Goal: Task Accomplishment & Management: Complete application form

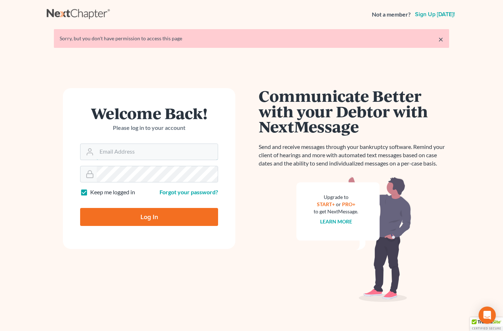
type input "[EMAIL_ADDRESS][DOMAIN_NAME]"
click at [127, 215] on input "Log In" at bounding box center [149, 217] width 138 height 18
type input "Thinking..."
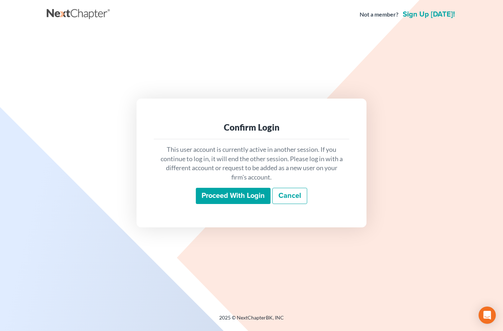
drag, startPoint x: 218, startPoint y: 197, endPoint x: 471, endPoint y: 133, distance: 261.0
click at [218, 197] on input "Proceed with login" at bounding box center [233, 196] width 75 height 17
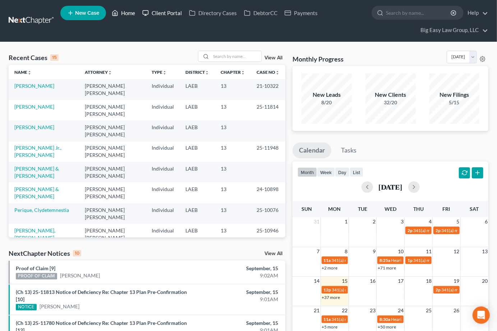
drag, startPoint x: 125, startPoint y: 13, endPoint x: 143, endPoint y: 11, distance: 18.8
click at [125, 13] on link "Home" at bounding box center [123, 12] width 31 height 13
click at [213, 55] on input "search" at bounding box center [236, 56] width 50 height 10
type input "shaw"
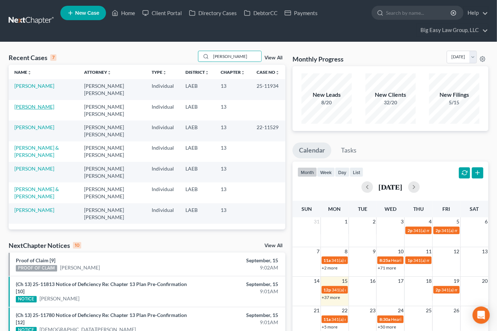
click at [27, 107] on link "Shaw, Dona" at bounding box center [34, 106] width 40 height 6
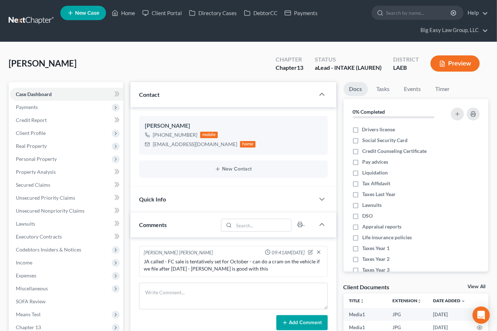
scroll to position [163, 0]
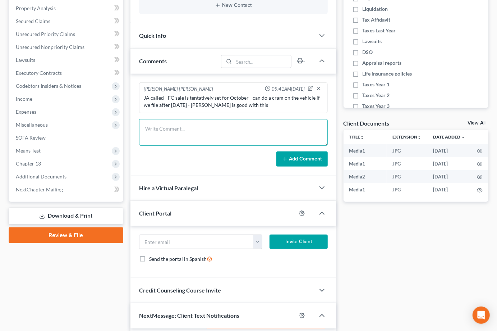
click at [180, 133] on textarea at bounding box center [233, 132] width 189 height 27
type textarea "J"
type textarea "A"
type textarea "Ja checked - no sale on 9/17 - Dona wants to try to wait until after Oct 15 - c…"
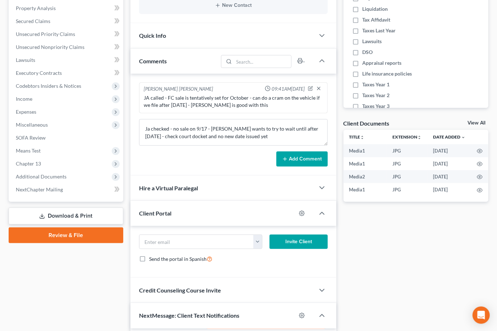
drag, startPoint x: 272, startPoint y: 157, endPoint x: 281, endPoint y: 158, distance: 8.7
click at [274, 157] on div "Add Comment" at bounding box center [233, 158] width 189 height 15
click at [290, 159] on button "Add Comment" at bounding box center [301, 158] width 51 height 15
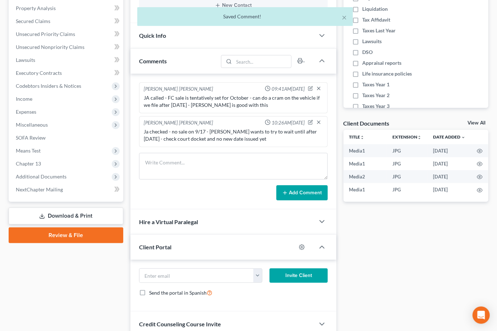
click at [282, 137] on div "Ja checked - no sale on 9/17 - Dona wants to try to wait until after Oct 15 - c…" at bounding box center [233, 135] width 179 height 14
drag, startPoint x: 310, startPoint y: 121, endPoint x: 244, endPoint y: 151, distance: 72.3
click at [309, 122] on icon "button" at bounding box center [310, 122] width 5 height 5
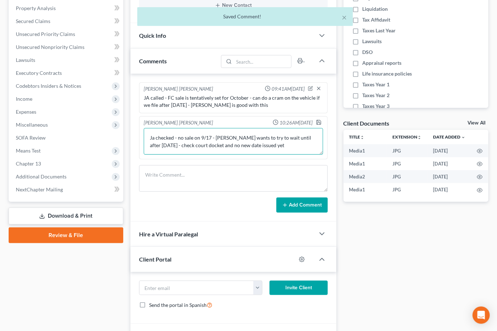
click at [264, 146] on textarea "Ja checked - no sale on 9/17 - Dona wants to try to wait until after Oct 15 - c…" at bounding box center [233, 141] width 179 height 27
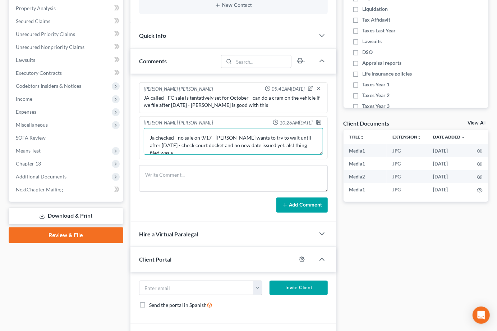
click at [258, 143] on textarea "Ja checked - no sale on 9/17 - Dona wants to try to wait until after Oct 15 - c…" at bounding box center [233, 141] width 179 height 27
click at [302, 146] on textarea "Ja checked - no sale on 9/17 - Dona wants to try to wait until after Oct 15 - c…" at bounding box center [233, 141] width 179 height 27
type textarea "Ja checked - no sale on 9/17 - Dona wants to try to wait until after Oct 15 - c…"
click at [320, 120] on icon "button" at bounding box center [319, 122] width 4 height 4
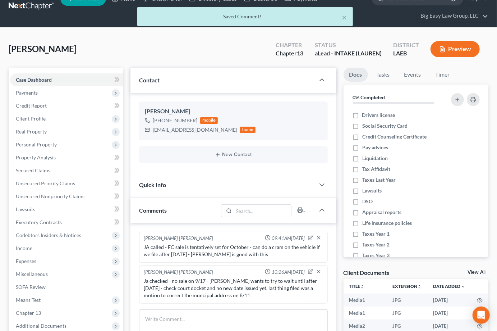
scroll to position [0, 0]
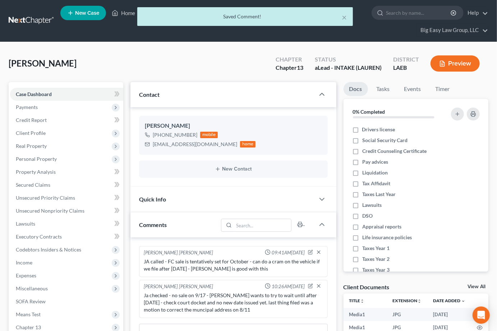
click at [127, 16] on div "× Saved Comment!" at bounding box center [244, 18] width 497 height 22
click at [127, 14] on div "× Saved Comment!" at bounding box center [244, 18] width 497 height 22
drag, startPoint x: 346, startPoint y: 19, endPoint x: 283, endPoint y: 12, distance: 63.2
click at [346, 19] on button "×" at bounding box center [344, 17] width 5 height 9
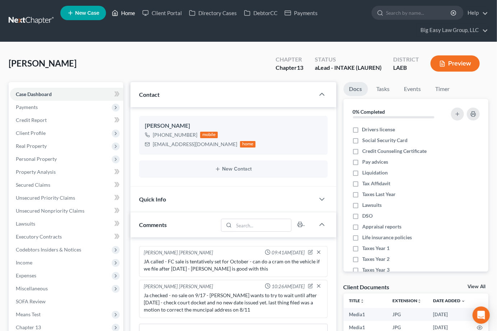
click at [120, 12] on link "Home" at bounding box center [123, 12] width 31 height 13
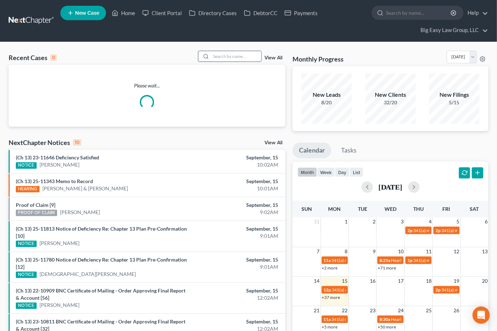
click at [222, 52] on input "search" at bounding box center [236, 56] width 50 height 10
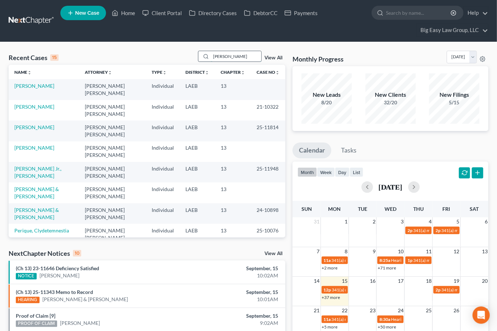
type input "morris"
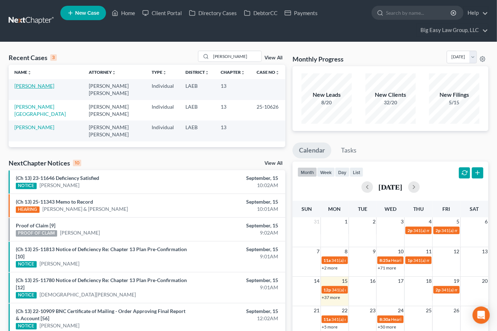
click at [37, 87] on link "Morris, Bianca" at bounding box center [34, 86] width 40 height 6
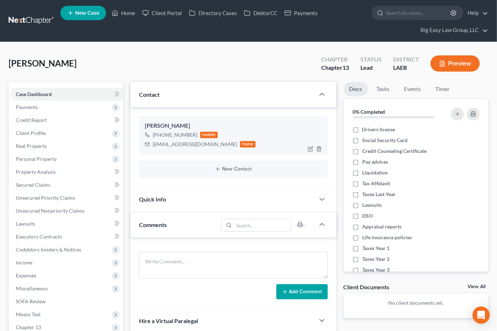
scroll to position [462, 0]
click at [41, 262] on span "Income" at bounding box center [66, 262] width 113 height 13
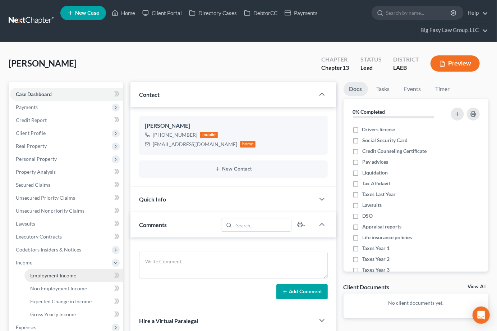
click at [51, 272] on span "Employment Income" at bounding box center [53, 275] width 46 height 6
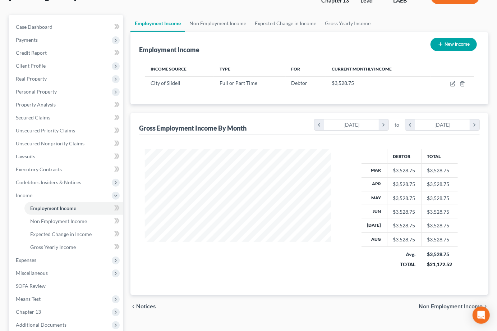
scroll to position [154, 0]
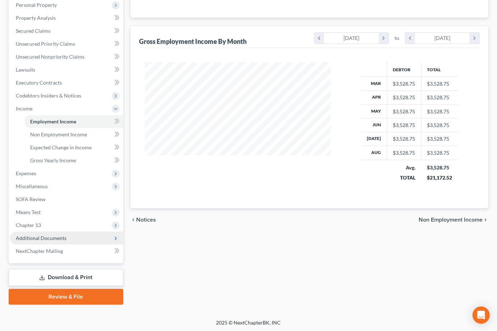
click at [65, 237] on span "Additional Documents" at bounding box center [66, 237] width 113 height 13
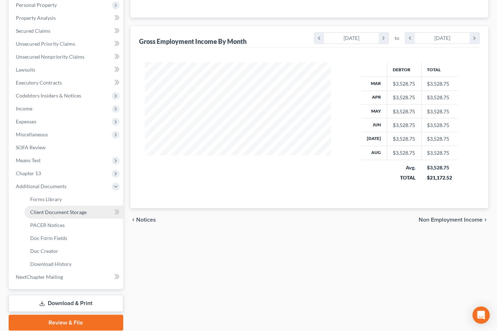
click at [66, 210] on span "Client Document Storage" at bounding box center [58, 212] width 56 height 6
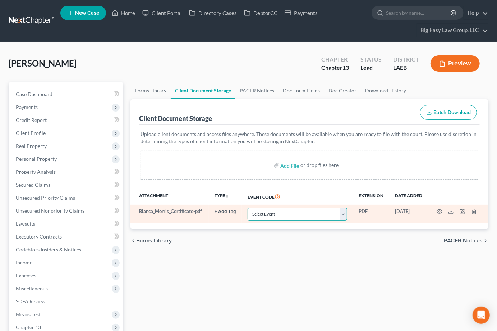
click at [312, 212] on select "Select Event Certificate of Credit Counseling Db (PF) Certificate of Credit Cou…" at bounding box center [298, 214] width 100 height 13
select select "0"
click at [248, 208] on select "Select Event Certificate of Credit Counseling Db (PF) Certificate of Credit Cou…" at bounding box center [298, 214] width 100 height 13
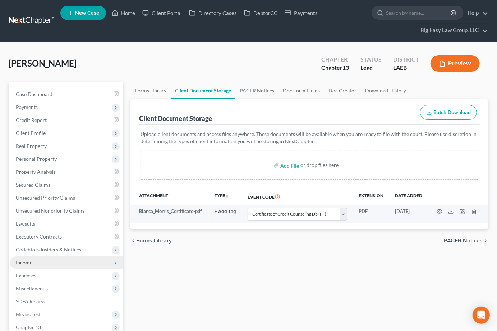
click at [66, 262] on span "Income" at bounding box center [66, 262] width 113 height 13
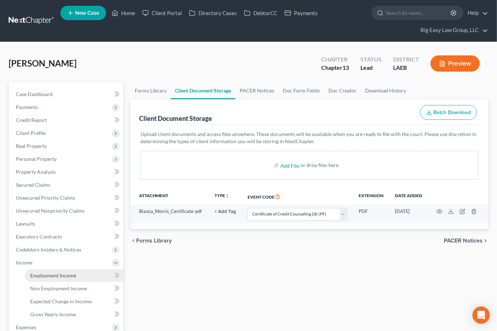
click at [70, 270] on link "Employment Income" at bounding box center [73, 275] width 99 height 13
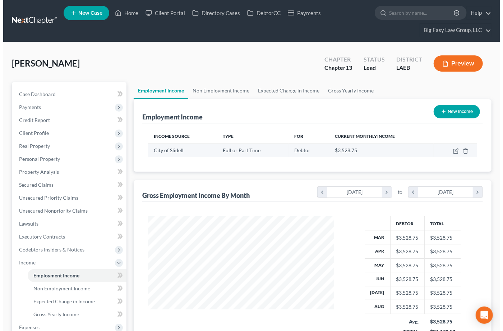
scroll to position [129, 200]
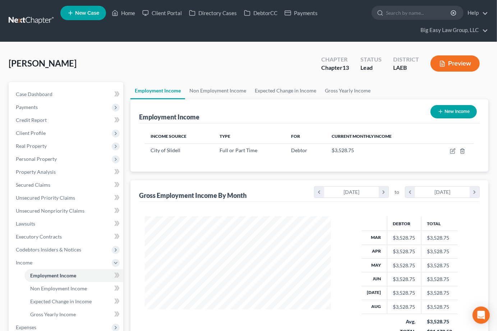
click at [444, 113] on button "New Income" at bounding box center [453, 111] width 46 height 13
select select "0"
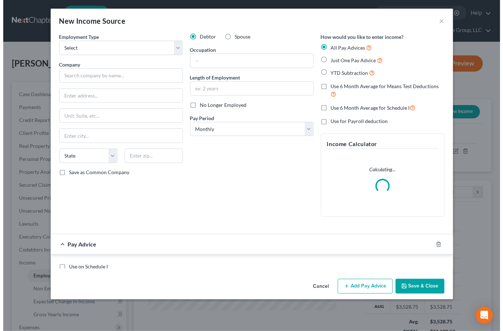
scroll to position [129, 203]
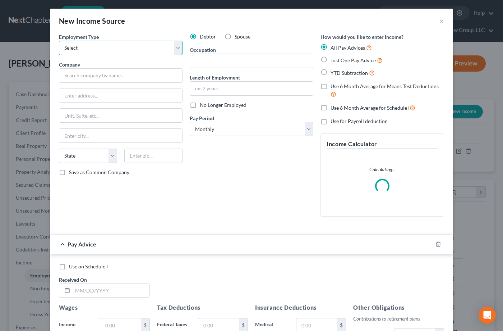
click at [131, 50] on select "Select Full or Part Time Employment Self Employment" at bounding box center [121, 48] width 124 height 14
click at [59, 41] on select "Select Full or Part Time Employment Self Employment" at bounding box center [121, 48] width 124 height 14
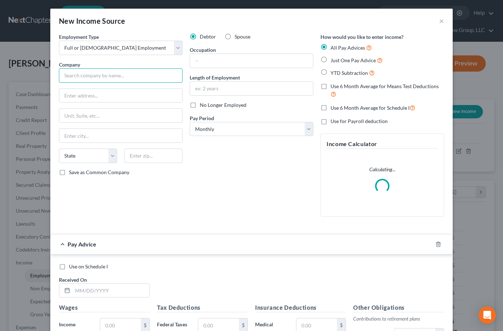
click at [127, 73] on input "text" at bounding box center [121, 75] width 124 height 14
click at [136, 43] on select "Select Full or Part Time Employment Self Employment" at bounding box center [121, 48] width 124 height 14
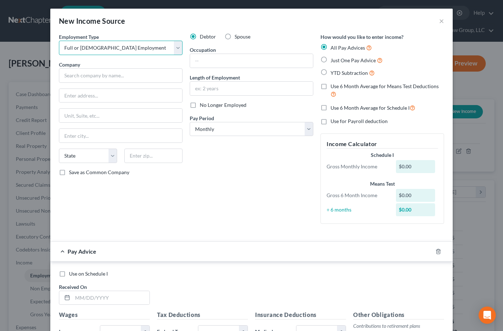
select select "1"
click at [59, 41] on select "Select Full or Part Time Employment Self Employment" at bounding box center [121, 48] width 124 height 14
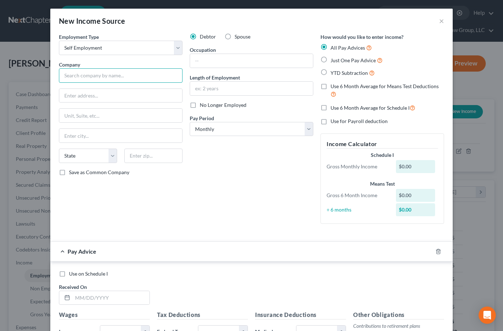
click at [126, 71] on input "text" at bounding box center [121, 75] width 124 height 14
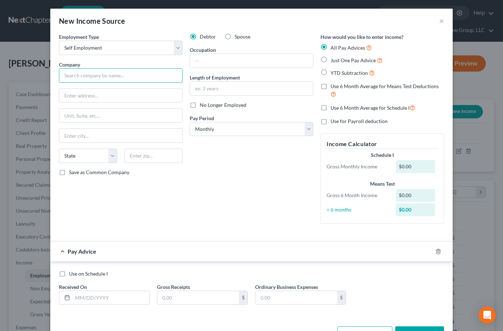
type input "o"
type input "Lowe's Home Centers"
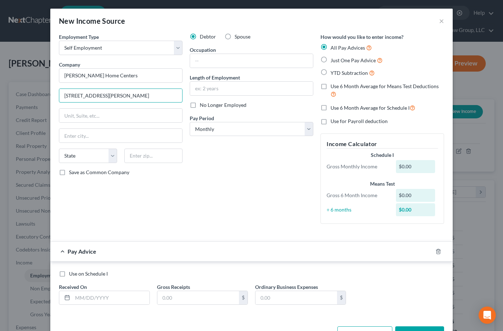
type input "1000 Lowe's Boulevard"
click at [156, 146] on div "Employment Type * Select Full or Part Time Employment Self Employment Company *…" at bounding box center [120, 131] width 131 height 196
click at [157, 152] on input "text" at bounding box center [153, 155] width 58 height 14
type input "28117"
type input "Mooresville"
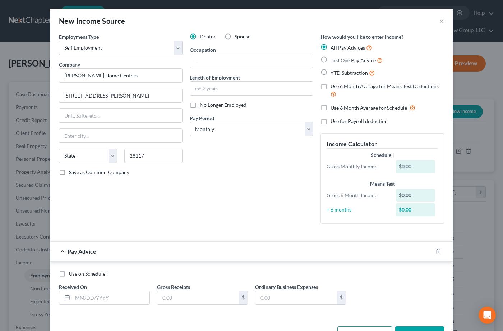
select select "28"
click at [234, 58] on input "text" at bounding box center [251, 61] width 123 height 14
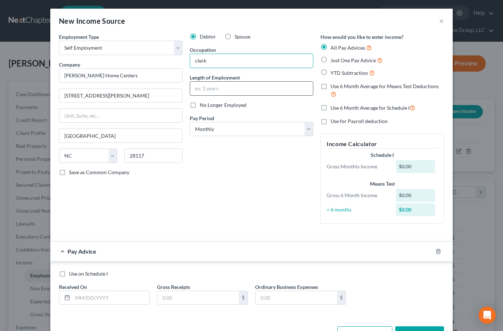
type input "clerk"
click at [212, 87] on input "text" at bounding box center [251, 89] width 123 height 14
click at [331, 70] on label "YTD Subtraction" at bounding box center [353, 73] width 44 height 8
click at [333, 70] on input "YTD Subtraction" at bounding box center [335, 71] width 5 height 5
radio input "true"
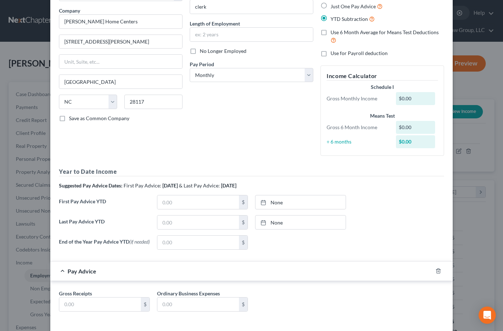
scroll to position [59, 0]
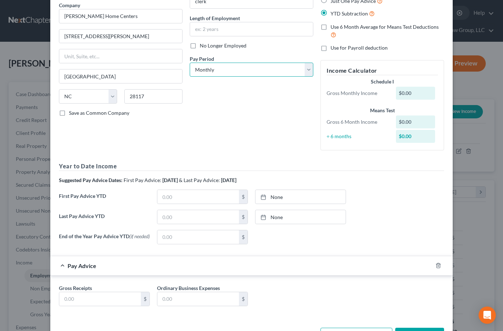
click at [224, 70] on select "Select Monthly Twice Monthly Every Other Week Weekly" at bounding box center [252, 70] width 124 height 14
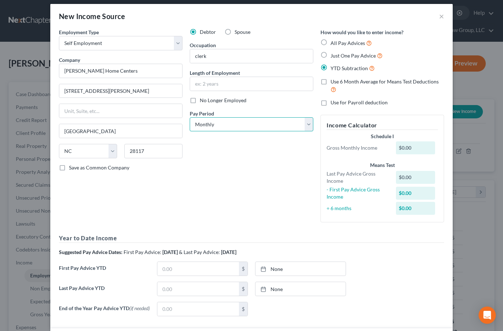
scroll to position [6, 0]
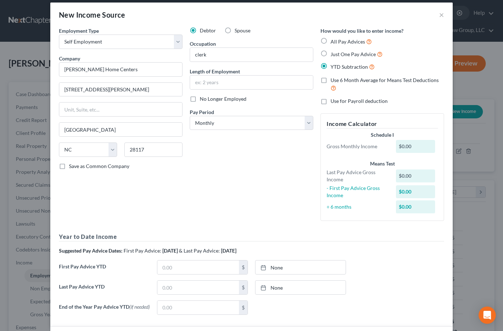
click at [331, 81] on label "Use 6 Month Average for Means Test Deductions" at bounding box center [388, 84] width 114 height 15
click at [333, 81] on input "Use 6 Month Average for Means Test Deductions" at bounding box center [335, 79] width 5 height 5
checkbox input "true"
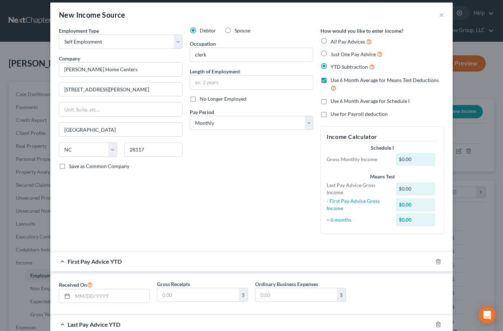
click at [331, 101] on label "Use 6 Month Average for Schedule I" at bounding box center [370, 100] width 79 height 7
click at [333, 101] on input "Use 6 Month Average for Schedule I" at bounding box center [335, 99] width 5 height 5
click at [331, 101] on label "Use 6 Month Average for Schedule I" at bounding box center [370, 100] width 79 height 7
click at [333, 101] on input "Use 6 Month Average for Schedule I" at bounding box center [335, 99] width 5 height 5
checkbox input "false"
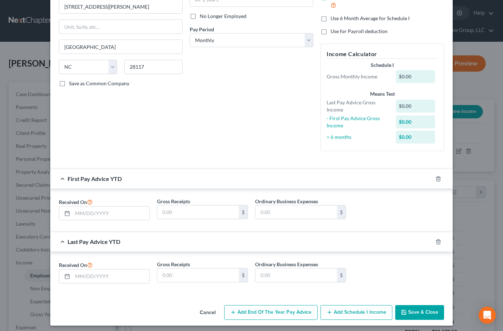
scroll to position [92, 0]
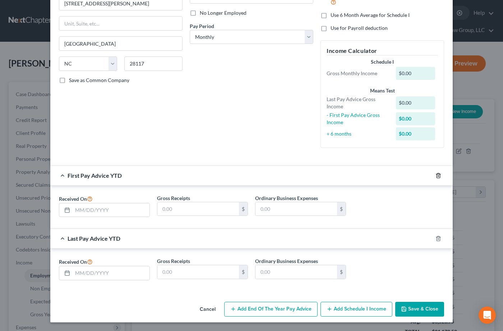
click at [435, 174] on icon "button" at bounding box center [438, 175] width 6 height 6
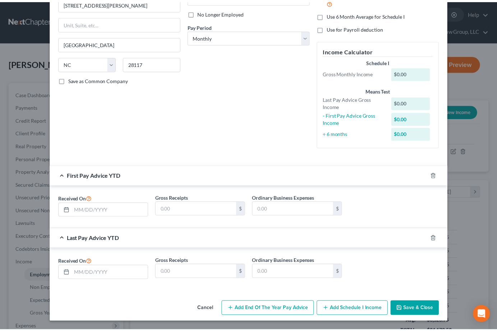
scroll to position [29, 0]
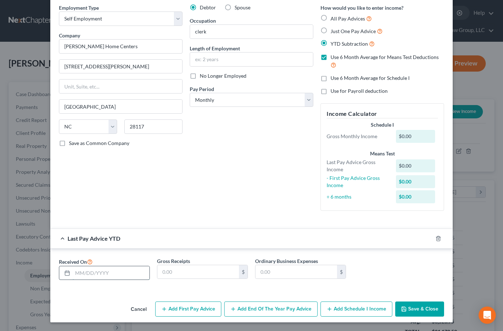
click at [132, 269] on input "text" at bounding box center [111, 273] width 77 height 14
type input "08/29/2025"
click at [200, 271] on input "text" at bounding box center [198, 272] width 82 height 14
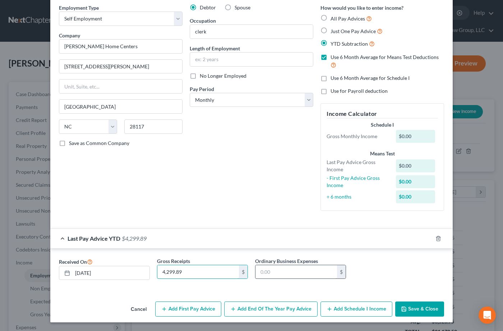
type input "4,299.89"
click at [265, 273] on input "text" at bounding box center [296, 272] width 82 height 14
click at [281, 268] on input "text" at bounding box center [296, 272] width 82 height 14
drag, startPoint x: 274, startPoint y: 131, endPoint x: 272, endPoint y: 138, distance: 7.1
click at [274, 131] on div "Debtor Spouse Occupation clerk Length of Employment No Longer Employed Pay Peri…" at bounding box center [251, 110] width 131 height 212
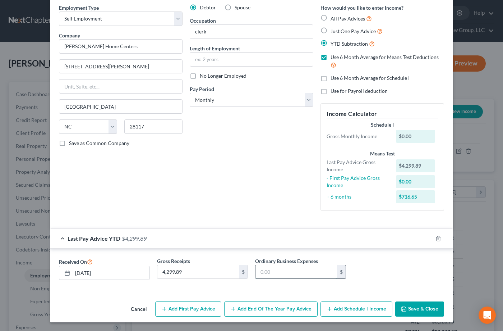
click at [278, 270] on input "text" at bounding box center [296, 272] width 82 height 14
type input "382.61"
drag, startPoint x: 402, startPoint y: 290, endPoint x: 418, endPoint y: 307, distance: 23.2
click at [402, 290] on div "Received On 08/29/2025 Gross Receipts 4,299.89 $ Ordinary Business Expenses 382…" at bounding box center [251, 269] width 402 height 43
click at [418, 308] on button "Save & Close" at bounding box center [419, 308] width 49 height 15
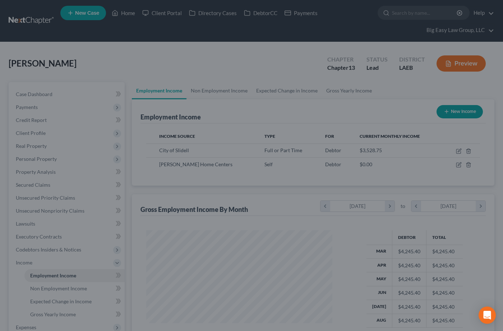
scroll to position [359162, 359091]
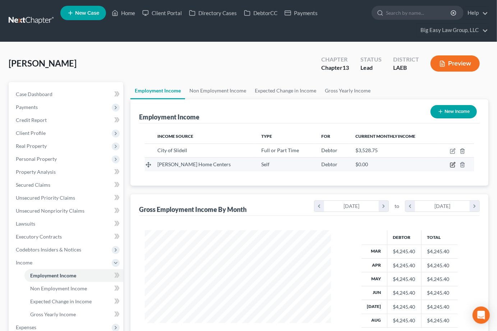
click at [451, 165] on icon "button" at bounding box center [453, 165] width 6 height 6
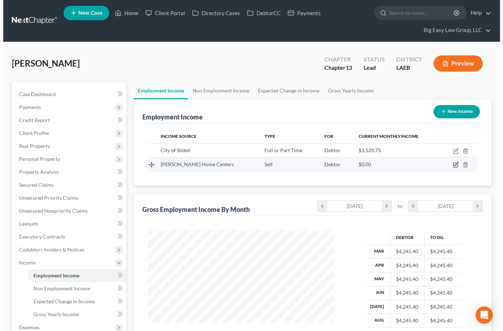
scroll to position [129, 203]
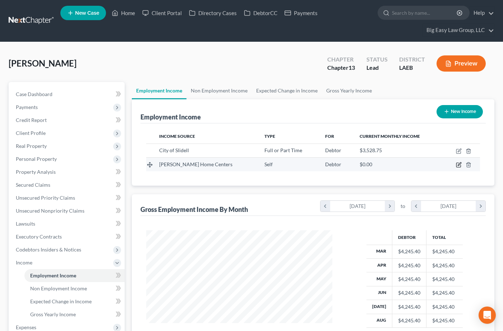
select select "1"
select select "28"
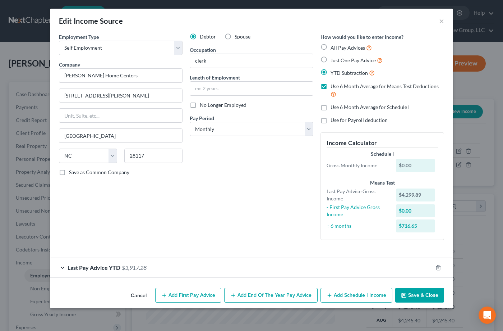
click at [356, 292] on button "Add Schedule I Income" at bounding box center [356, 294] width 72 height 15
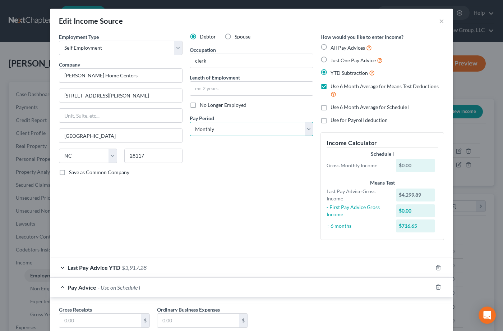
click at [272, 130] on select "Select Monthly Twice Monthly Every Other Week Weekly" at bounding box center [252, 129] width 124 height 14
select select "2"
click at [190, 122] on select "Select Monthly Twice Monthly Every Other Week Weekly" at bounding box center [252, 129] width 124 height 14
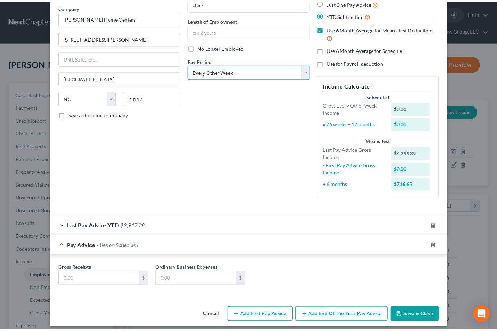
scroll to position [63, 0]
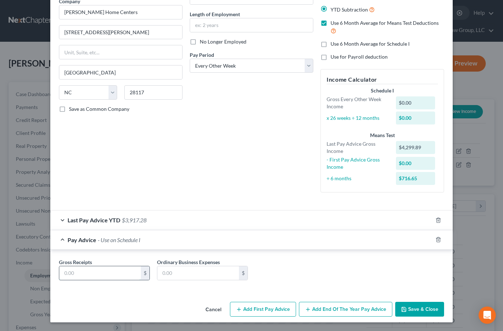
click at [117, 275] on input "text" at bounding box center [100, 273] width 82 height 14
drag, startPoint x: 114, startPoint y: 273, endPoint x: 3, endPoint y: 245, distance: 114.4
click at [2, 245] on div "Edit Income Source × Employment Type * Select Full or Part Time Employment Self…" at bounding box center [251, 165] width 503 height 331
click at [189, 278] on input "text" at bounding box center [198, 273] width 82 height 14
click at [126, 268] on input "295" at bounding box center [100, 273] width 82 height 14
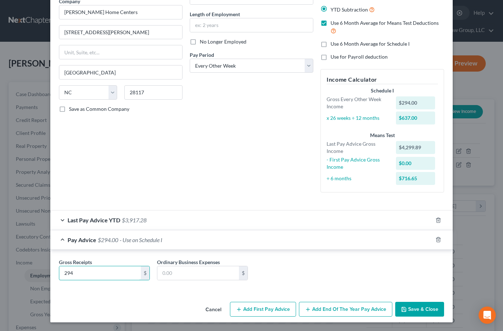
drag, startPoint x: 109, startPoint y: 277, endPoint x: 337, endPoint y: 239, distance: 231.2
click at [50, 257] on div "Gross Receipts 294 $ Ordinary Business Expenses $" at bounding box center [251, 270] width 402 height 42
type input "285"
click at [226, 273] on input "text" at bounding box center [198, 273] width 82 height 14
click at [217, 276] on input "text" at bounding box center [198, 273] width 82 height 14
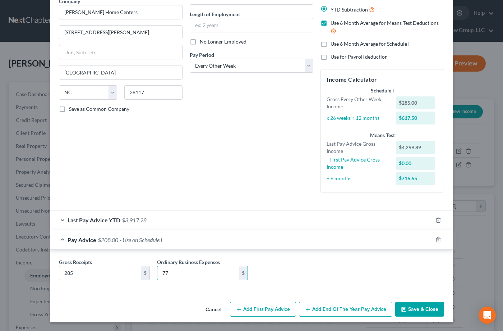
type input "77"
click at [372, 276] on div "Gross Receipts 285 $ Ordinary Business Expenses 77 $" at bounding box center [251, 272] width 392 height 28
click at [416, 304] on button "Save & Close" at bounding box center [419, 308] width 49 height 15
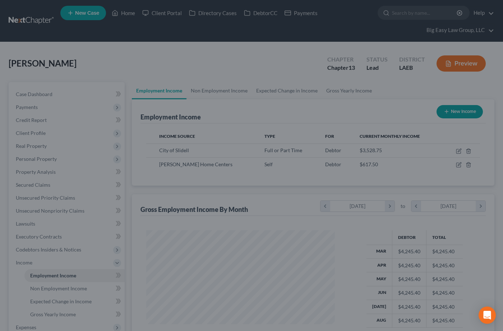
scroll to position [359162, 359091]
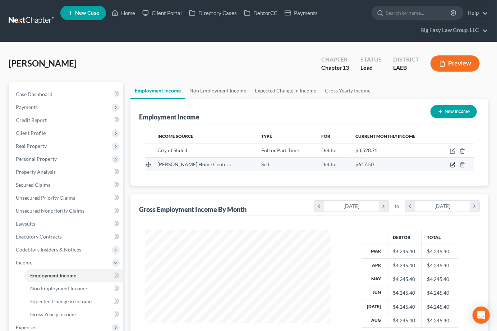
click at [452, 163] on icon "button" at bounding box center [453, 165] width 6 height 6
select select "1"
select select "28"
select select "2"
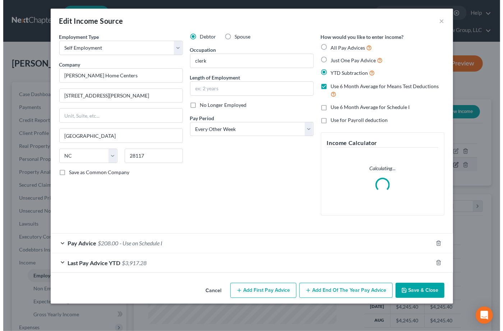
scroll to position [129, 203]
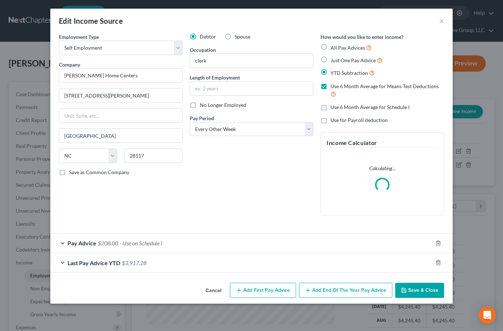
click at [149, 261] on div "Last Pay Advice YTD $3,917.28" at bounding box center [241, 262] width 382 height 19
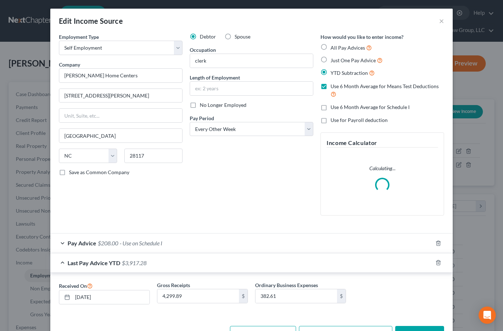
click at [154, 243] on span "- Use on Schedule I" at bounding box center [141, 242] width 43 height 7
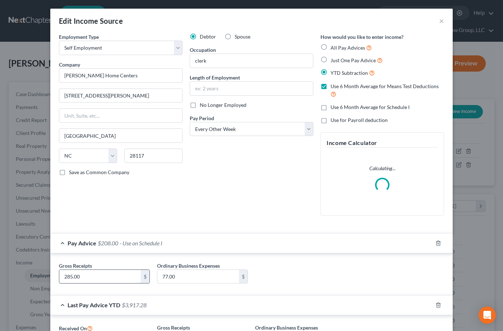
click at [113, 277] on input "285.00" at bounding box center [100, 276] width 82 height 14
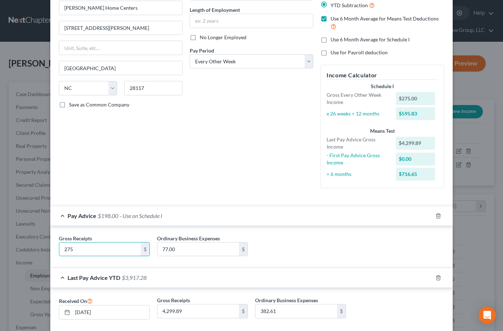
scroll to position [68, 0]
type input "275"
drag, startPoint x: 218, startPoint y: 248, endPoint x: 230, endPoint y: 249, distance: 11.5
click at [218, 248] on input "77.00" at bounding box center [198, 248] width 82 height 14
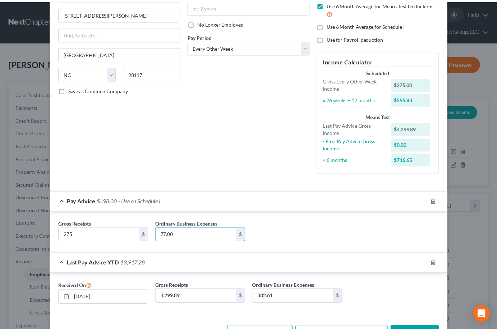
scroll to position [107, 0]
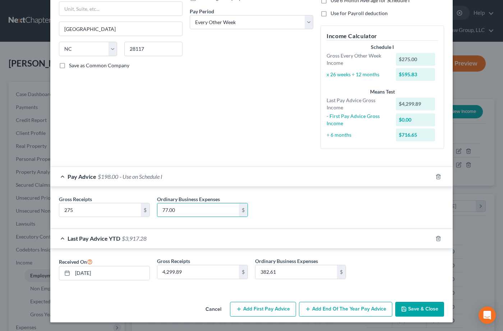
click at [419, 306] on button "Save & Close" at bounding box center [419, 308] width 49 height 15
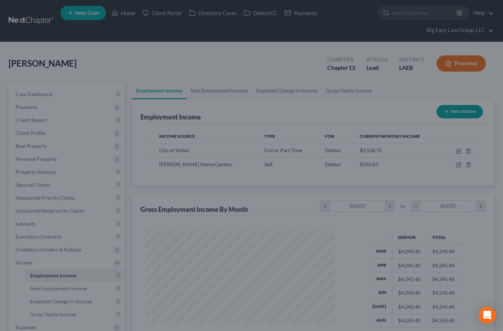
scroll to position [359162, 359091]
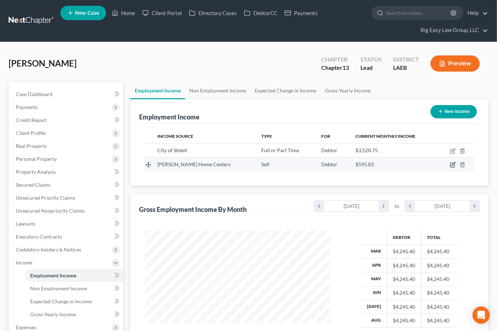
click at [452, 163] on icon "button" at bounding box center [452, 165] width 4 height 4
select select "1"
select select "28"
select select "2"
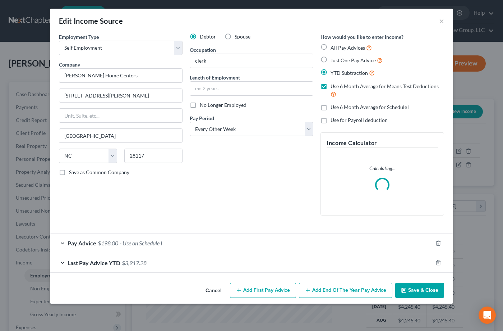
scroll to position [129, 203]
click at [268, 246] on div "Pay Advice $198.00 - Use on Schedule I" at bounding box center [241, 242] width 382 height 19
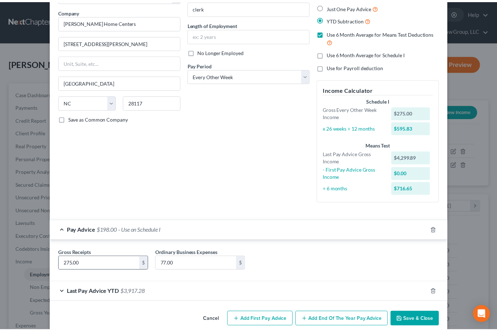
scroll to position [59, 0]
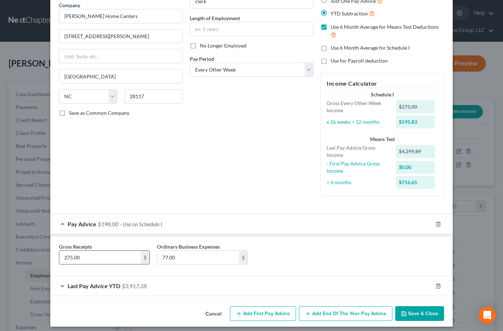
click at [131, 258] on input "275.00" at bounding box center [100, 257] width 82 height 14
type input "265"
click at [403, 308] on button "Save & Close" at bounding box center [419, 313] width 49 height 15
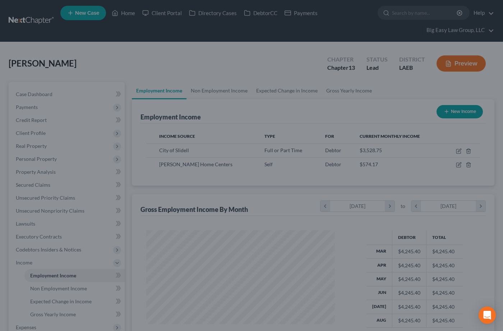
scroll to position [359162, 359091]
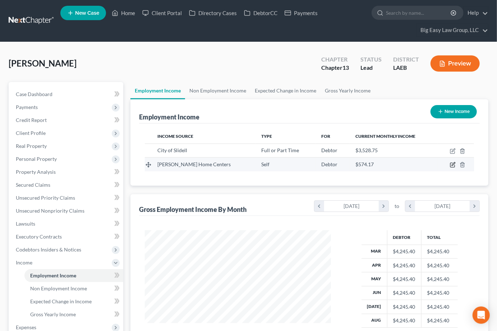
click at [452, 163] on icon "button" at bounding box center [453, 165] width 6 height 6
select select "1"
select select "28"
select select "2"
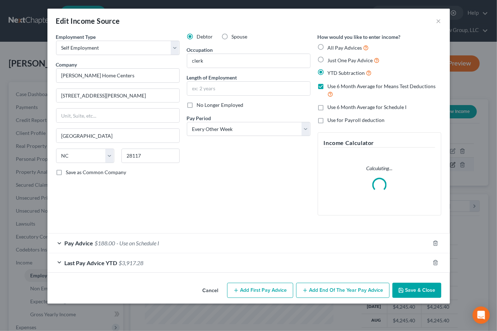
scroll to position [129, 203]
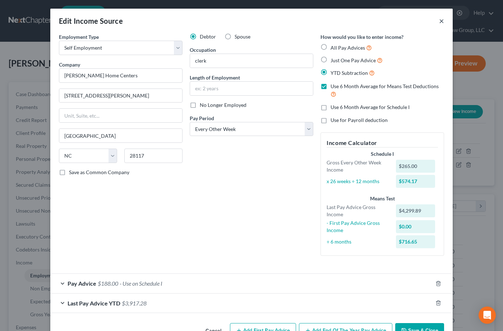
click at [439, 20] on button "×" at bounding box center [441, 21] width 5 height 9
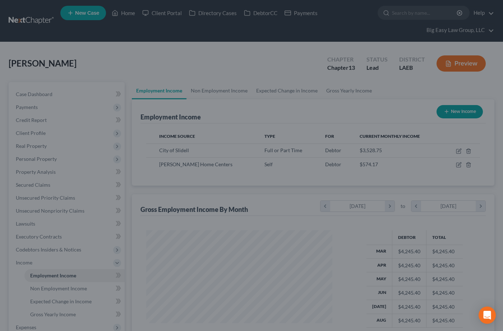
scroll to position [359162, 359091]
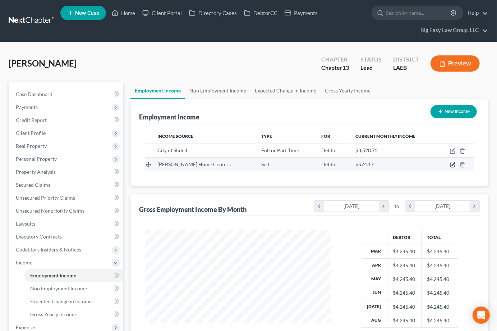
click at [452, 163] on icon "button" at bounding box center [453, 165] width 6 height 6
select select "1"
select select "28"
select select "2"
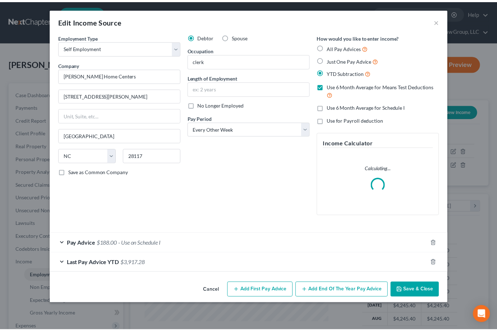
scroll to position [129, 203]
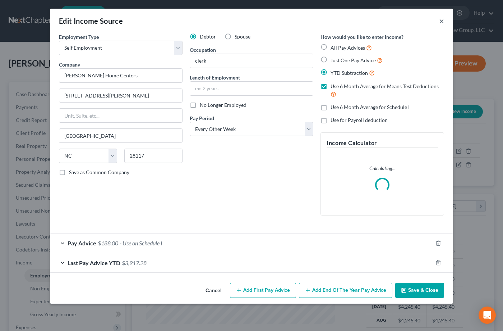
click at [439, 19] on button "×" at bounding box center [441, 21] width 5 height 9
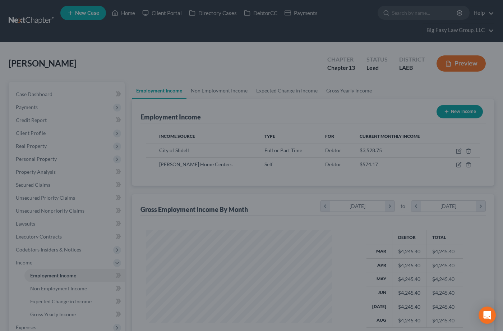
scroll to position [359162, 359091]
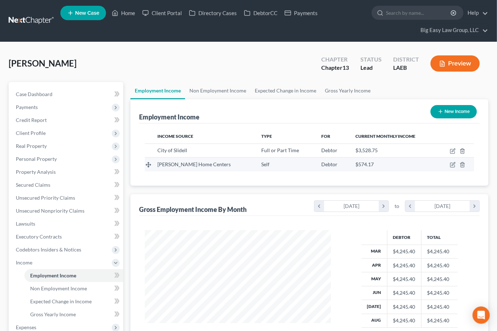
click at [449, 166] on td at bounding box center [455, 164] width 37 height 14
click at [451, 164] on icon "button" at bounding box center [453, 165] width 6 height 6
select select "1"
select select "28"
select select "2"
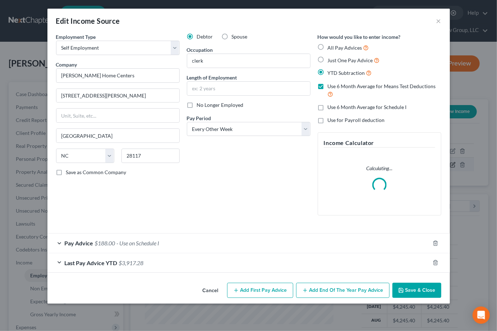
scroll to position [129, 203]
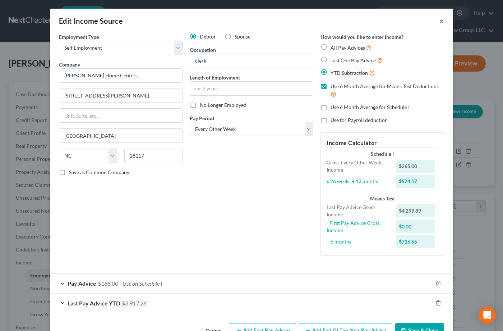
click at [439, 19] on button "×" at bounding box center [441, 21] width 5 height 9
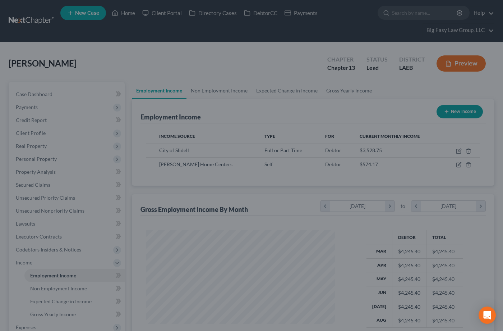
scroll to position [359162, 359091]
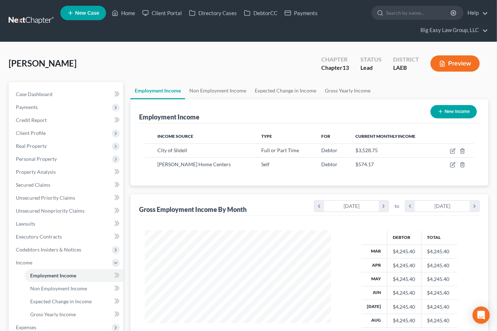
click at [458, 69] on button "Preview" at bounding box center [454, 63] width 49 height 16
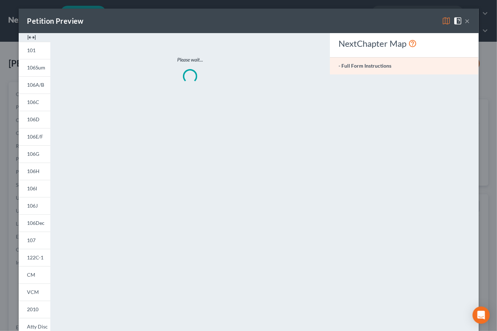
scroll to position [129, 203]
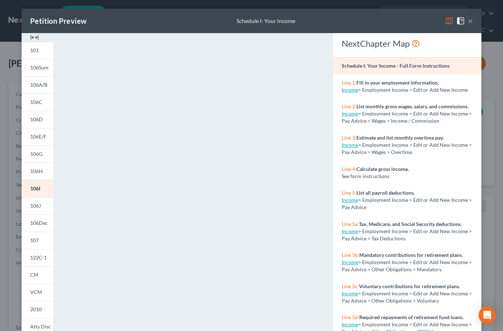
click at [468, 20] on button "×" at bounding box center [470, 21] width 5 height 9
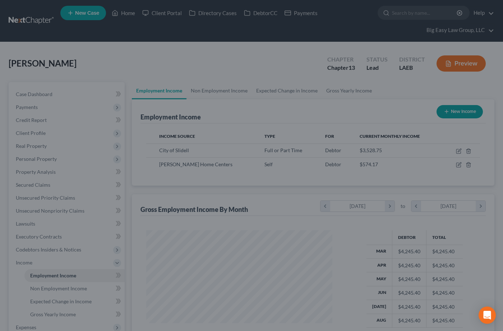
scroll to position [359162, 359091]
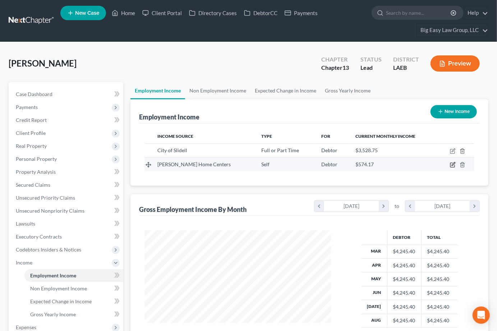
click at [453, 164] on icon "button" at bounding box center [453, 165] width 6 height 6
select select "1"
select select "28"
select select "2"
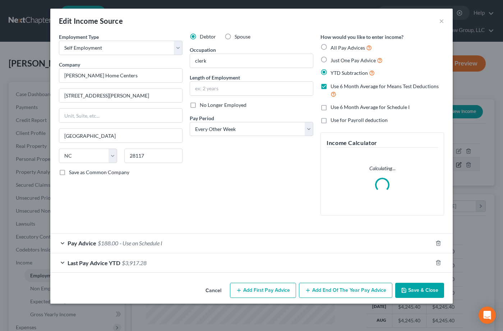
scroll to position [129, 203]
click at [205, 246] on div "Pay Advice $188.00 - Use on Schedule I" at bounding box center [241, 242] width 382 height 19
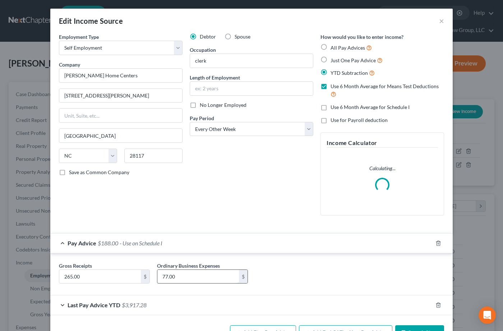
click at [186, 274] on input "77.00" at bounding box center [198, 276] width 82 height 14
type input "50"
click at [303, 265] on div "Gross Receipts 265.00 $ Ordinary Business Expenses 50 $" at bounding box center [251, 276] width 392 height 28
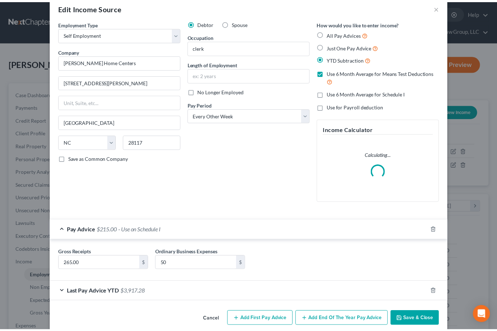
scroll to position [14, 0]
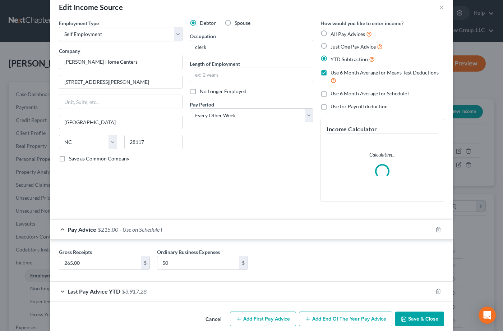
click at [426, 316] on button "Save & Close" at bounding box center [419, 318] width 49 height 15
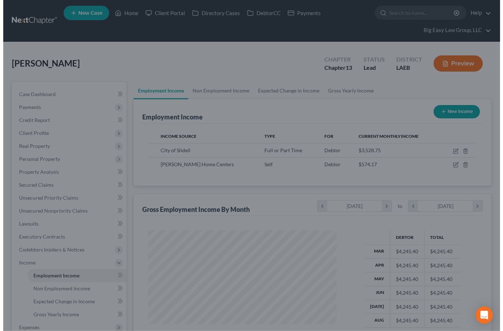
scroll to position [359162, 359091]
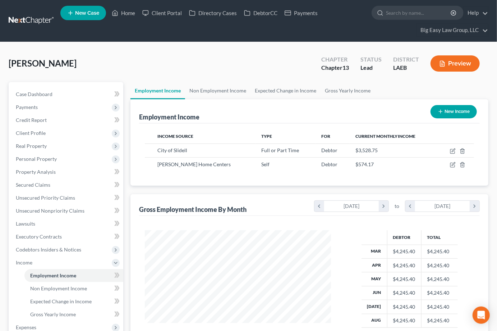
click at [453, 61] on button "Preview" at bounding box center [454, 63] width 49 height 16
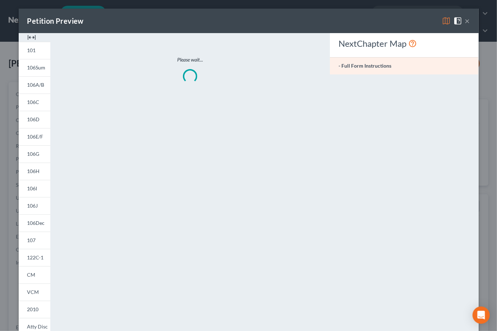
scroll to position [129, 203]
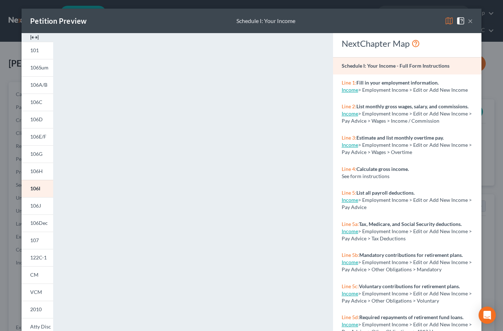
click at [468, 19] on button "×" at bounding box center [470, 21] width 5 height 9
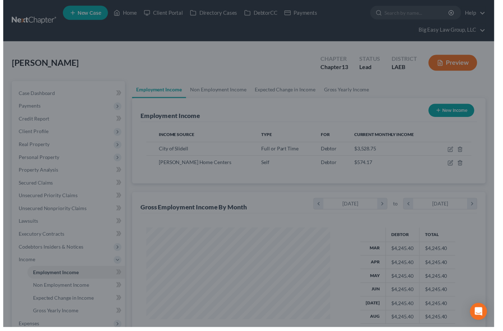
scroll to position [359162, 359091]
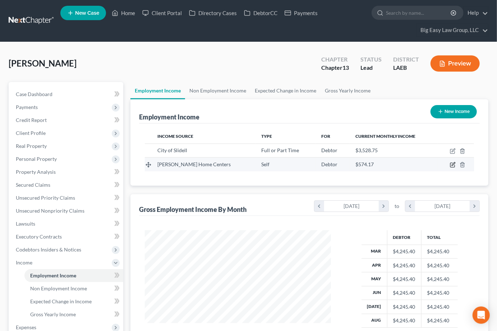
click at [452, 163] on icon "button" at bounding box center [453, 165] width 6 height 6
select select "1"
select select "28"
select select "2"
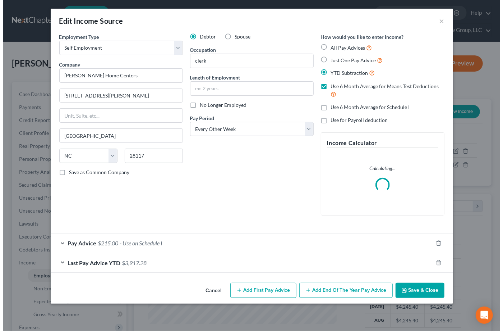
scroll to position [129, 203]
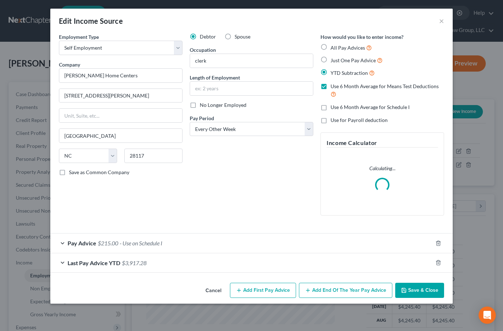
click at [206, 250] on div "Pay Advice $215.00 - Use on Schedule I" at bounding box center [241, 242] width 382 height 19
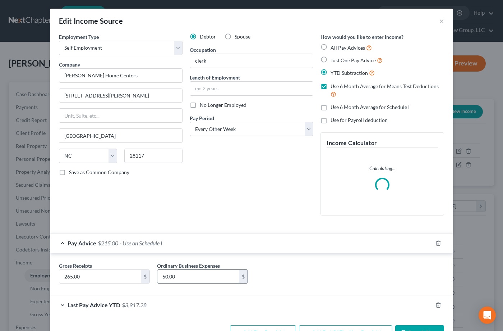
click at [186, 275] on input "50.00" at bounding box center [198, 276] width 82 height 14
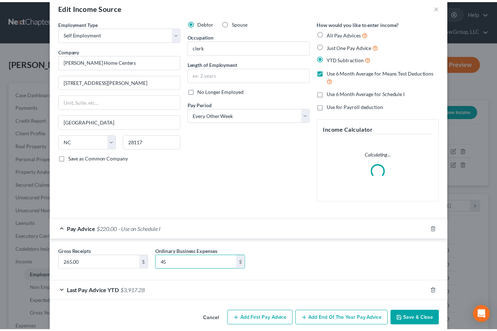
scroll to position [24, 0]
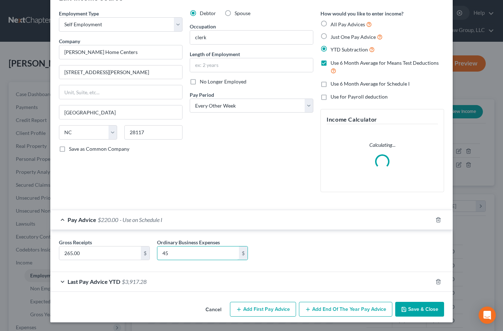
type input "45"
click at [417, 312] on button "Save & Close" at bounding box center [419, 308] width 49 height 15
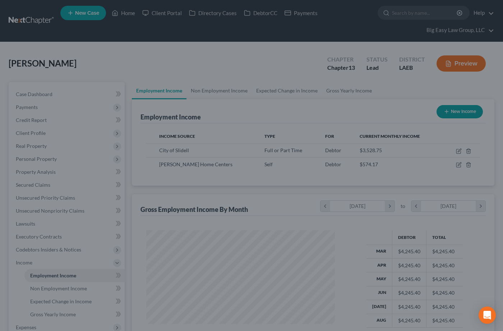
scroll to position [359162, 359091]
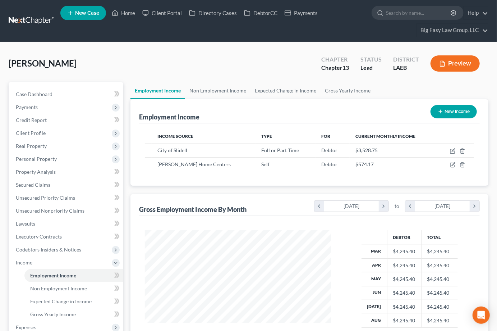
click at [455, 52] on div "Chapter Chapter 13 Status Lead District LAEB Preview" at bounding box center [401, 64] width 176 height 26
click at [457, 62] on button "Preview" at bounding box center [454, 63] width 49 height 16
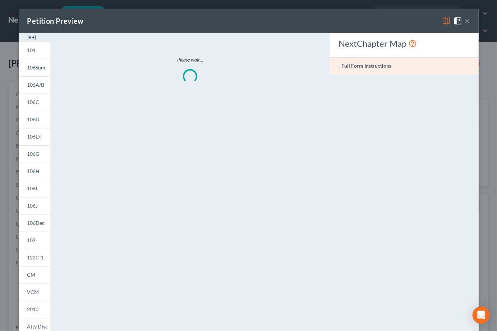
scroll to position [129, 203]
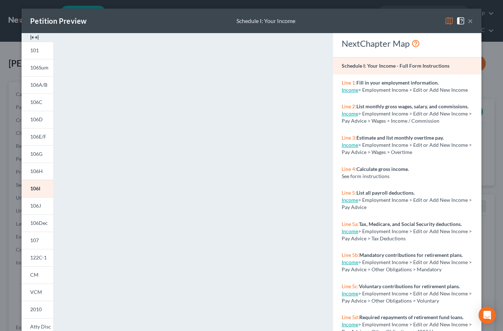
click at [468, 20] on button "×" at bounding box center [470, 21] width 5 height 9
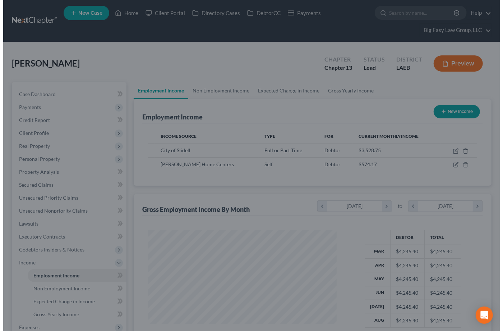
scroll to position [359162, 359091]
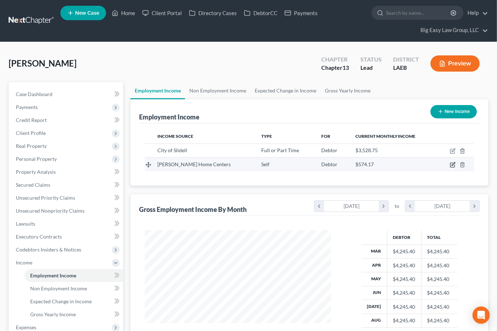
click at [453, 165] on icon "button" at bounding box center [453, 165] width 6 height 6
select select "1"
select select "28"
select select "2"
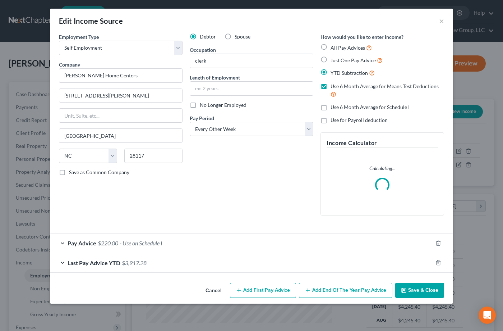
scroll to position [129, 203]
click at [174, 245] on div "Pay Advice $220.00 - Use on Schedule I" at bounding box center [241, 242] width 382 height 19
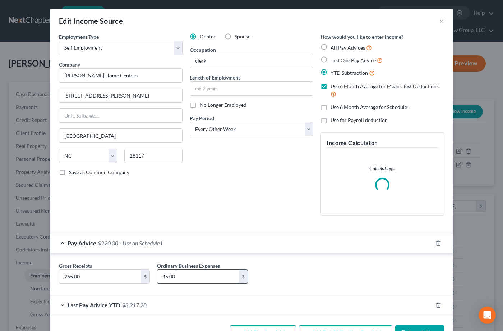
click at [177, 273] on input "45.00" at bounding box center [198, 276] width 82 height 14
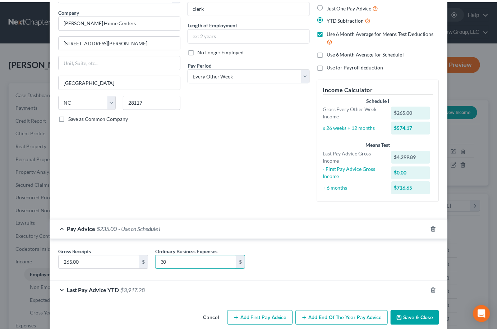
scroll to position [64, 0]
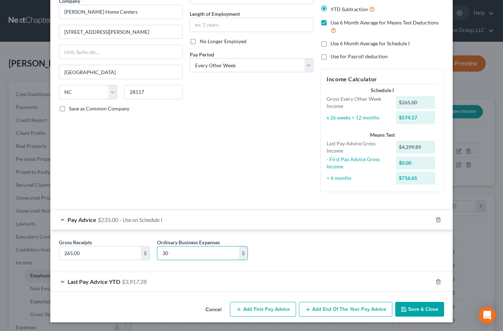
type input "30"
click at [419, 308] on button "Save & Close" at bounding box center [419, 308] width 49 height 15
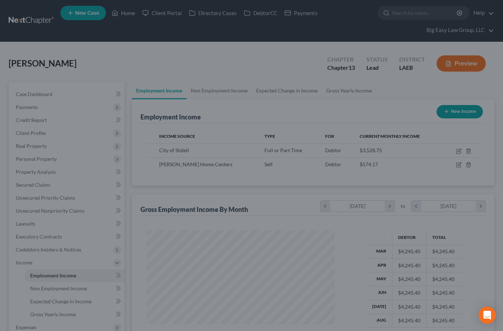
scroll to position [359162, 359091]
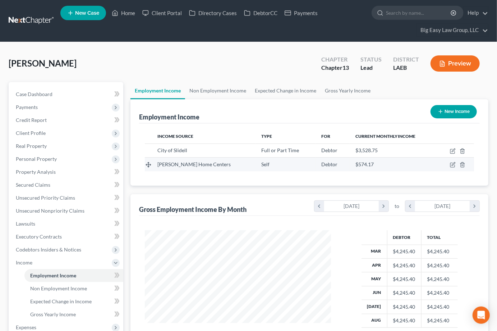
click at [449, 163] on td at bounding box center [455, 164] width 37 height 14
click at [453, 164] on icon "button" at bounding box center [453, 163] width 3 height 3
select select "1"
select select "28"
select select "2"
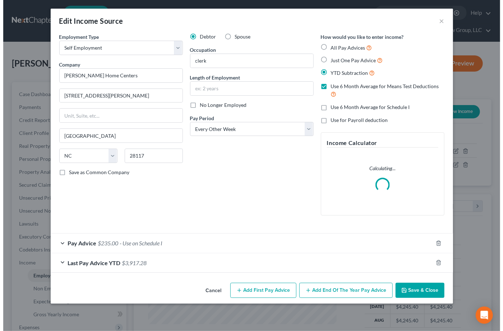
scroll to position [129, 203]
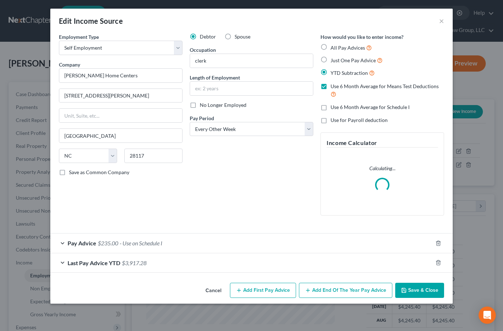
click at [191, 243] on div "Pay Advice $235.00 - Use on Schedule I" at bounding box center [241, 242] width 382 height 19
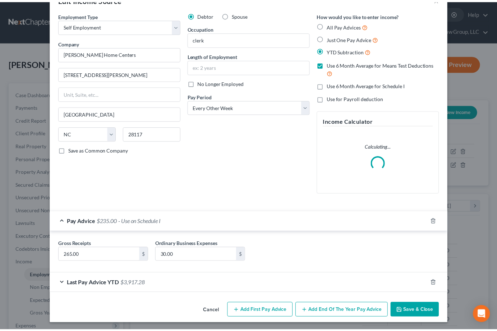
scroll to position [24, 0]
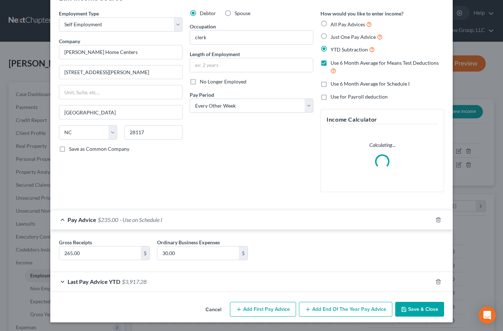
click at [409, 308] on button "Save & Close" at bounding box center [419, 308] width 49 height 15
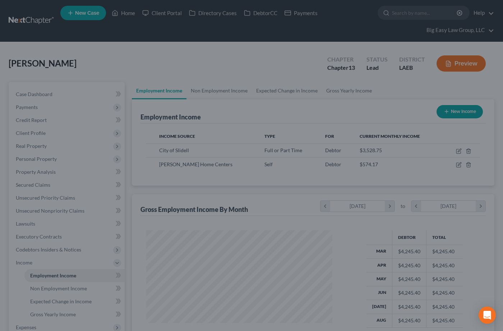
scroll to position [359162, 359091]
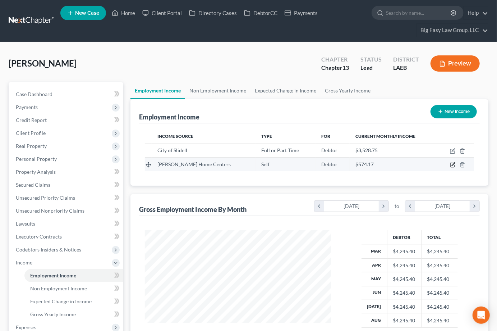
click at [452, 164] on icon "button" at bounding box center [453, 165] width 6 height 6
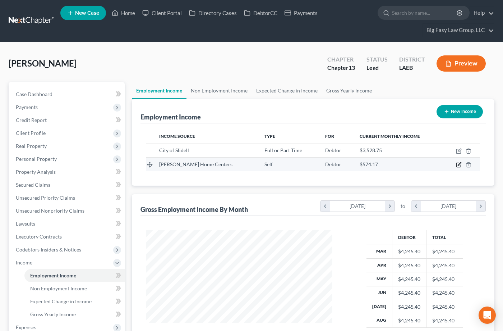
scroll to position [129, 203]
select select "1"
select select "28"
select select "2"
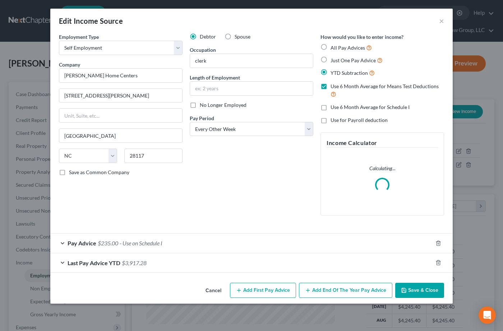
click at [172, 245] on div "Pay Advice $235.00 - Use on Schedule I" at bounding box center [241, 242] width 382 height 19
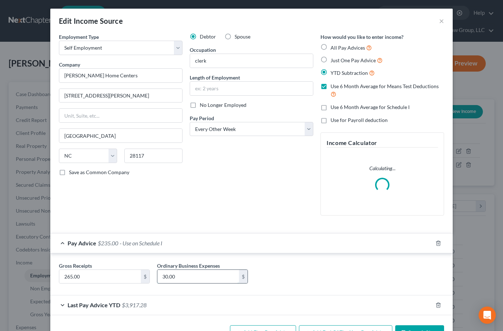
click at [184, 276] on input "30.00" at bounding box center [198, 276] width 82 height 14
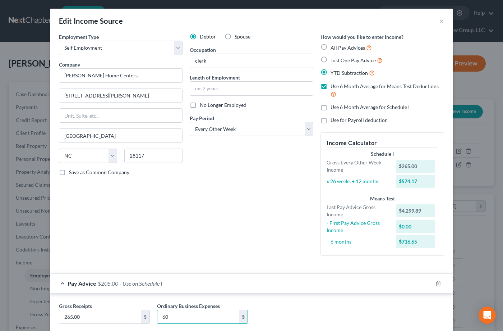
type input "60"
drag, startPoint x: 335, startPoint y: 251, endPoint x: 345, endPoint y: 263, distance: 15.5
click at [335, 252] on div "Income Calculator Schedule I Gross Every Other Week Income $265.00 x 26 weeks ÷…" at bounding box center [382, 193] width 124 height 123
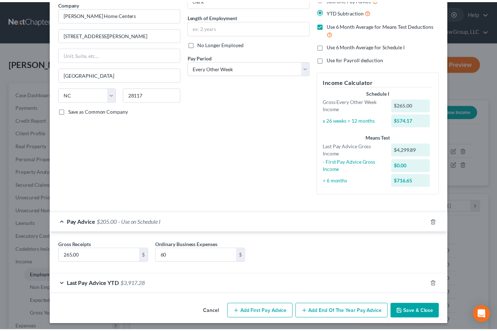
scroll to position [64, 0]
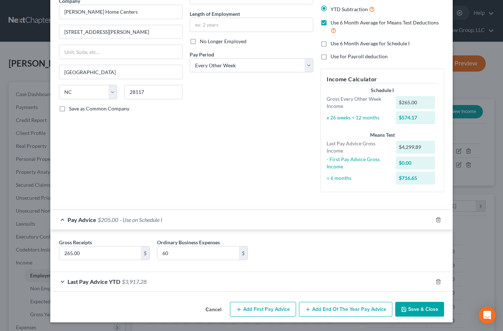
click at [427, 299] on div "Cancel Add First Pay Advice Add End of the Year Pay Advice Save & Close" at bounding box center [251, 311] width 402 height 24
click at [424, 308] on button "Save & Close" at bounding box center [419, 308] width 49 height 15
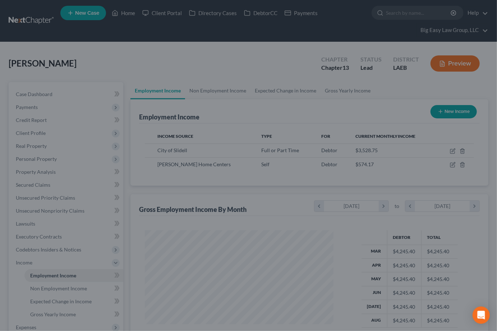
scroll to position [359162, 359091]
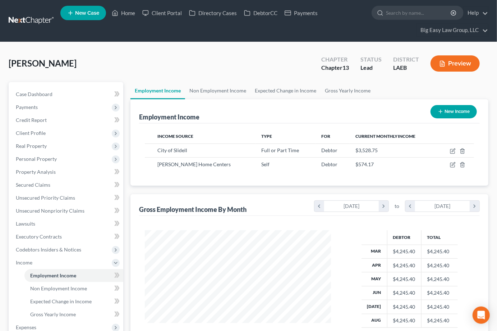
click at [340, 177] on div "Income Source Type For Current Monthly Income City of Slidell Full or Part Time…" at bounding box center [309, 154] width 341 height 62
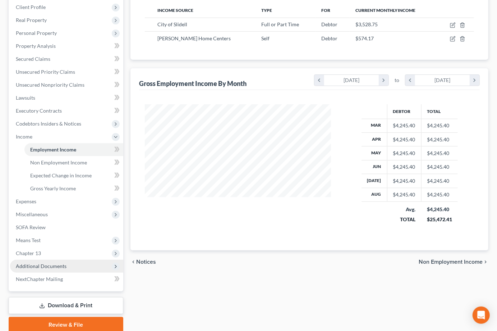
scroll to position [130, 0]
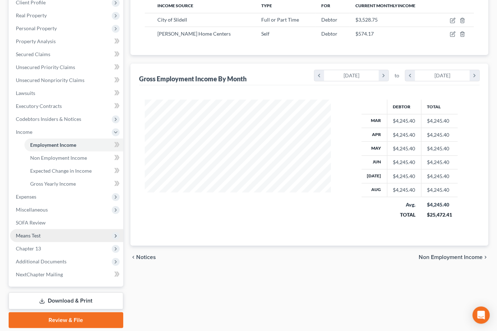
click at [68, 237] on span "Means Test" at bounding box center [66, 235] width 113 height 13
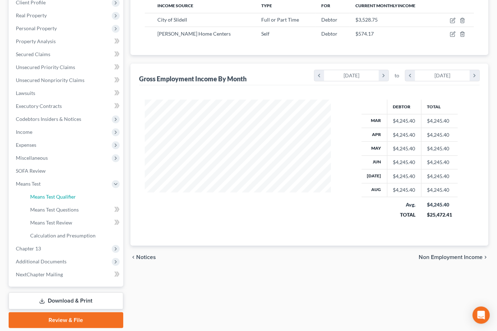
drag, startPoint x: 64, startPoint y: 195, endPoint x: 161, endPoint y: 184, distance: 97.7
click at [64, 195] on span "Means Test Qualifier" at bounding box center [53, 196] width 46 height 6
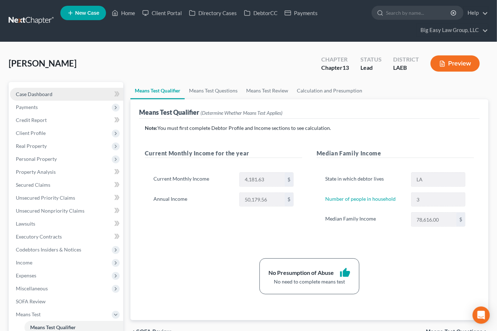
drag, startPoint x: 76, startPoint y: 97, endPoint x: 80, endPoint y: 96, distance: 4.4
click at [76, 97] on link "Case Dashboard" at bounding box center [66, 94] width 113 height 13
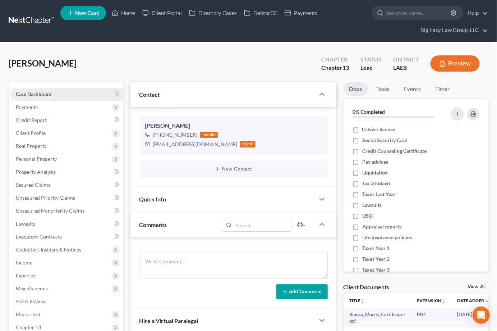
scroll to position [686, 0]
click at [84, 156] on span "Personal Property" at bounding box center [66, 158] width 113 height 13
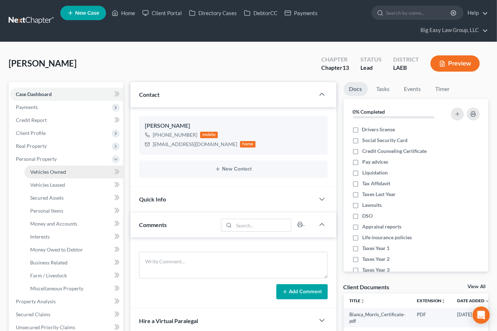
click at [99, 167] on link "Vehicles Owned" at bounding box center [73, 171] width 99 height 13
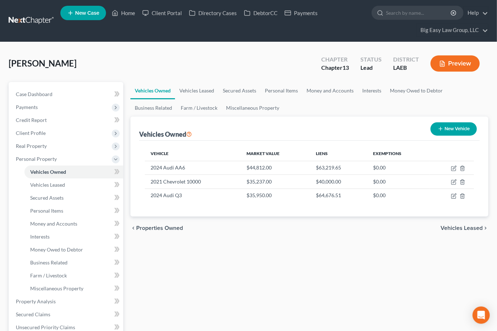
click at [449, 136] on div "New Vehicle" at bounding box center [454, 128] width 52 height 19
click at [447, 133] on button "New Vehicle" at bounding box center [453, 128] width 46 height 13
select select "0"
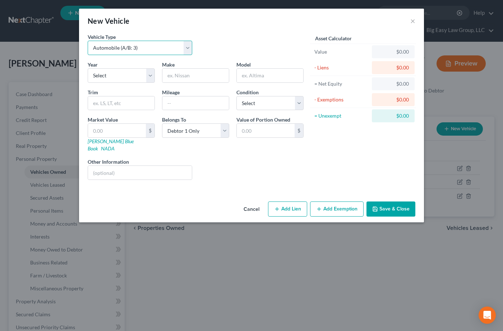
click at [181, 51] on select "Select Automobile (A/B: 3) Truck (A/B: 3) Trailer (A/B: 4) Watercraft (A/B: 4) …" at bounding box center [140, 48] width 105 height 14
click at [88, 41] on select "Select Automobile (A/B: 3) Truck (A/B: 3) Trailer (A/B: 4) Watercraft (A/B: 4) …" at bounding box center [140, 48] width 105 height 14
click at [149, 52] on select "Select Automobile (A/B: 3) Truck (A/B: 3) Trailer (A/B: 4) Watercraft (A/B: 4) …" at bounding box center [140, 48] width 105 height 14
select select "7"
click at [88, 41] on select "Select Automobile (A/B: 3) Truck (A/B: 3) Trailer (A/B: 4) Watercraft (A/B: 4) …" at bounding box center [140, 48] width 105 height 14
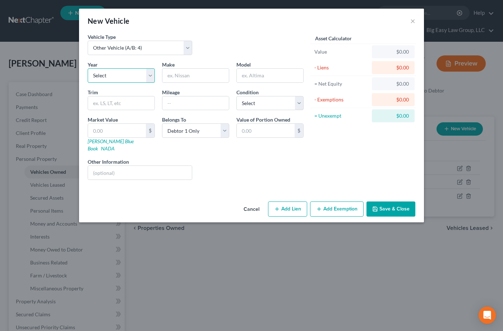
click at [150, 74] on select "Select 2026 2025 2024 2023 2022 2021 2020 2019 2018 2017 2016 2015 2014 2013 20…" at bounding box center [121, 75] width 67 height 14
click at [151, 77] on select "Select 2026 2025 2024 2023 2022 2021 2020 2019 2018 2017 2016 2015 2014 2013 20…" at bounding box center [121, 75] width 67 height 14
select select "2"
click at [88, 68] on select "Select 2026 2025 2024 2023 2022 2021 2020 2019 2018 2017 2016 2015 2014 2013 20…" at bounding box center [121, 75] width 67 height 14
click at [199, 74] on input "text" at bounding box center [195, 76] width 66 height 14
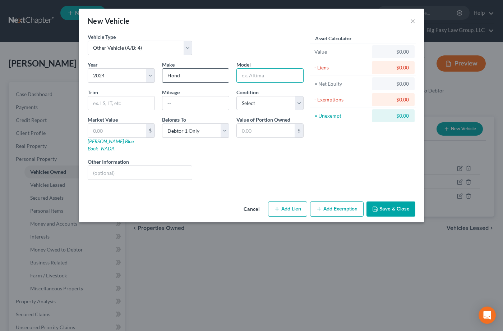
click at [199, 74] on input "Hond" at bounding box center [195, 76] width 66 height 14
type input "Honda"
click at [277, 77] on input "text" at bounding box center [270, 76] width 66 height 14
type input "CRF125F"
click at [115, 111] on div "Year Select 2026 2025 2024 2023 2022 2021 2020 2019 2018 2017 2016 2015 2014 20…" at bounding box center [195, 123] width 223 height 125
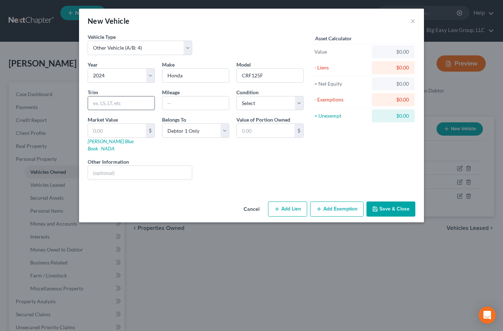
click at [116, 107] on input "text" at bounding box center [121, 103] width 66 height 14
type input "f"
type input "i"
type input "dirtbike"
click at [255, 105] on select "Select Excellent Very Good Good Fair Poor" at bounding box center [269, 103] width 67 height 14
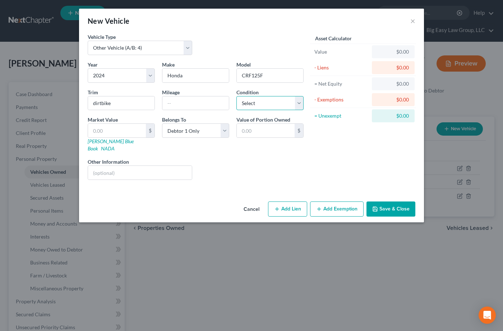
select select "2"
click at [236, 96] on select "Select Excellent Very Good Good Fair Poor" at bounding box center [269, 103] width 67 height 14
click at [130, 128] on input "text" at bounding box center [117, 131] width 58 height 14
type input "3"
type input "3.00"
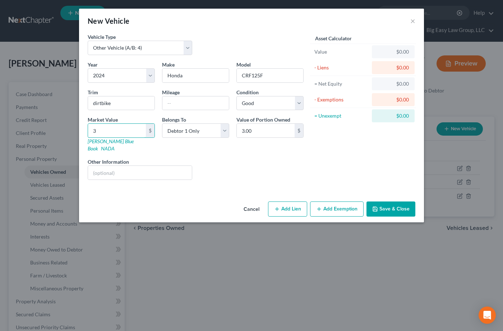
type input "38"
type input "38.00"
type input "380"
type input "380.00"
type input "3800"
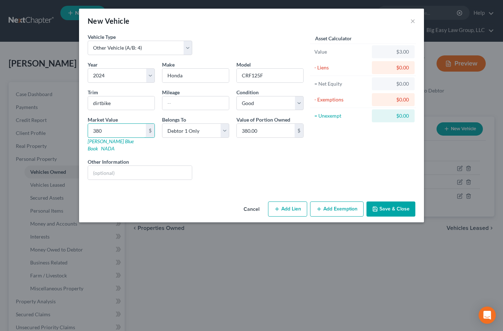
type input "3,800.00"
type input "3800"
click at [212, 130] on select "Select Debtor 1 Only Debtor 2 Only Debtor 1 And Debtor 2 Only At Least One Of T…" at bounding box center [195, 130] width 67 height 14
select select "4"
click at [162, 123] on select "Select Debtor 1 Only Debtor 2 Only Debtor 1 And Debtor 2 Only At Least One Of T…" at bounding box center [195, 130] width 67 height 14
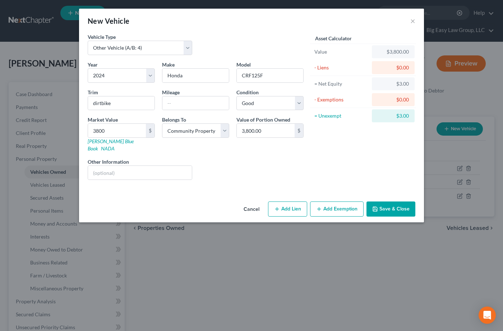
click at [402, 208] on button "Save & Close" at bounding box center [390, 208] width 49 height 15
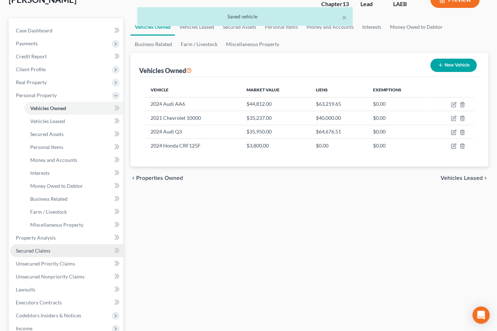
click at [59, 244] on link "Secured Claims" at bounding box center [66, 250] width 113 height 13
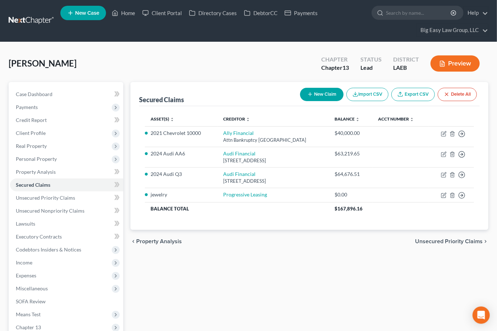
click at [314, 96] on button "New Claim" at bounding box center [321, 94] width 43 height 13
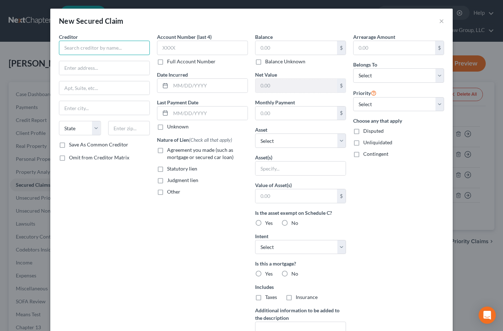
click at [76, 47] on input "text" at bounding box center [104, 48] width 91 height 14
drag, startPoint x: 443, startPoint y: 19, endPoint x: 439, endPoint y: 21, distance: 4.2
click at [442, 19] on div "New Secured Claim ×" at bounding box center [251, 21] width 402 height 24
click at [439, 21] on button "×" at bounding box center [441, 21] width 5 height 9
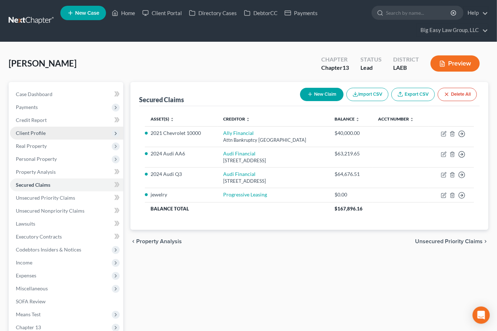
click at [88, 128] on span "Client Profile" at bounding box center [66, 132] width 113 height 13
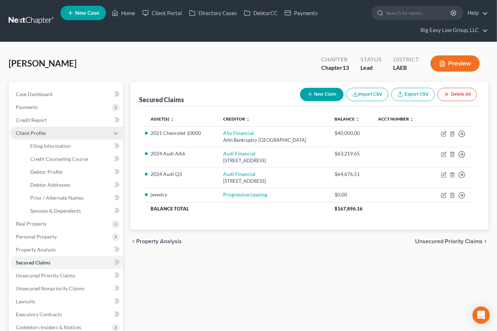
click at [85, 137] on span "Client Profile" at bounding box center [66, 132] width 113 height 13
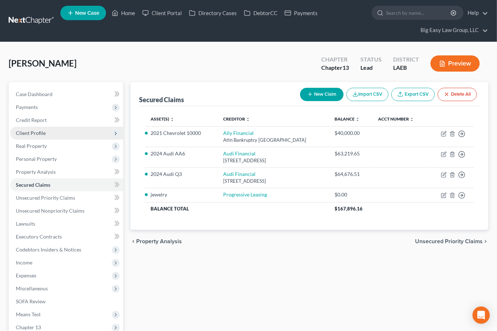
click at [80, 135] on span "Client Profile" at bounding box center [66, 132] width 113 height 13
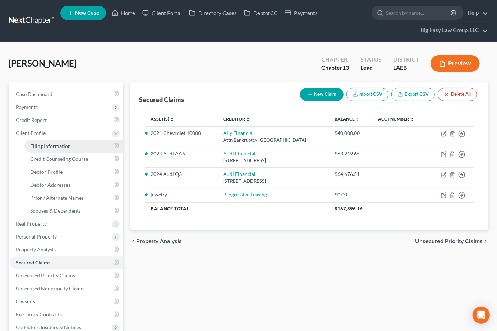
drag, startPoint x: 80, startPoint y: 144, endPoint x: 93, endPoint y: 142, distance: 14.0
click at [80, 144] on link "Filing Information" at bounding box center [73, 145] width 99 height 13
select select "1"
select select "0"
select select "3"
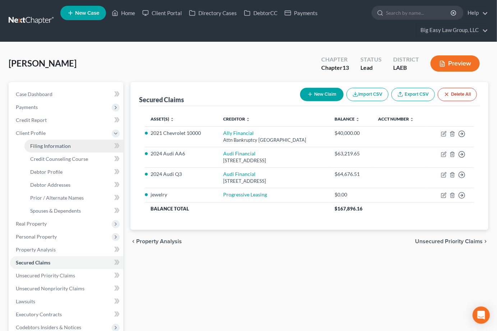
select select "19"
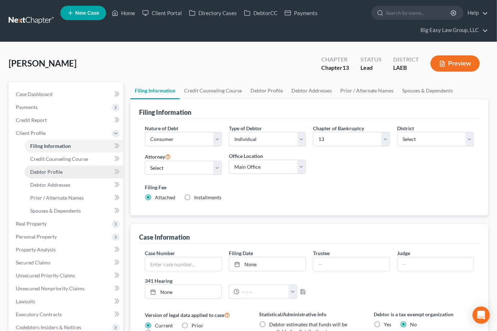
click at [85, 172] on link "Debtor Profile" at bounding box center [73, 171] width 99 height 13
select select "1"
select select "2"
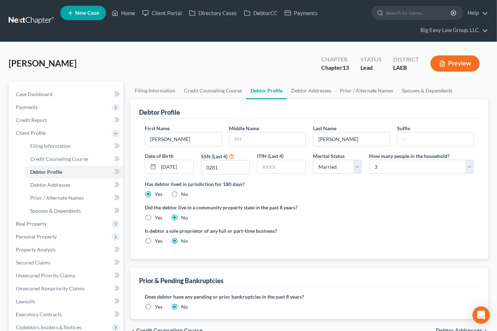
radio input "true"
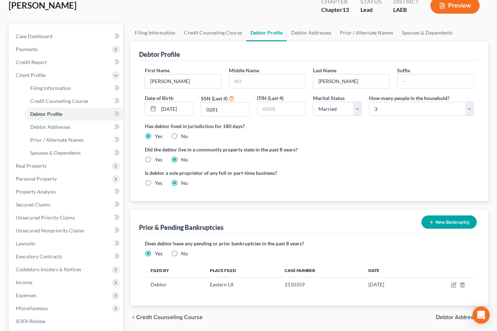
scroll to position [60, 0]
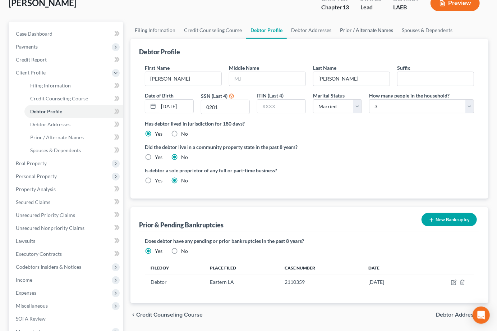
click at [351, 32] on link "Prior / Alternate Names" at bounding box center [367, 30] width 62 height 17
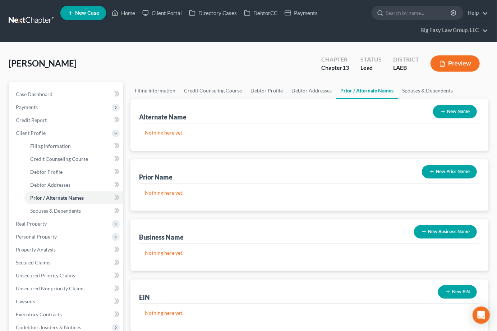
click at [438, 170] on button "New Prior Name" at bounding box center [449, 171] width 55 height 13
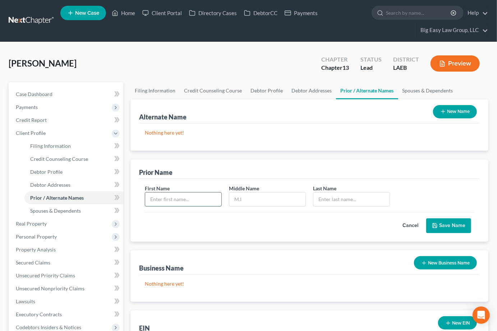
click at [186, 194] on input "text" at bounding box center [183, 199] width 76 height 14
type input "Bianca"
type input "Hunter"
click at [457, 230] on button "Save Name" at bounding box center [448, 225] width 45 height 15
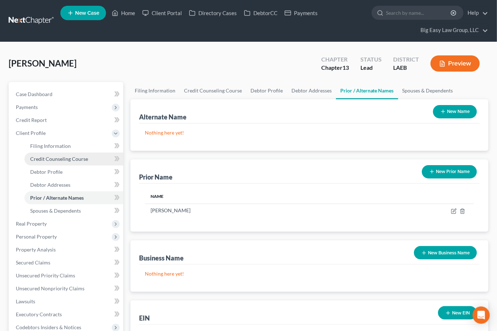
click at [78, 152] on link "Credit Counseling Course" at bounding box center [73, 158] width 99 height 13
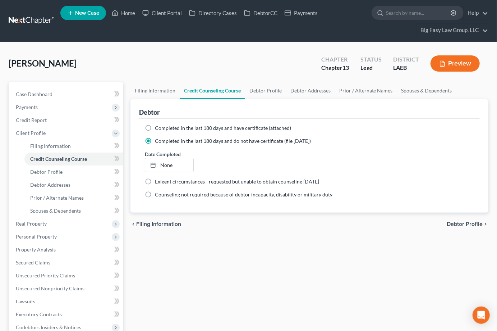
click at [172, 125] on span "Completed in the last 180 days and have certificate (attached)" at bounding box center [223, 128] width 136 height 6
click at [162, 125] on input "Completed in the last 180 days and have certificate (attached)" at bounding box center [160, 126] width 5 height 5
radio input "true"
radio input "false"
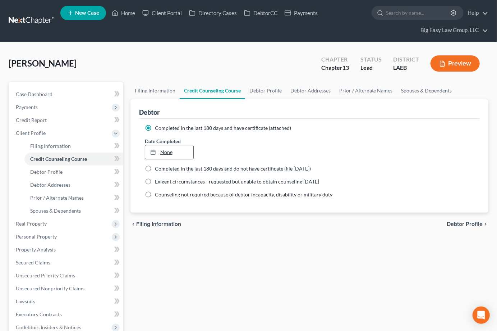
click at [160, 147] on link "None" at bounding box center [169, 152] width 48 height 14
click at [181, 248] on div "Filing Information Credit Counseling Course Debtor Profile Debtor Addresses Pri…" at bounding box center [309, 283] width 365 height 402
click at [77, 235] on span "Personal Property" at bounding box center [66, 236] width 113 height 13
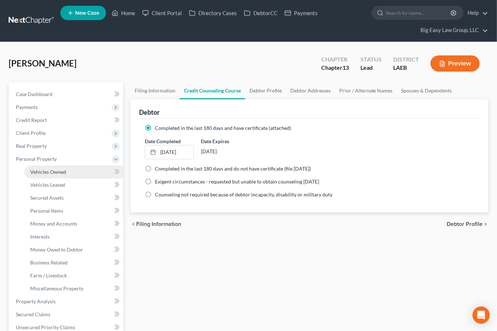
click at [92, 175] on link "Vehicles Owned" at bounding box center [73, 171] width 99 height 13
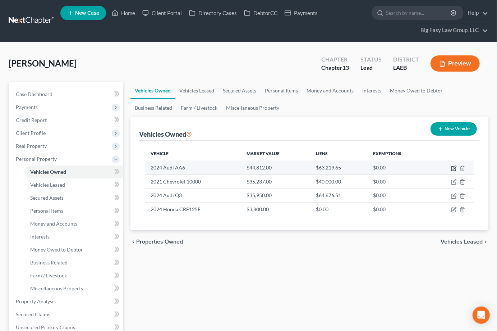
click at [454, 166] on icon "button" at bounding box center [454, 168] width 6 height 6
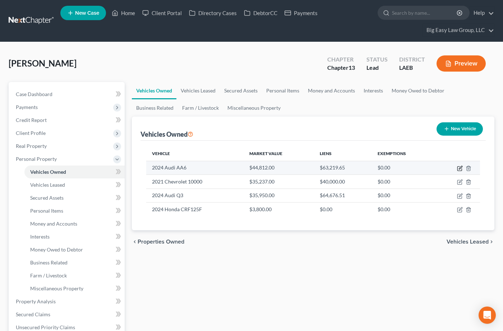
select select "0"
select select "2"
select select "0"
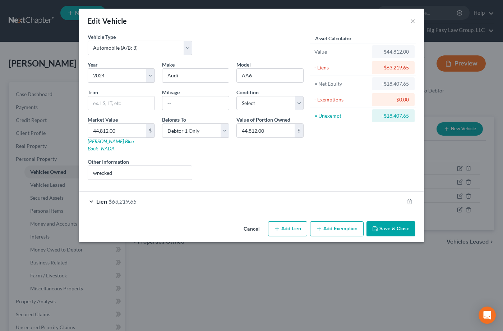
click at [375, 221] on button "Save & Close" at bounding box center [390, 228] width 49 height 15
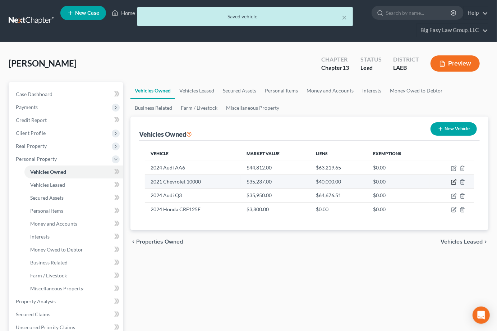
click at [452, 181] on icon "button" at bounding box center [454, 182] width 6 height 6
select select "0"
select select "5"
select select "0"
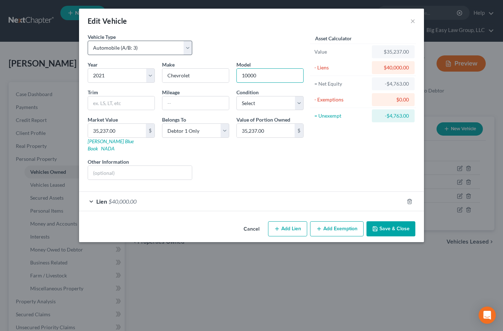
drag, startPoint x: 271, startPoint y: 76, endPoint x: 124, endPoint y: 51, distance: 149.1
click at [124, 51] on ng-include "Vehicle Type Select Automobile (A/B: 3) Truck (A/B: 3) Trailer (A/B: 4) Watercr…" at bounding box center [196, 109] width 216 height 152
type input "Silverado"
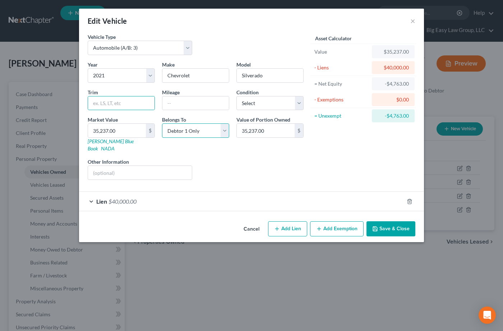
click at [218, 132] on select "Select Debtor 1 Only Debtor 2 Only Debtor 1 And Debtor 2 Only At Least One Of T…" at bounding box center [195, 130] width 67 height 14
select select "4"
click at [162, 123] on select "Select Debtor 1 Only Debtor 2 Only Debtor 1 And Debtor 2 Only At Least One Of T…" at bounding box center [195, 130] width 67 height 14
click at [389, 225] on button "Save & Close" at bounding box center [390, 228] width 49 height 15
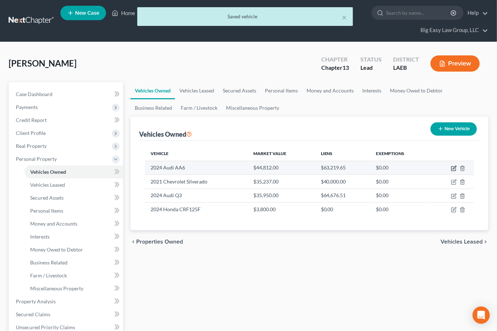
click at [452, 167] on icon "button" at bounding box center [454, 168] width 6 height 6
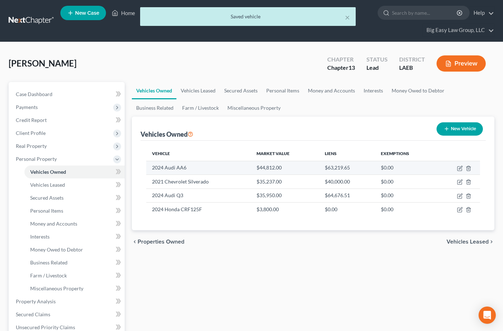
select select "0"
select select "2"
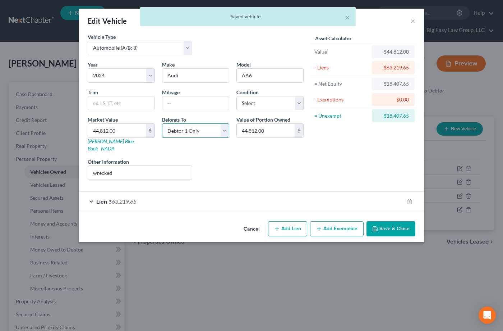
click at [194, 132] on select "Select Debtor 1 Only Debtor 2 Only Debtor 1 And Debtor 2 Only At Least One Of T…" at bounding box center [195, 130] width 67 height 14
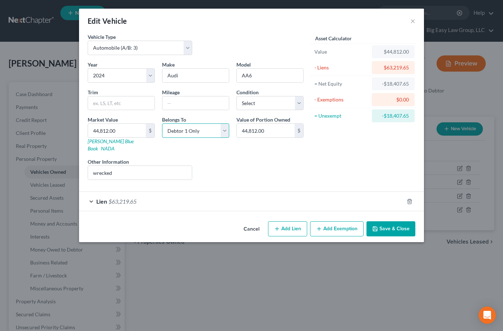
select select "4"
click at [162, 123] on select "Select Debtor 1 Only Debtor 2 Only Debtor 1 And Debtor 2 Only At Least One Of T…" at bounding box center [195, 130] width 67 height 14
click at [137, 132] on input "44,812.00" at bounding box center [117, 131] width 58 height 14
type input "2"
type input "2.00"
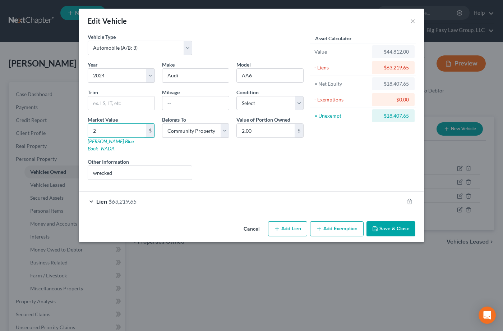
type input "20"
type input "20.00"
type input "200"
type input "200.00"
type input "2000"
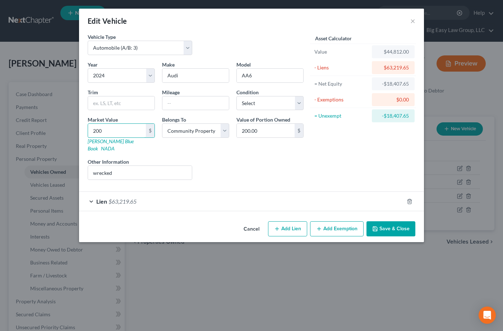
type input "2,000.00"
type input "2,0000"
type input "20,000.00"
click at [135, 128] on input "20,000" at bounding box center [117, 131] width 58 height 14
type input "2"
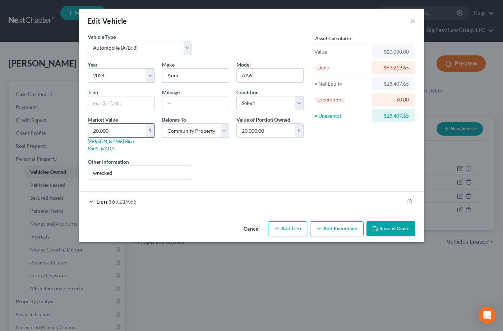
type input "2.00"
type input "25"
type input "25.00"
type input "250"
type input "250.00"
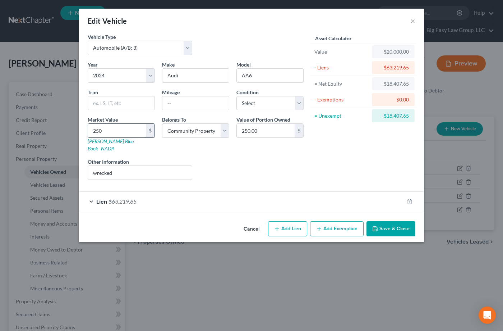
type input "2500"
type input "2,500.00"
type input "2,5000"
type input "25,000.00"
type input "25,000"
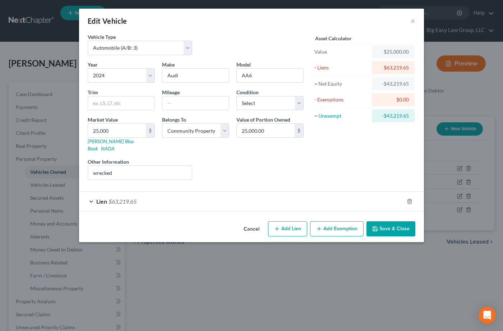
click at [389, 225] on button "Save & Close" at bounding box center [390, 228] width 49 height 15
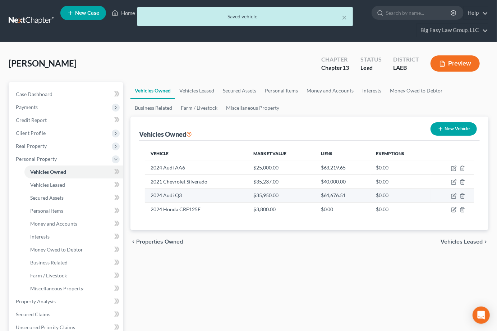
click at [451, 194] on td at bounding box center [451, 195] width 43 height 14
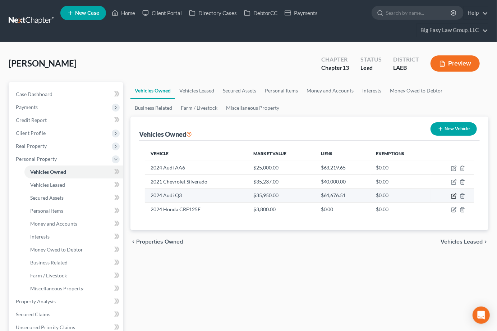
click at [454, 196] on icon "button" at bounding box center [454, 196] width 6 height 6
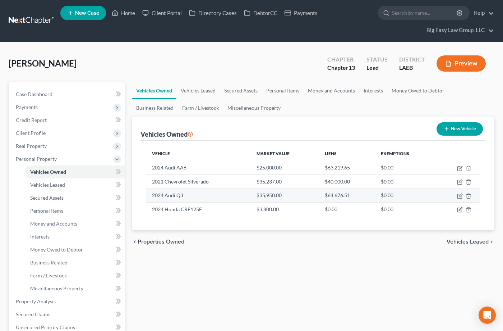
select select "0"
select select "2"
select select "0"
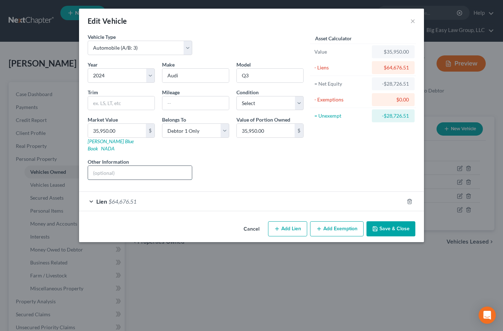
click at [153, 166] on input "text" at bounding box center [140, 173] width 104 height 14
type input "Debtor drives and pays for this vehicle"
click at [342, 163] on div "Asset Calculator Value $35,950.00 - Liens $64,676.51 = Net Equity -$28,726.51 -…" at bounding box center [363, 109] width 112 height 152
click at [403, 221] on button "Save & Close" at bounding box center [390, 228] width 49 height 15
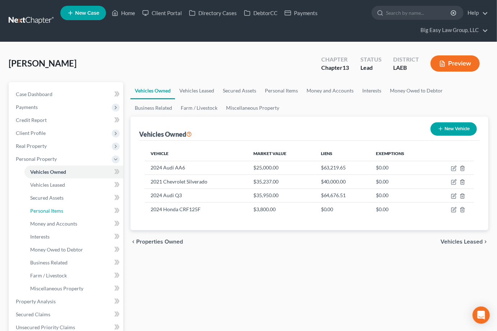
drag, startPoint x: 89, startPoint y: 206, endPoint x: 124, endPoint y: 188, distance: 40.0
click at [89, 206] on link "Personal Items" at bounding box center [73, 210] width 99 height 13
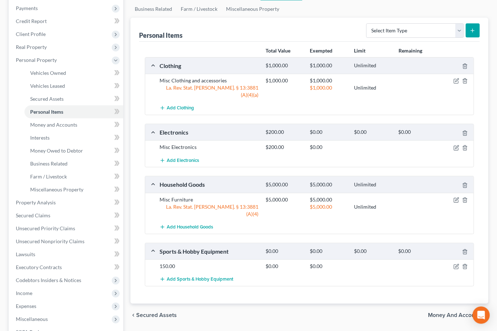
scroll to position [104, 0]
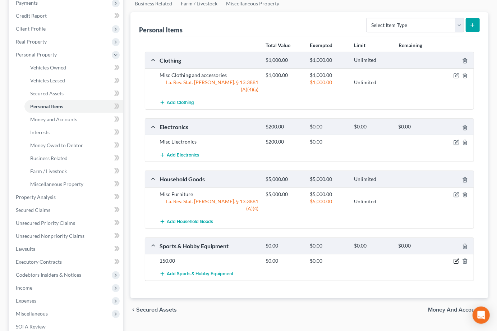
drag, startPoint x: 456, startPoint y: 246, endPoint x: 450, endPoint y: 246, distance: 6.5
click at [456, 258] on icon "button" at bounding box center [456, 261] width 6 height 6
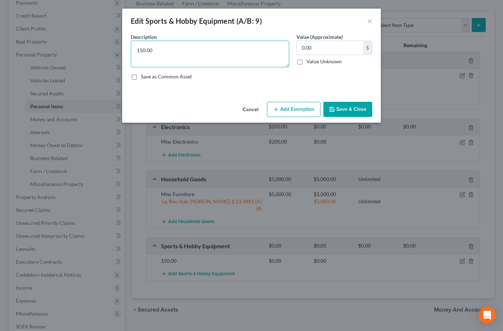
drag, startPoint x: 201, startPoint y: 55, endPoint x: 29, endPoint y: 3, distance: 179.7
click at [29, 3] on div "Edit Sports & Hobby Equipment (A/B: 9) × An exemption set must first be selecte…" at bounding box center [251, 165] width 503 height 331
type textarea "exercise equipment"
type input "150"
click at [358, 110] on button "Save & Close" at bounding box center [347, 109] width 49 height 15
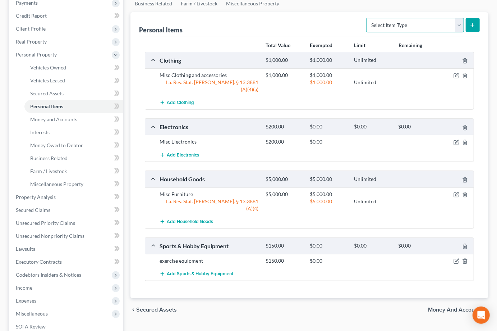
click at [417, 27] on select "Select Item Type Clothing (A/B: 11) Collectibles Of Value (A/B: 8) Electronics …" at bounding box center [415, 25] width 98 height 14
select select "firearms"
click at [367, 18] on select "Select Item Type Clothing (A/B: 11) Collectibles Of Value (A/B: 8) Electronics …" at bounding box center [415, 25] width 98 height 14
click at [469, 25] on button "submit" at bounding box center [473, 25] width 14 height 14
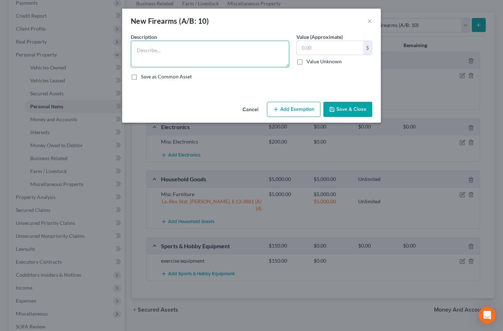
click at [171, 47] on textarea at bounding box center [210, 54] width 158 height 27
type textarea "9mm handgun"
type input "250"
click at [284, 105] on button "Add Exemption" at bounding box center [294, 109] width 54 height 15
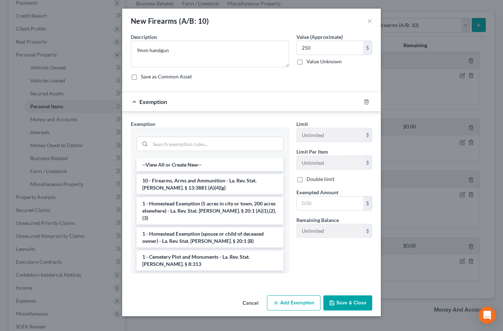
drag, startPoint x: 264, startPoint y: 179, endPoint x: 283, endPoint y: 186, distance: 20.2
click at [264, 179] on li "10 - Firearms, Arms and Ammunition - La. Rev. Stat. Ann. § 13:3881 (A)(4)(g)" at bounding box center [210, 184] width 147 height 20
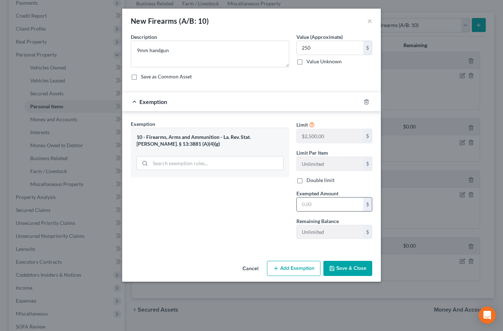
click at [311, 199] on input "text" at bounding box center [330, 204] width 66 height 14
type input "250"
click at [352, 270] on button "Save & Close" at bounding box center [347, 267] width 49 height 15
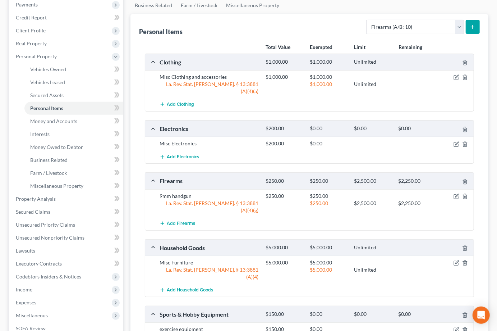
scroll to position [88, 0]
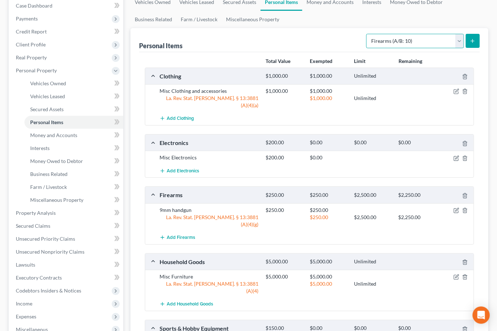
click at [414, 38] on select "Select Item Type Clothing (A/B: 11) Collectibles Of Value (A/B: 8) Electronics …" at bounding box center [415, 41] width 98 height 14
select select "jewelry"
click at [367, 34] on select "Select Item Type Clothing (A/B: 11) Collectibles Of Value (A/B: 8) Electronics …" at bounding box center [415, 41] width 98 height 14
click at [472, 35] on button "submit" at bounding box center [473, 41] width 14 height 14
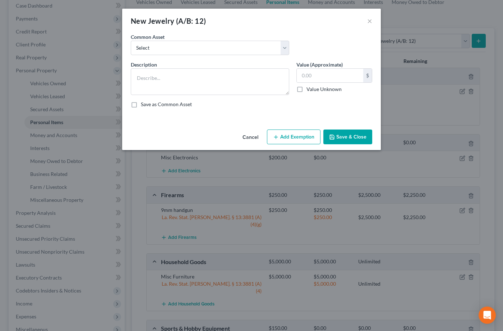
click at [470, 40] on div "New Jewelry (A/B: 12) × An exemption set must first be selected from the Filing…" at bounding box center [251, 165] width 503 height 331
click at [232, 55] on div "Common Asset Select Misc small pieces Wedding Set" at bounding box center [251, 47] width 249 height 28
click at [226, 50] on select "Select Misc small pieces Wedding Set" at bounding box center [210, 48] width 158 height 14
select select "1"
click at [131, 41] on select "Select Misc small pieces Wedding Set" at bounding box center [210, 48] width 158 height 14
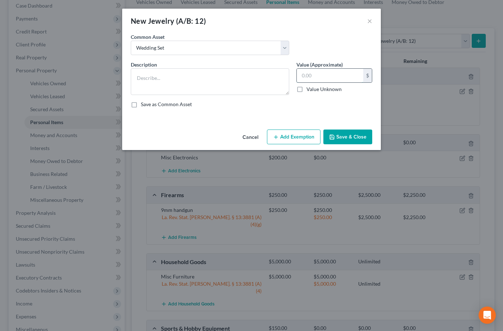
type textarea "Wedding Set"
type input "2,500.00"
click at [310, 80] on input "2,500.00" at bounding box center [330, 76] width 66 height 14
click at [302, 133] on button "Add Exemption" at bounding box center [294, 136] width 54 height 15
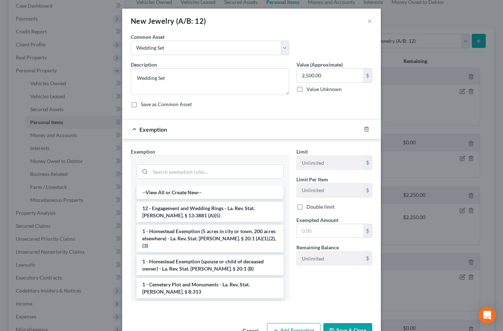
drag, startPoint x: 231, startPoint y: 208, endPoint x: 274, endPoint y: 227, distance: 47.0
click at [232, 208] on li "12 - Engagement and Wedding Rings - La. Rev. Stat. Ann. § 13:3881 (A)(5)" at bounding box center [210, 212] width 147 height 20
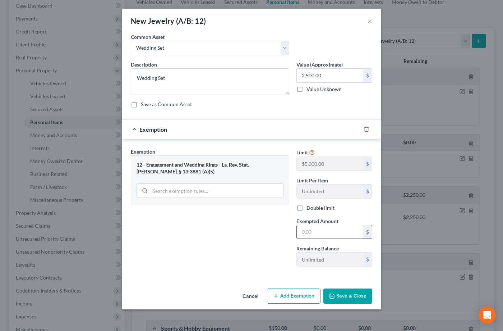
drag, startPoint x: 320, startPoint y: 235, endPoint x: 317, endPoint y: 232, distance: 5.1
click at [319, 235] on input "text" at bounding box center [330, 232] width 66 height 14
type input "2,500"
click at [354, 292] on button "Save & Close" at bounding box center [347, 295] width 49 height 15
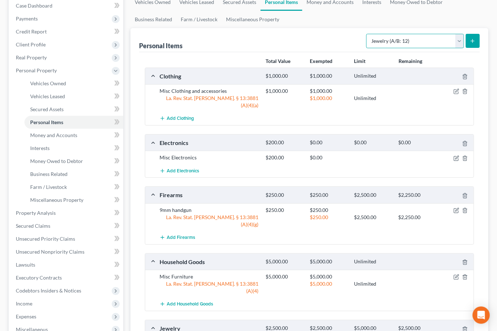
click at [385, 36] on select "Select Item Type Clothing (A/B: 11) Collectibles Of Value (A/B: 8) Electronics …" at bounding box center [415, 41] width 98 height 14
select select "pets"
click at [367, 34] on select "Select Item Type Clothing (A/B: 11) Collectibles Of Value (A/B: 8) Electronics …" at bounding box center [415, 41] width 98 height 14
click at [471, 38] on icon "submit" at bounding box center [473, 41] width 6 height 6
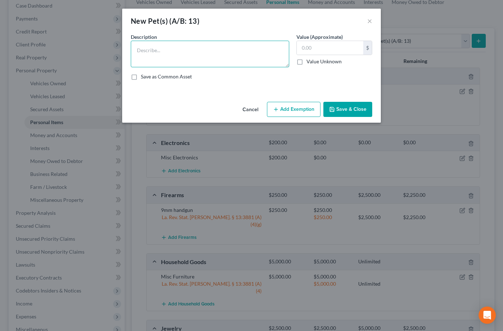
click at [224, 63] on textarea at bounding box center [210, 54] width 158 height 27
type textarea "dog named Melo"
click at [329, 44] on input "text" at bounding box center [330, 48] width 66 height 14
type input "3"
type input "0"
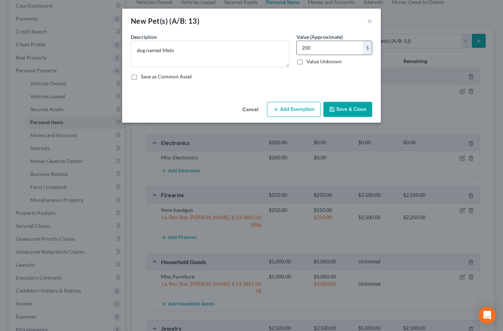
type input "200"
click at [304, 108] on button "Add Exemption" at bounding box center [294, 109] width 54 height 15
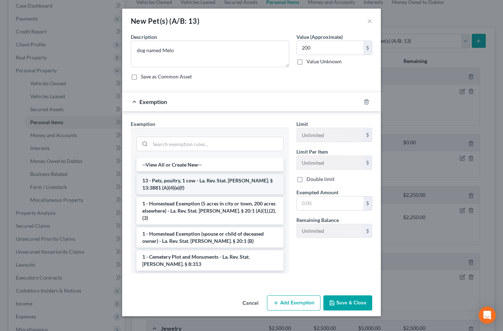
click at [236, 192] on li "13 - Pets, poultry, 1 cow - La. Rev. Stat. Ann. § 13:3881 (A)(4)(e)(f)" at bounding box center [210, 184] width 147 height 20
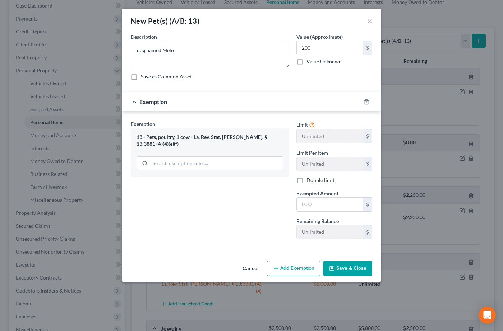
drag, startPoint x: 312, startPoint y: 212, endPoint x: 312, endPoint y: 208, distance: 4.7
click at [312, 212] on div "Limit Unlimited $ Limit Per Item Unlimited $ Double limit Exempted Amount * $ R…" at bounding box center [334, 182] width 83 height 124
click at [312, 208] on input "text" at bounding box center [330, 204] width 66 height 14
type input "200"
click at [340, 269] on button "Save & Close" at bounding box center [347, 267] width 49 height 15
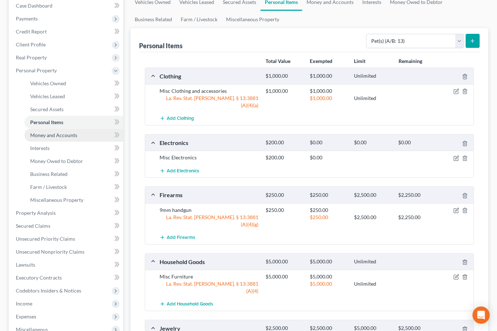
click at [70, 136] on span "Money and Accounts" at bounding box center [53, 135] width 47 height 6
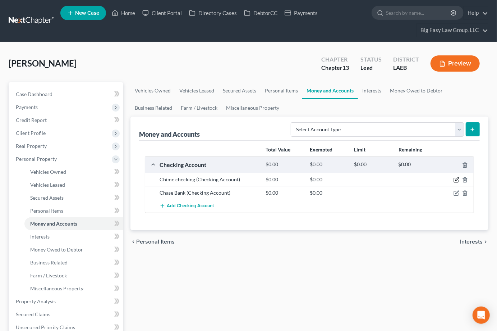
click at [455, 180] on icon "button" at bounding box center [456, 180] width 6 height 6
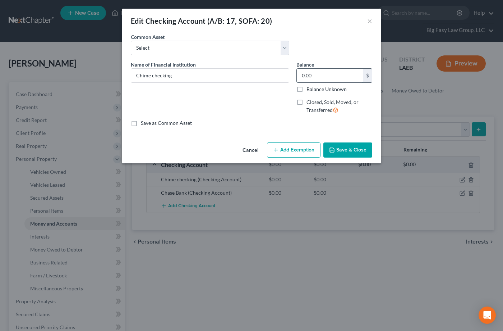
click at [305, 73] on input "0.00" at bounding box center [330, 76] width 66 height 14
type input "0"
type input "50"
click at [344, 148] on button "Save & Close" at bounding box center [347, 149] width 49 height 15
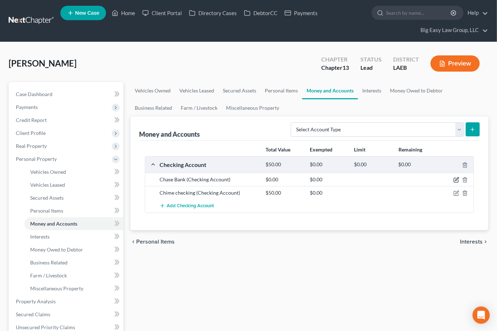
click at [457, 178] on icon "button" at bounding box center [456, 178] width 3 height 3
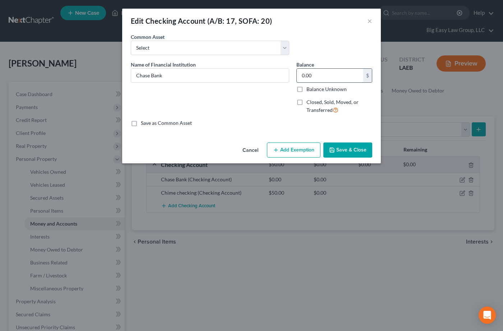
click at [323, 79] on input "0.00" at bounding box center [330, 76] width 66 height 14
type input "50"
click at [340, 152] on button "Save & Close" at bounding box center [347, 149] width 49 height 15
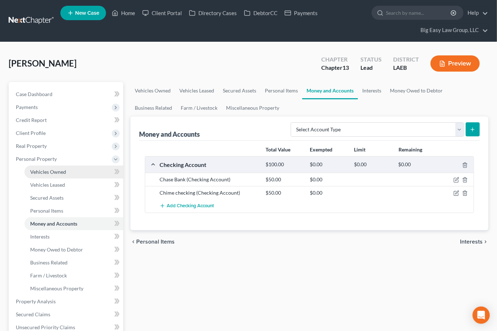
click at [80, 168] on link "Vehicles Owned" at bounding box center [73, 171] width 99 height 13
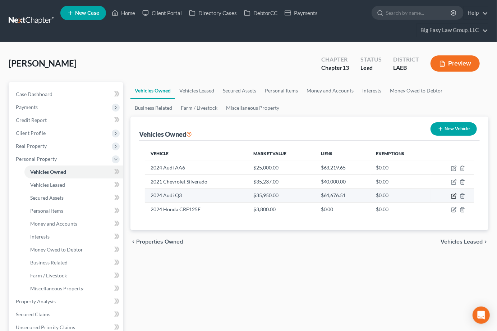
click at [452, 194] on icon "button" at bounding box center [453, 196] width 4 height 4
select select "0"
select select "2"
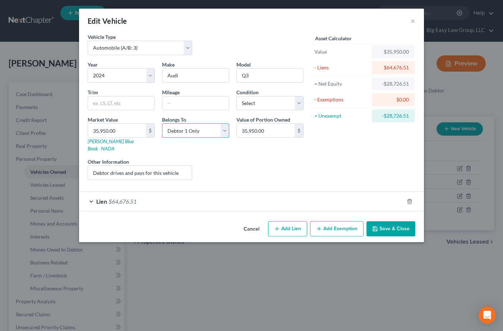
click at [215, 128] on select "Select Debtor 1 Only Debtor 2 Only Debtor 1 And Debtor 2 Only At Least One Of T…" at bounding box center [195, 130] width 67 height 14
select select "4"
click at [162, 123] on select "Select Debtor 1 Only Debtor 2 Only Debtor 1 And Debtor 2 Only At Least One Of T…" at bounding box center [195, 130] width 67 height 14
click at [331, 221] on button "Add Exemption" at bounding box center [337, 228] width 54 height 15
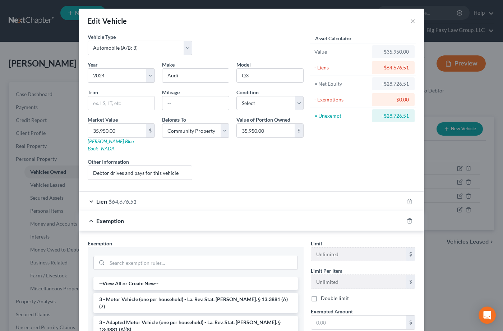
drag, startPoint x: 231, startPoint y: 289, endPoint x: 224, endPoint y: 282, distance: 10.2
click at [232, 292] on li "3 - Motor Vehicle (one per household) - La. Rev. Stat. Ann. § 13:3881 (A)(7)" at bounding box center [195, 302] width 204 height 20
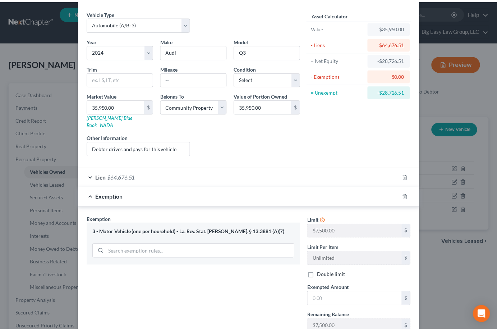
scroll to position [72, 0]
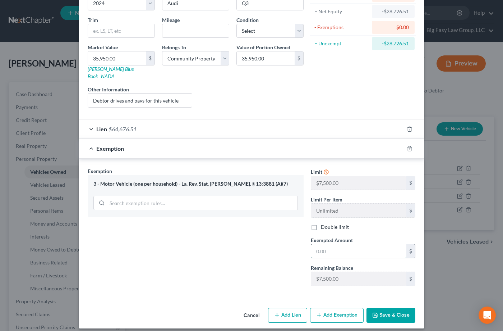
click at [351, 248] on input "text" at bounding box center [358, 251] width 95 height 14
type input "7,500"
click at [397, 312] on button "Save & Close" at bounding box center [390, 315] width 49 height 15
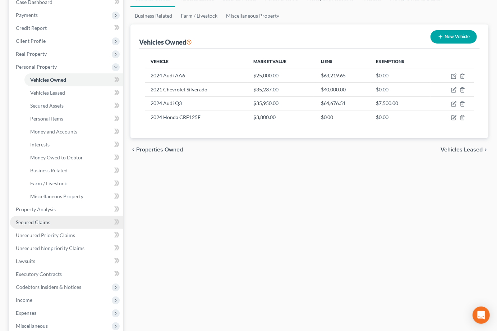
click at [79, 216] on link "Secured Claims" at bounding box center [66, 222] width 113 height 13
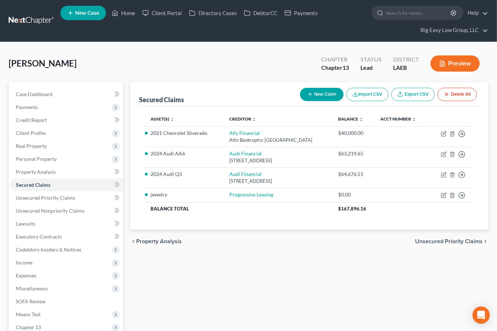
click at [323, 96] on button "New Claim" at bounding box center [321, 94] width 43 height 13
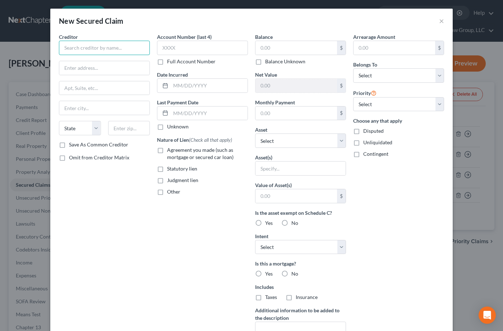
click at [127, 50] on input "text" at bounding box center [104, 48] width 91 height 14
click at [85, 47] on input "Dirtbike LOan" at bounding box center [104, 48] width 91 height 14
type input "Dirtbike Loan"
click at [174, 147] on span "Agreement you made (such as mortgage or secured car loan)" at bounding box center [200, 153] width 66 height 13
click at [174, 147] on input "Agreement you made (such as mortgage or secured car loan)" at bounding box center [172, 148] width 5 height 5
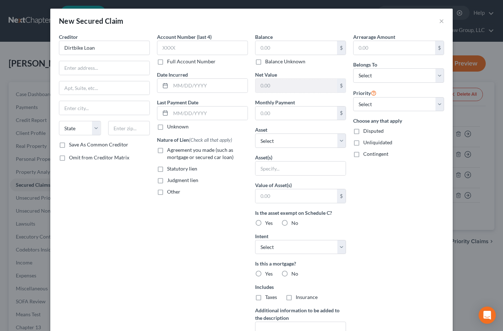
checkbox input "true"
click at [323, 49] on input "text" at bounding box center [296, 48] width 82 height 14
type input "3,826.54"
click at [325, 116] on input "text" at bounding box center [296, 113] width 82 height 14
type input "119"
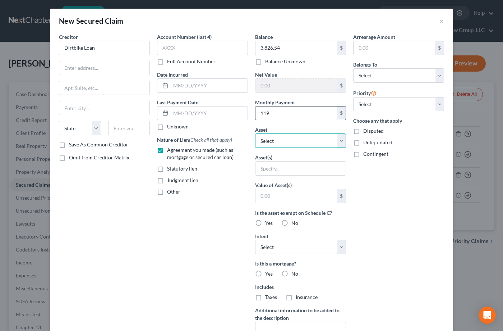
select select "0"
drag, startPoint x: 284, startPoint y: 222, endPoint x: 287, endPoint y: 220, distance: 4.2
click at [291, 222] on label "No" at bounding box center [294, 222] width 7 height 7
click at [294, 222] on input "No" at bounding box center [296, 221] width 5 height 5
radio input "true"
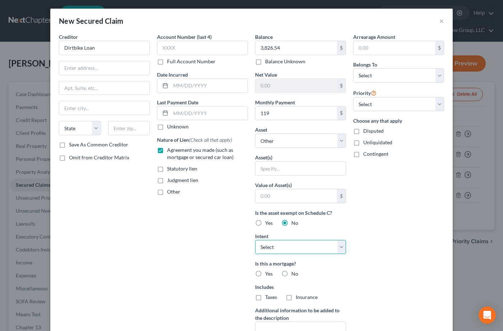
click at [294, 246] on select "Select Surrender Redeem Reaffirm Avoid Other" at bounding box center [300, 247] width 91 height 14
select select "0"
click at [255, 240] on select "Select Surrender Redeem Reaffirm Avoid Other" at bounding box center [300, 247] width 91 height 14
click at [373, 206] on div "Arrearage Amount $ Belongs To * Select Debtor 1 Only Debtor 2 Only Debtor 1 And…" at bounding box center [399, 193] width 98 height 320
click at [382, 79] on select "Select Debtor 1 Only Debtor 2 Only Debtor 1 And Debtor 2 Only At Least One Of T…" at bounding box center [398, 75] width 91 height 14
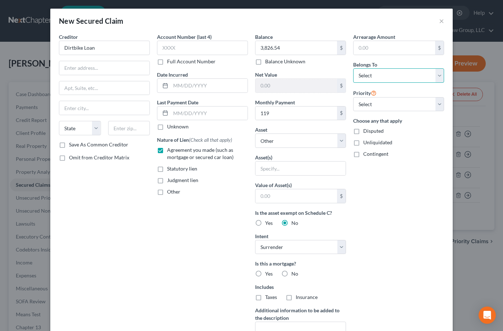
select select "4"
click at [353, 68] on select "Select Debtor 1 Only Debtor 2 Only Debtor 1 And Debtor 2 Only At Least One Of T…" at bounding box center [398, 75] width 91 height 14
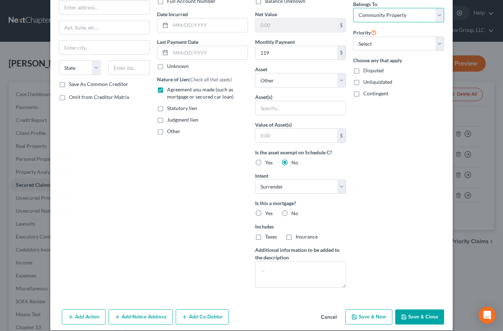
scroll to position [69, 0]
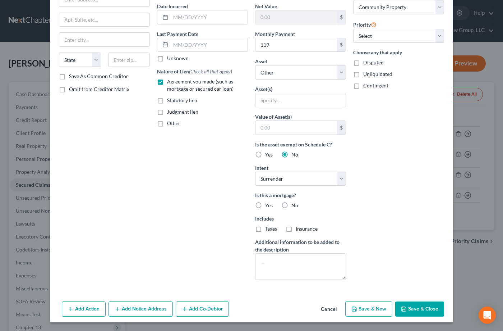
click at [291, 208] on label "No" at bounding box center [294, 205] width 7 height 7
click at [294, 206] on input "No" at bounding box center [296, 204] width 5 height 5
radio input "true"
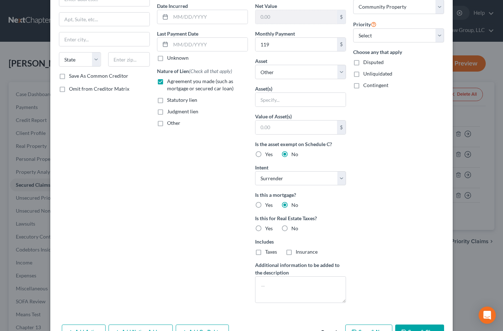
click at [291, 227] on label "No" at bounding box center [294, 228] width 7 height 7
click at [294, 227] on input "No" at bounding box center [296, 227] width 5 height 5
radio input "true"
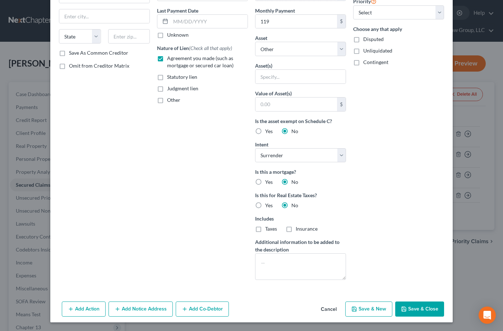
click at [419, 301] on button "Save & Close" at bounding box center [419, 308] width 49 height 15
select select
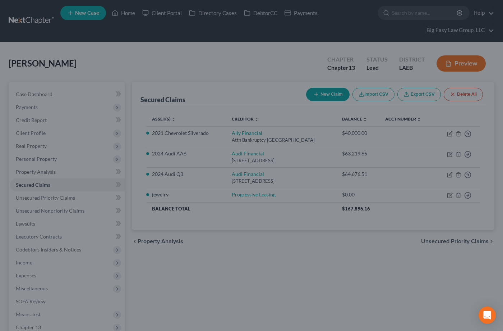
scroll to position [13, 0]
type input "0"
type input "119.00"
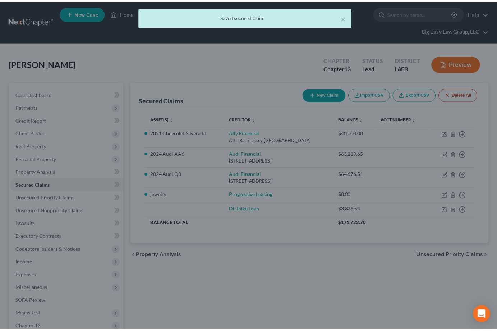
scroll to position [0, 0]
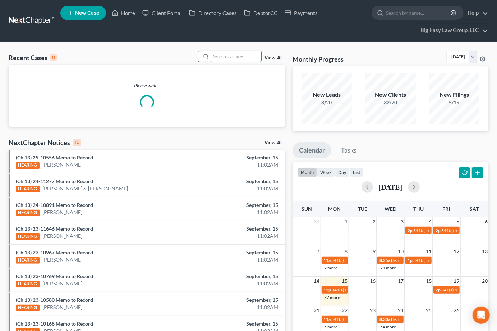
click at [216, 55] on input "search" at bounding box center [236, 56] width 50 height 10
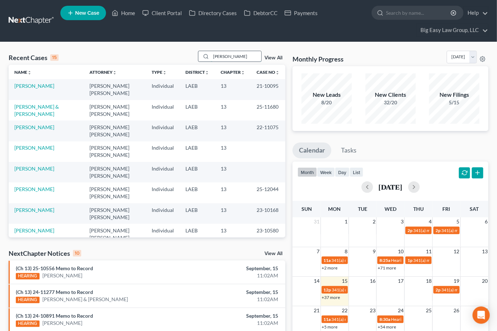
type input "singleton"
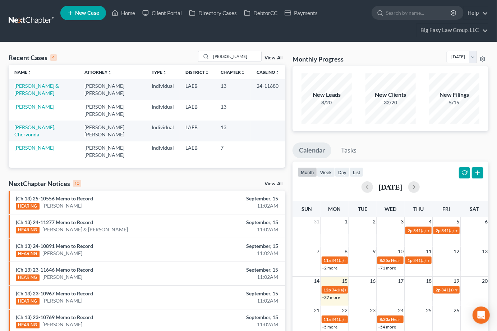
click at [269, 59] on link "View All" at bounding box center [273, 57] width 18 height 5
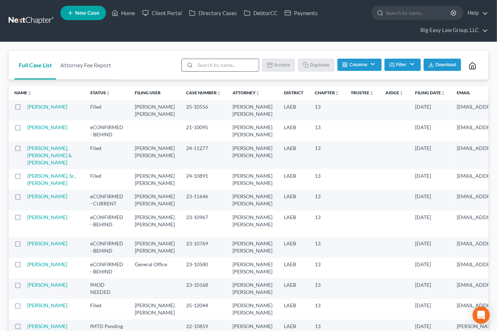
click at [198, 65] on input "search" at bounding box center [227, 65] width 64 height 12
type input "singleton"
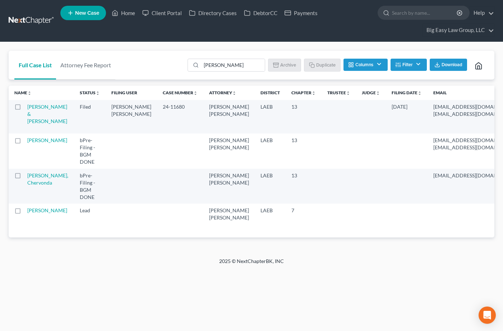
drag, startPoint x: 410, startPoint y: 62, endPoint x: 395, endPoint y: 50, distance: 19.6
click at [410, 62] on button "Filter" at bounding box center [409, 65] width 36 height 12
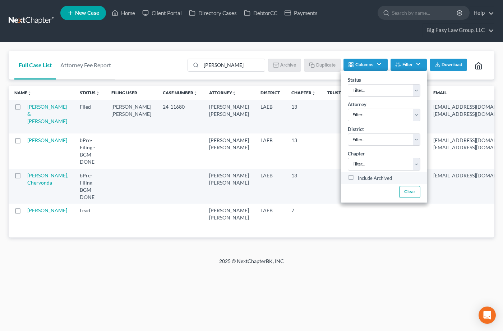
drag, startPoint x: 367, startPoint y: 182, endPoint x: 385, endPoint y: 182, distance: 18.3
click at [367, 182] on label "Include Archived" at bounding box center [375, 178] width 34 height 9
click at [365, 179] on input "Include Archived" at bounding box center [363, 176] width 5 height 5
checkbox input "true"
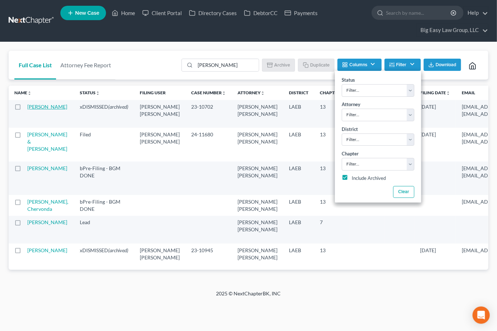
click at [40, 109] on link "Singleton, Brenda" at bounding box center [47, 106] width 40 height 6
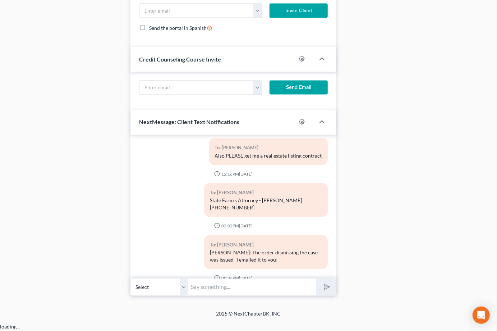
scroll to position [2926, 0]
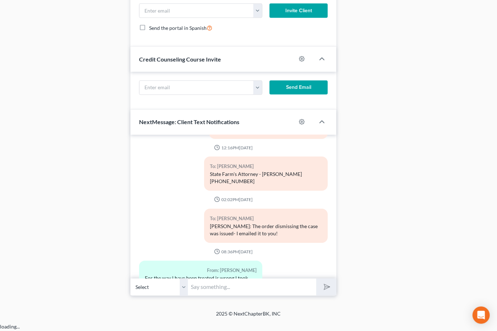
click at [485, 308] on div "Open Intercom Messenger" at bounding box center [480, 314] width 17 height 17
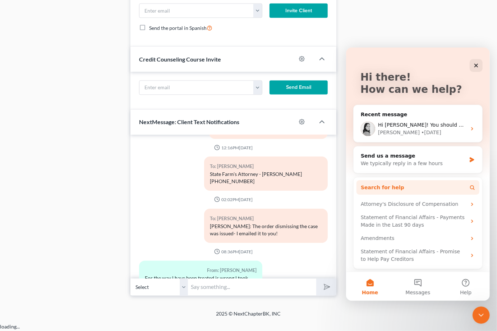
scroll to position [28, 0]
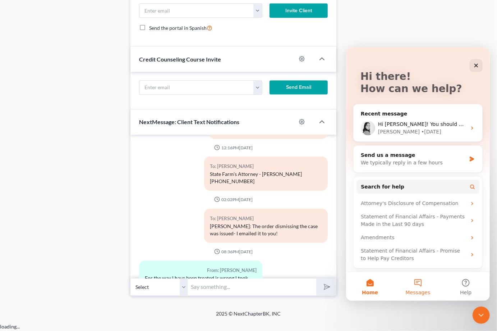
click at [425, 290] on span "Messages" at bounding box center [417, 291] width 25 height 5
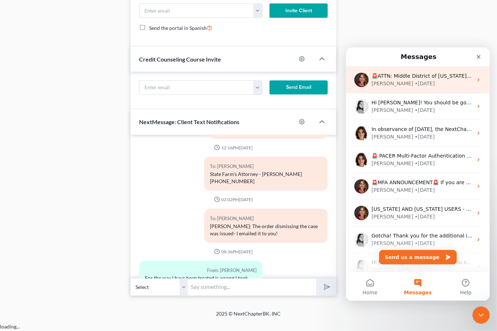
click at [476, 78] on icon "Intercom messenger" at bounding box center [478, 80] width 6 height 6
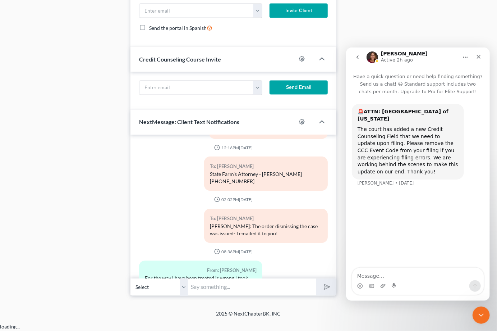
click at [469, 55] on button "Home" at bounding box center [465, 57] width 14 height 14
click at [480, 55] on icon "Close" at bounding box center [478, 57] width 6 height 6
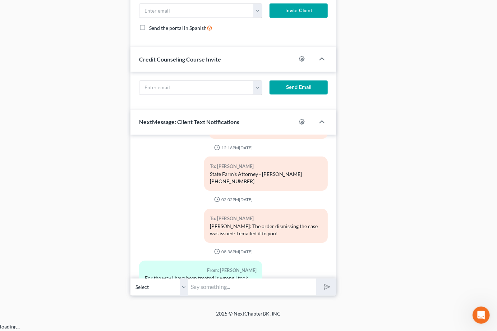
scroll to position [0, 0]
click at [486, 323] on footer "2025 © NextChapterBK, INC" at bounding box center [248, 316] width 497 height 13
click at [483, 319] on div "Open Intercom Messenger" at bounding box center [480, 314] width 24 height 24
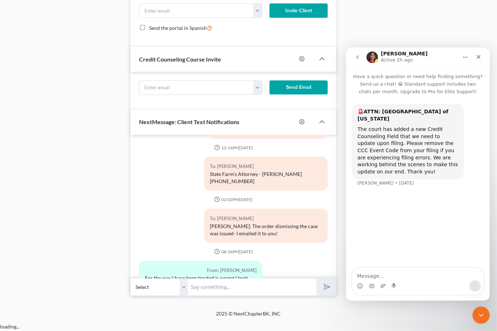
click at [360, 60] on button "go back" at bounding box center [357, 57] width 14 height 14
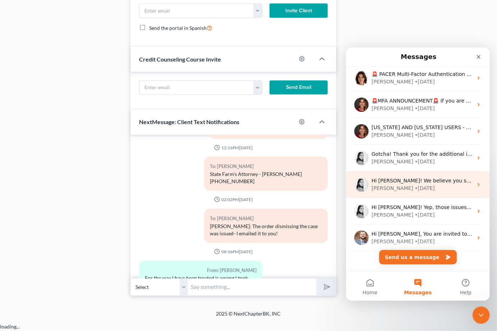
scroll to position [82, 0]
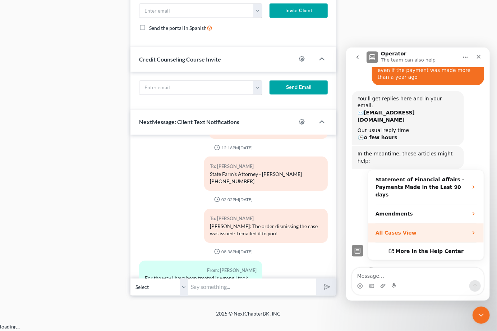
scroll to position [0, 0]
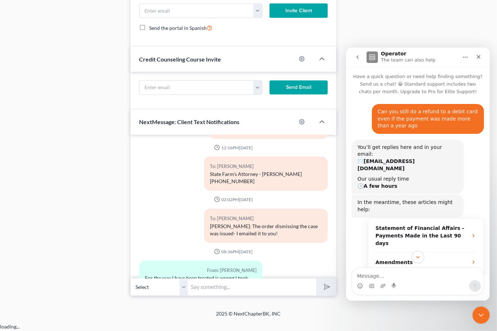
click at [358, 56] on icon "go back" at bounding box center [357, 57] width 6 height 6
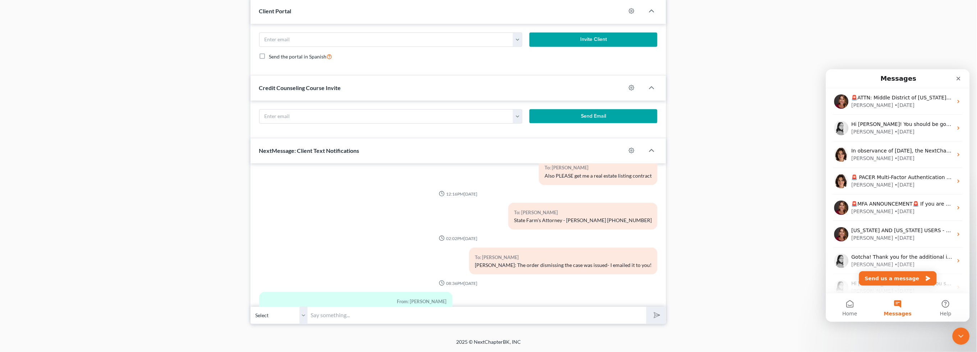
scroll to position [2539, 0]
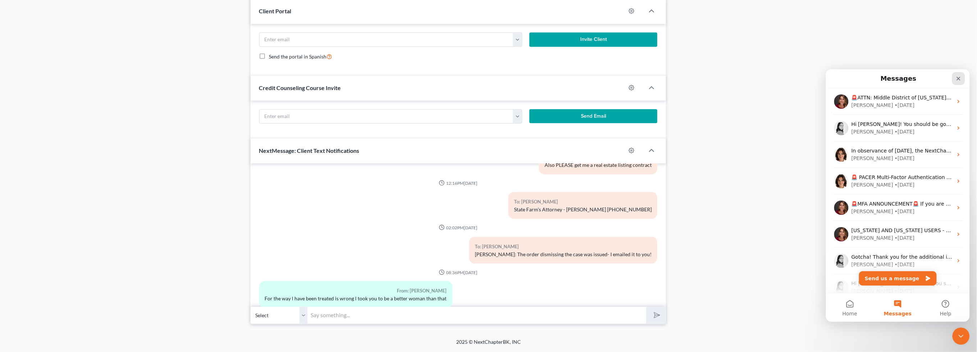
drag, startPoint x: 954, startPoint y: 79, endPoint x: 1744, endPoint y: 160, distance: 793.5
click at [503, 79] on div "Close" at bounding box center [957, 78] width 13 height 13
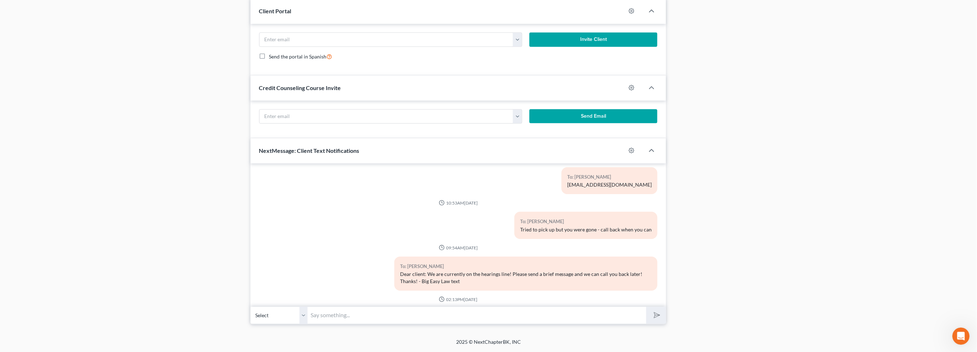
scroll to position [248, 0]
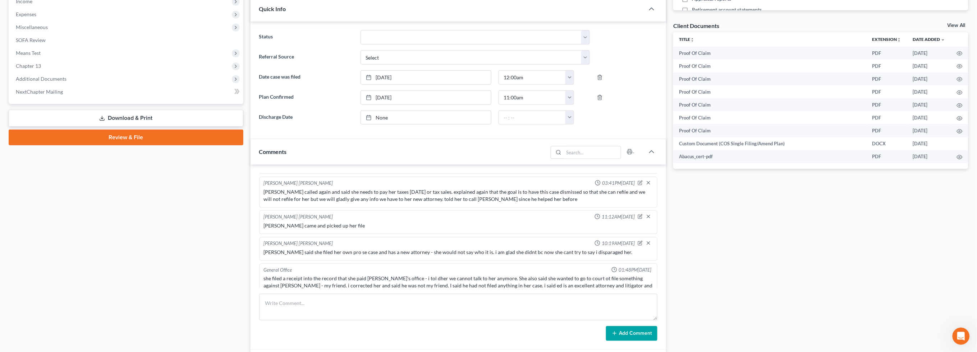
click at [161, 180] on div "Case Dashboard Payments Invoices Payments Payments Credit Report Client Profile" at bounding box center [126, 261] width 242 height 881
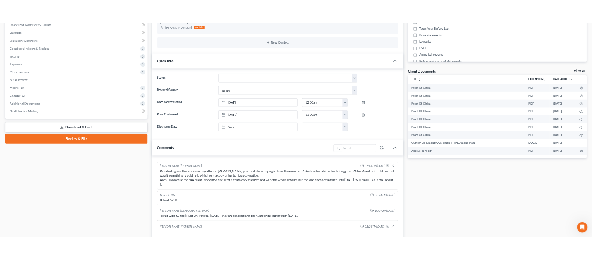
scroll to position [0, 0]
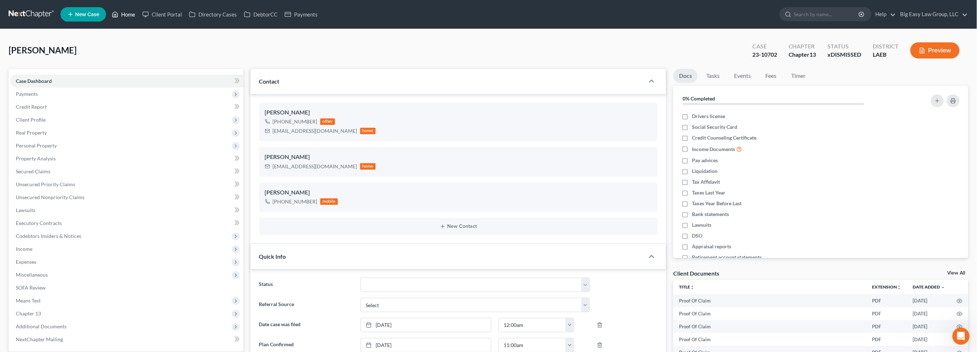
drag, startPoint x: 132, startPoint y: 17, endPoint x: 136, endPoint y: 18, distance: 4.1
click at [132, 17] on link "Home" at bounding box center [123, 14] width 31 height 13
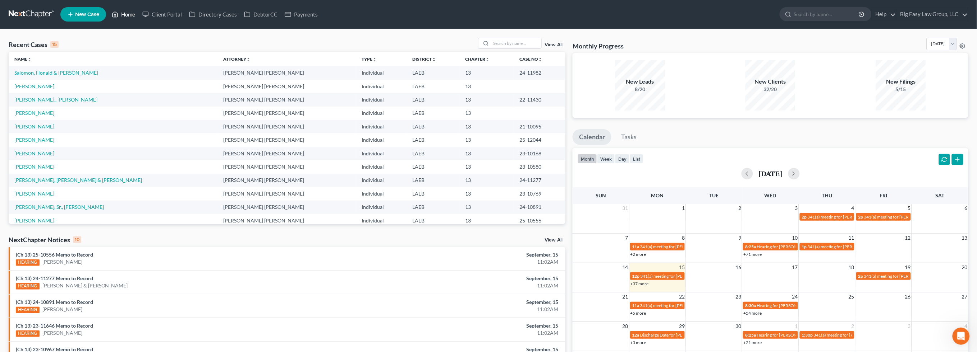
click at [121, 16] on link "Home" at bounding box center [123, 14] width 31 height 13
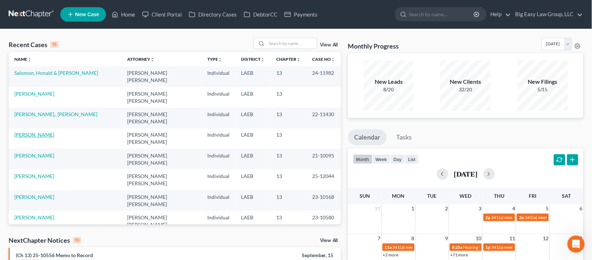
click at [41, 132] on link "Morris, Bianca" at bounding box center [34, 135] width 40 height 6
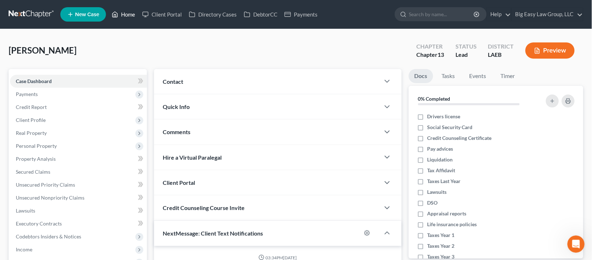
scroll to position [892, 0]
click at [201, 84] on div "Contact" at bounding box center [267, 81] width 226 height 25
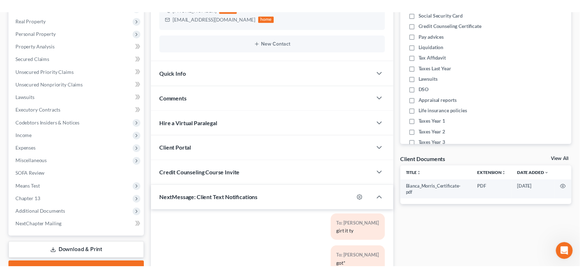
scroll to position [196, 0]
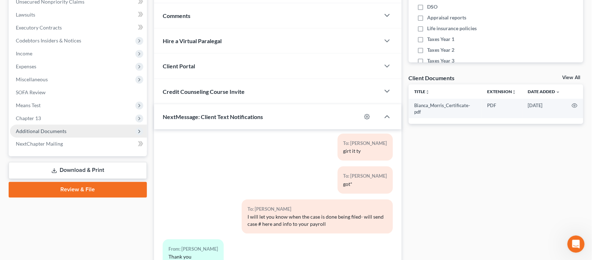
click at [115, 125] on span "Additional Documents" at bounding box center [78, 131] width 137 height 13
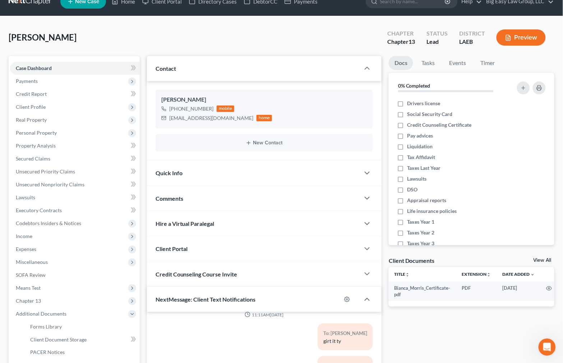
scroll to position [12, 0]
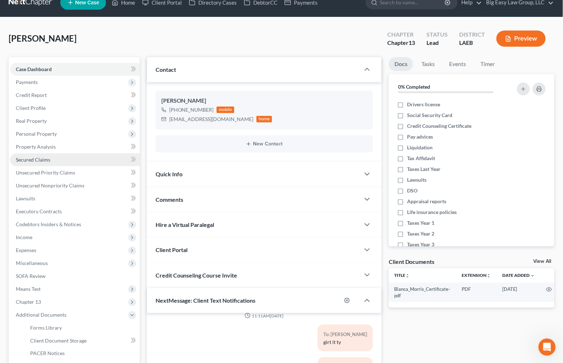
click at [70, 160] on link "Secured Claims" at bounding box center [75, 159] width 130 height 13
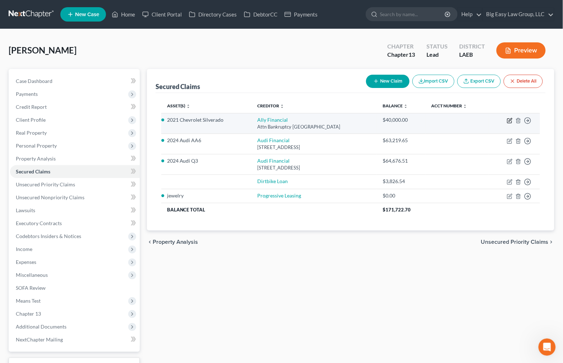
click at [503, 121] on icon "button" at bounding box center [510, 121] width 6 height 6
select select "24"
select select "0"
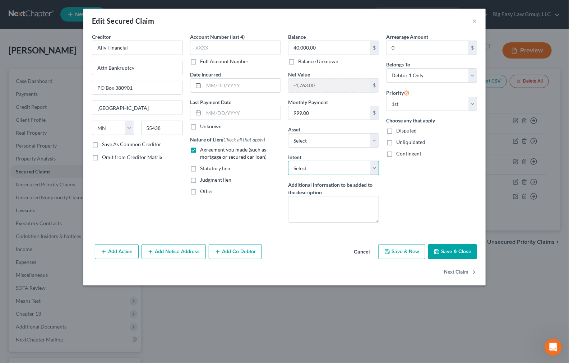
click at [300, 167] on select "Select Surrender Redeem Reaffirm Avoid Other" at bounding box center [333, 168] width 91 height 14
select select "0"
click at [288, 161] on select "Select Surrender Redeem Reaffirm Avoid Other" at bounding box center [333, 168] width 91 height 14
click at [452, 247] on button "Save & Close" at bounding box center [452, 251] width 49 height 15
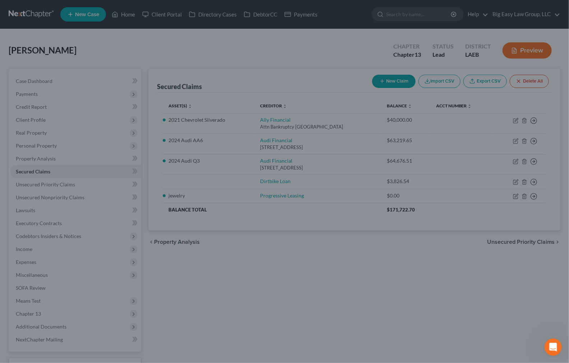
select select "3"
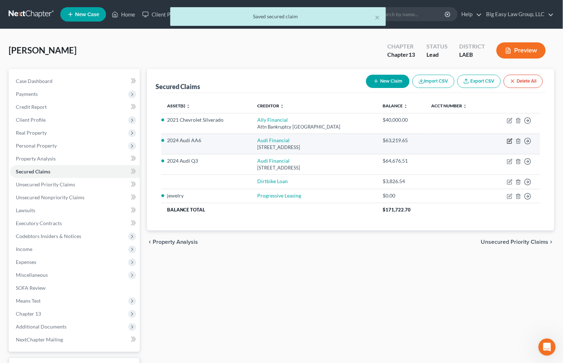
click at [503, 140] on icon "button" at bounding box center [510, 141] width 6 height 6
select select "14"
select select "0"
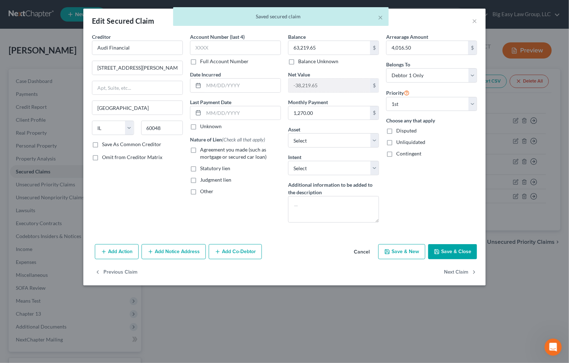
drag, startPoint x: 215, startPoint y: 150, endPoint x: 234, endPoint y: 155, distance: 19.6
click at [215, 150] on span "Agreement you made (such as mortgage or secured car loan)" at bounding box center [233, 153] width 66 height 13
drag, startPoint x: 193, startPoint y: 149, endPoint x: 186, endPoint y: 151, distance: 7.0
click at [200, 149] on label "Agreement you made (such as mortgage or secured car loan)" at bounding box center [240, 153] width 81 height 14
click at [203, 149] on input "Agreement you made (such as mortgage or secured car loan)" at bounding box center [205, 148] width 5 height 5
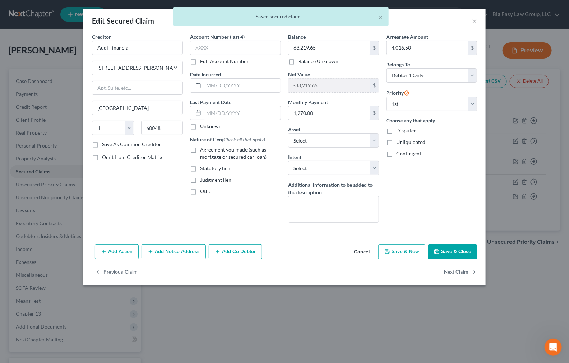
checkbox input "true"
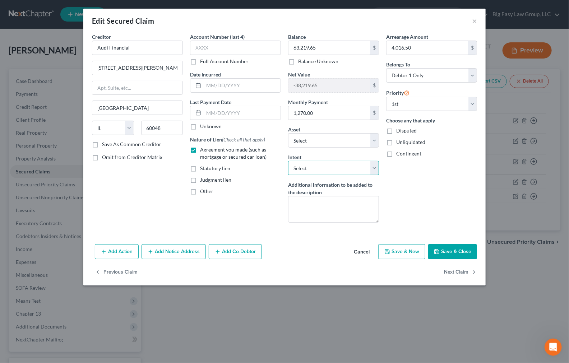
click at [327, 173] on select "Select Surrender Redeem Reaffirm Avoid Other" at bounding box center [333, 168] width 91 height 14
select select "0"
click at [288, 161] on select "Select Surrender Redeem Reaffirm Avoid Other" at bounding box center [333, 168] width 91 height 14
click at [438, 73] on select "Select Debtor 1 Only Debtor 2 Only Debtor 1 And Debtor 2 Only At Least One Of T…" at bounding box center [431, 75] width 91 height 14
select select "4"
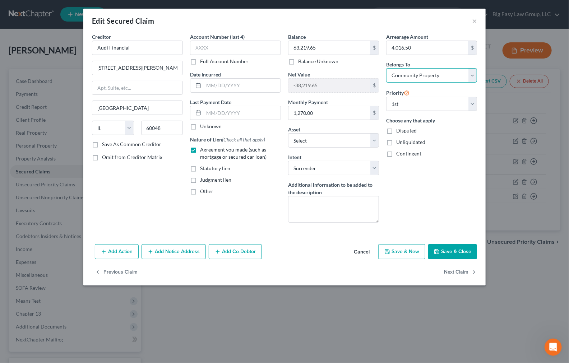
click at [386, 68] on select "Select Debtor 1 Only Debtor 2 Only Debtor 1 And Debtor 2 Only At Least One Of T…" at bounding box center [431, 75] width 91 height 14
drag, startPoint x: 443, startPoint y: 246, endPoint x: 414, endPoint y: 234, distance: 32.2
click at [444, 246] on button "Save & Close" at bounding box center [452, 251] width 49 height 15
select select "2"
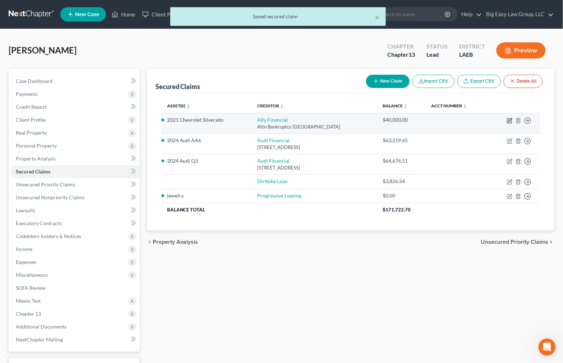
click at [503, 118] on icon "button" at bounding box center [510, 121] width 6 height 6
select select "24"
select select "0"
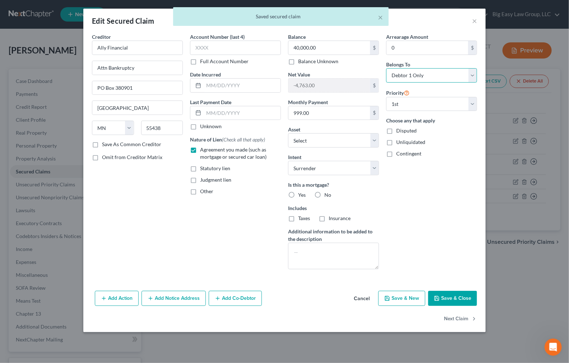
click at [438, 75] on select "Select Debtor 1 Only Debtor 2 Only Debtor 1 And Debtor 2 Only At Least One Of T…" at bounding box center [431, 75] width 91 height 14
select select "4"
click at [386, 68] on select "Select Debtor 1 Only Debtor 2 Only Debtor 1 And Debtor 2 Only At Least One Of T…" at bounding box center [431, 75] width 91 height 14
click at [445, 304] on button "Save & Close" at bounding box center [452, 298] width 49 height 15
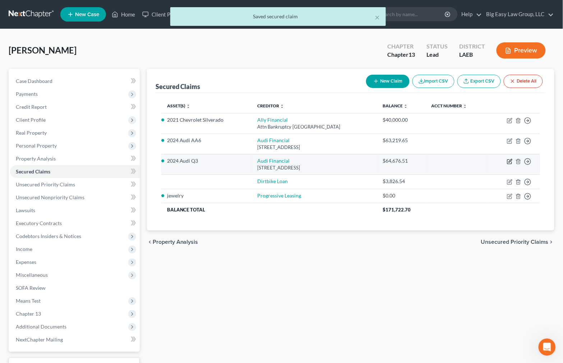
click at [503, 162] on icon "button" at bounding box center [510, 160] width 3 height 3
select select "14"
select select "0"
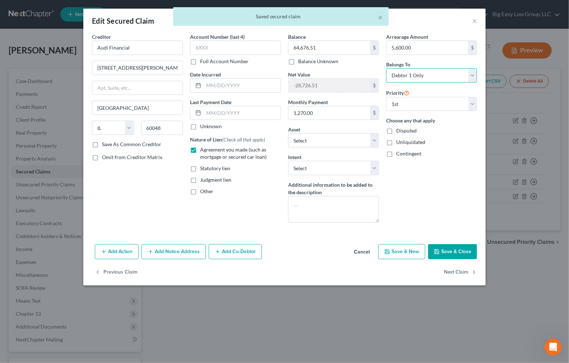
click at [418, 75] on select "Select Debtor 1 Only Debtor 2 Only Debtor 1 And Debtor 2 Only At Least One Of T…" at bounding box center [431, 75] width 91 height 14
select select "4"
click at [386, 68] on select "Select Debtor 1 Only Debtor 2 Only Debtor 1 And Debtor 2 Only At Least One Of T…" at bounding box center [431, 75] width 91 height 14
click at [451, 256] on button "Save & Close" at bounding box center [452, 251] width 49 height 15
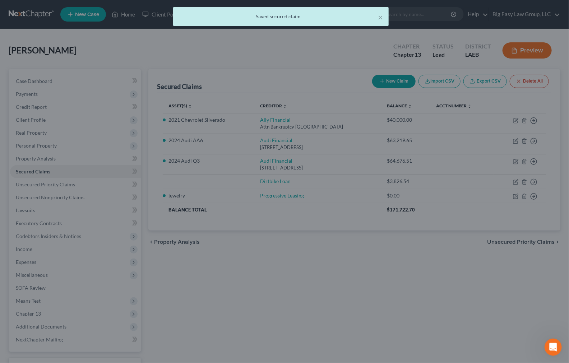
select select "13"
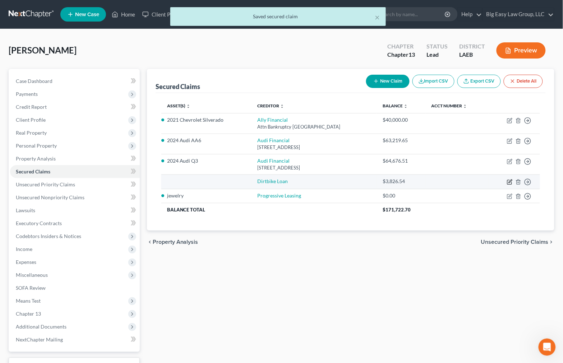
click at [503, 183] on icon "button" at bounding box center [510, 181] width 3 height 3
select select "0"
select select "4"
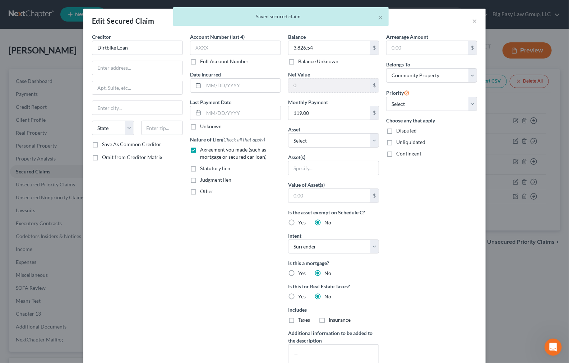
click at [462, 242] on div "Arrearage Amount $ Belongs To * Select Debtor 1 Only Debtor 2 Only Debtor 1 And…" at bounding box center [432, 205] width 98 height 344
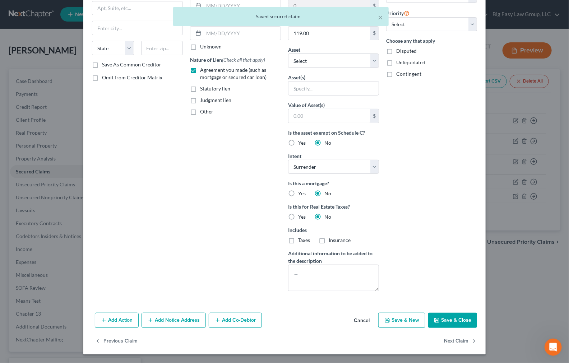
click at [465, 323] on button "Save & Close" at bounding box center [452, 320] width 49 height 15
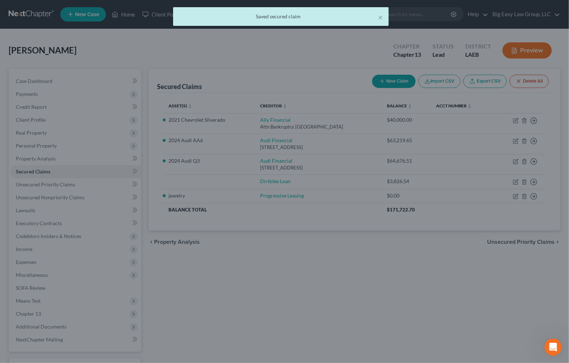
scroll to position [1, 0]
type input "0"
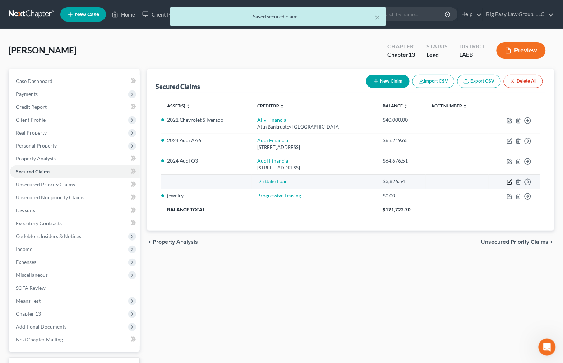
click at [503, 181] on icon "button" at bounding box center [510, 182] width 6 height 6
select select "0"
select select "4"
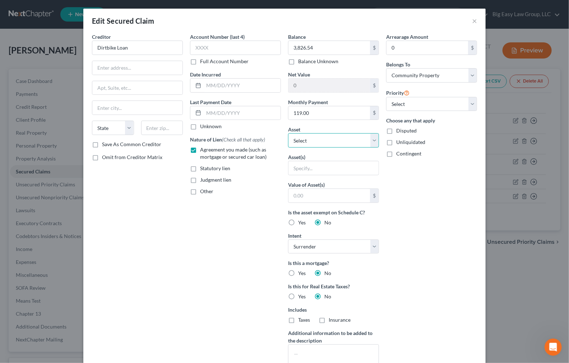
click at [343, 141] on select "Select Other Multiple Assets 2024 Audi AA6 - $25000.0 2021 Chevrolet Silverado …" at bounding box center [333, 140] width 91 height 14
select select "19"
click at [288, 133] on select "Select Other Multiple Assets 2024 Audi AA6 - $25000.0 2021 Chevrolet Silverado …" at bounding box center [333, 140] width 91 height 14
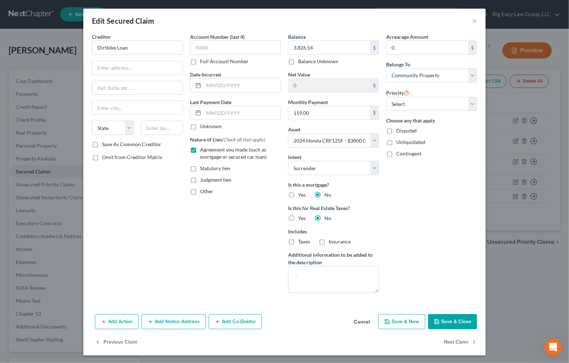
click at [415, 211] on div "Arrearage Amount 0 $ Belongs To * Select Debtor 1 Only Debtor 2 Only Debtor 1 A…" at bounding box center [432, 166] width 98 height 266
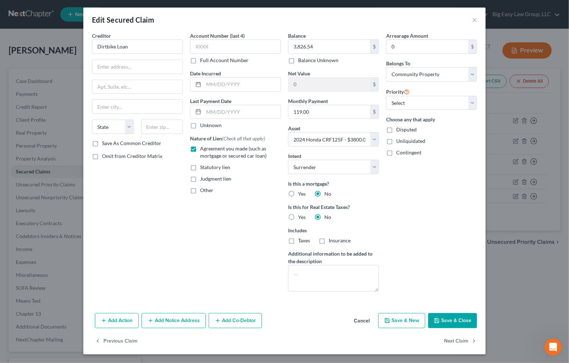
click at [453, 319] on button "Save & Close" at bounding box center [452, 320] width 49 height 15
select select
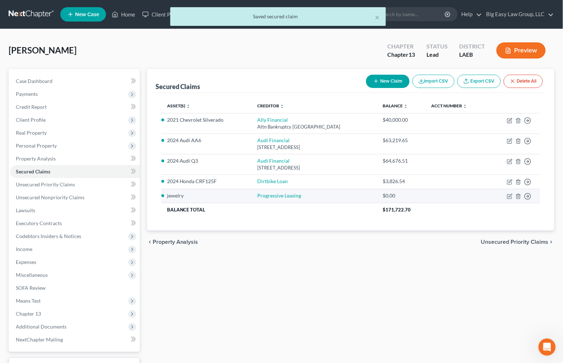
click at [503, 196] on td "Move to E Move to F Move to G Move to Notice Only" at bounding box center [514, 196] width 51 height 14
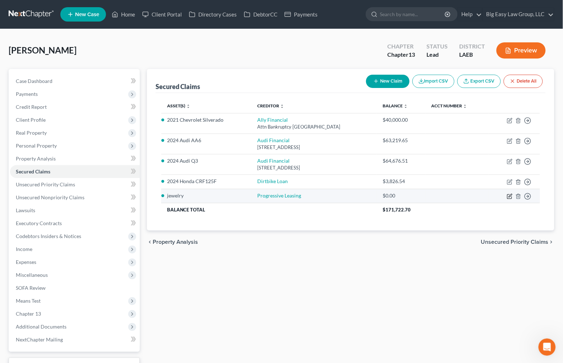
click at [503, 195] on icon "button" at bounding box center [510, 197] width 6 height 6
select select "0"
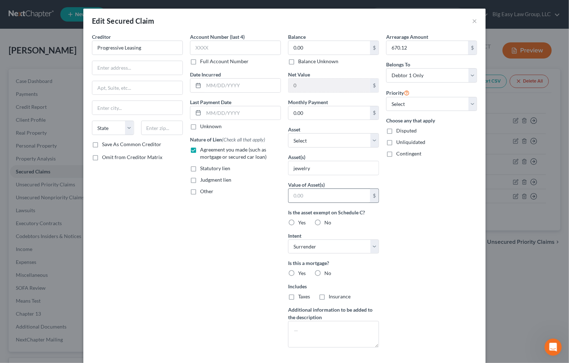
click at [370, 193] on div "$" at bounding box center [374, 196] width 9 height 14
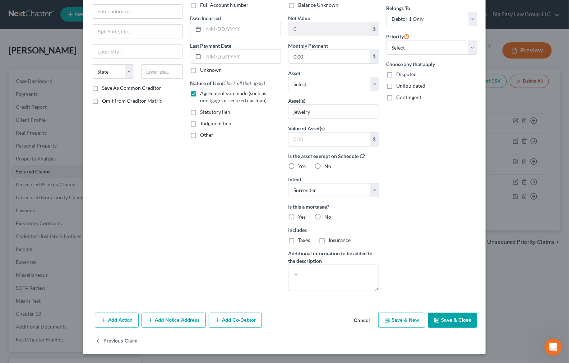
scroll to position [0, 0]
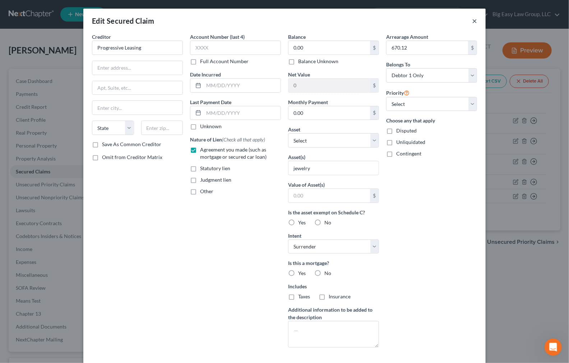
click at [472, 20] on button "×" at bounding box center [474, 21] width 5 height 9
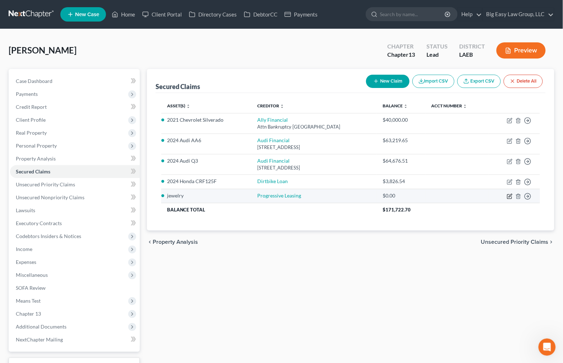
click at [503, 195] on icon "button" at bounding box center [510, 197] width 6 height 6
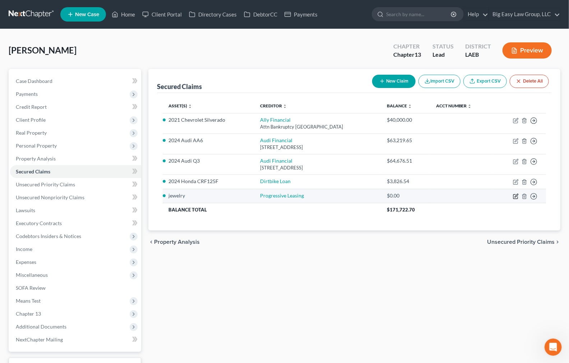
select select "0"
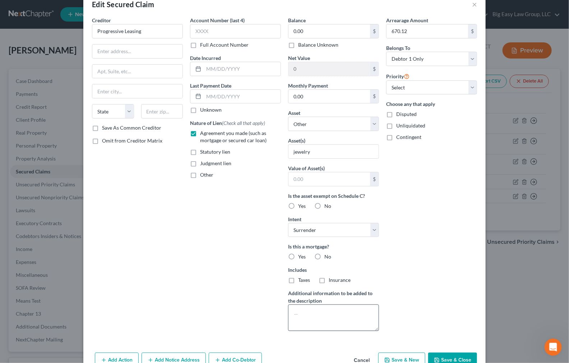
scroll to position [56, 0]
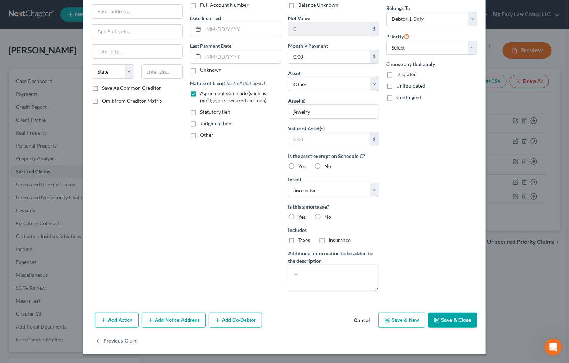
click at [324, 219] on label "No" at bounding box center [327, 216] width 7 height 7
click at [327, 218] on input "No" at bounding box center [329, 215] width 5 height 5
radio input "true"
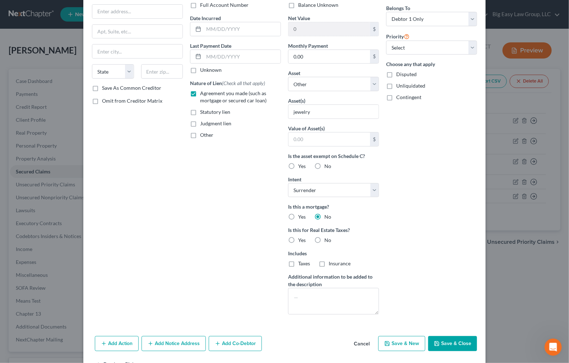
drag, startPoint x: 317, startPoint y: 240, endPoint x: 318, endPoint y: 257, distance: 16.2
click at [324, 242] on label "No" at bounding box center [327, 240] width 7 height 7
click at [327, 241] on input "No" at bounding box center [329, 239] width 5 height 5
radio input "true"
click at [416, 19] on select "Select Debtor 1 Only Debtor 2 Only Debtor 1 And Debtor 2 Only At Least One Of T…" at bounding box center [431, 19] width 91 height 14
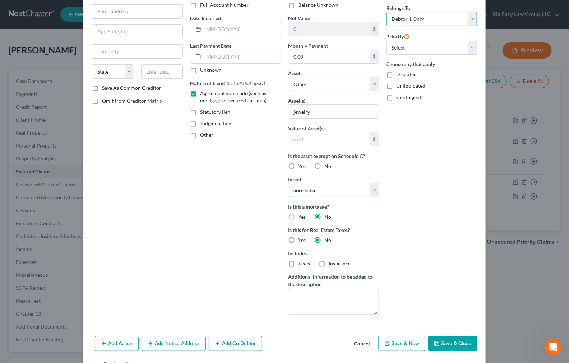
select select "4"
click at [386, 12] on select "Select Debtor 1 Only Debtor 2 Only Debtor 1 And Debtor 2 Only At Least One Of T…" at bounding box center [431, 19] width 91 height 14
click at [442, 330] on button "Save & Close" at bounding box center [452, 343] width 49 height 15
select select
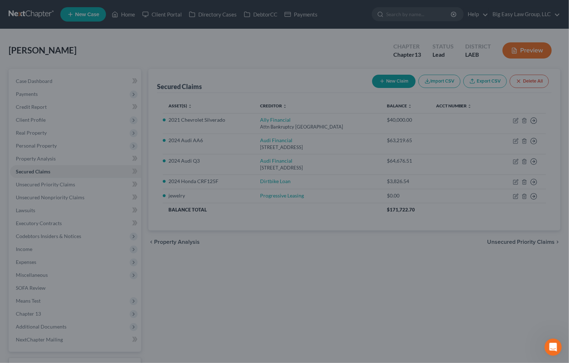
scroll to position [1, 0]
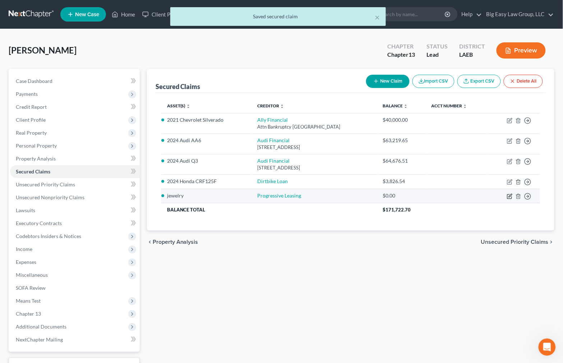
click at [503, 195] on icon "button" at bounding box center [510, 197] width 6 height 6
select select "0"
select select "4"
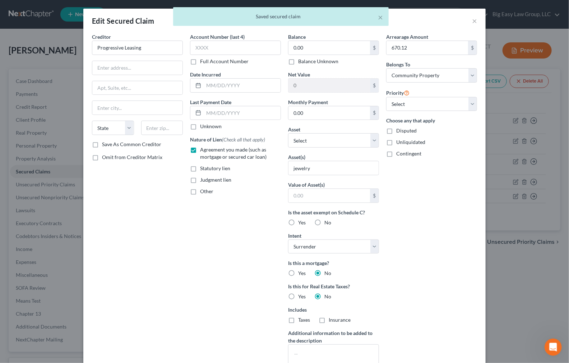
click at [319, 60] on label "Balance Unknown" at bounding box center [318, 61] width 40 height 7
click at [306, 60] on input "Balance Unknown" at bounding box center [303, 60] width 5 height 5
checkbox input "true"
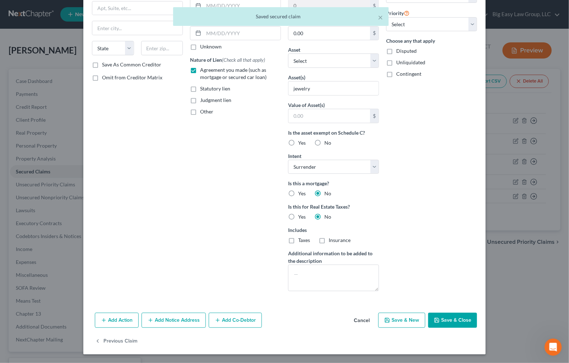
click at [442, 313] on button "Save & Close" at bounding box center [452, 320] width 49 height 15
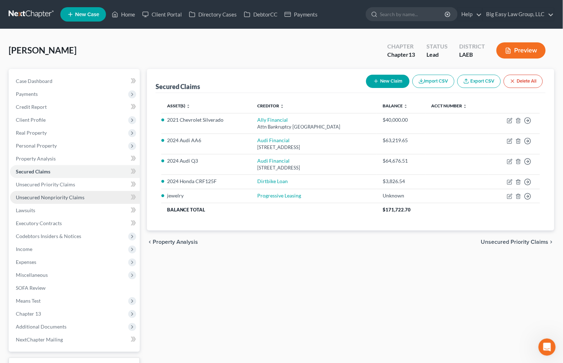
click at [59, 198] on span "Unsecured Nonpriority Claims" at bounding box center [50, 197] width 69 height 6
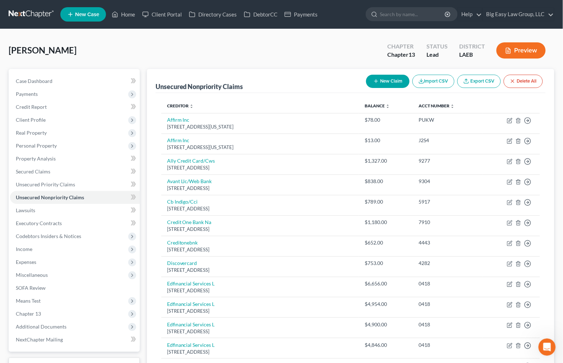
click at [386, 83] on button "New Claim" at bounding box center [387, 81] width 43 height 13
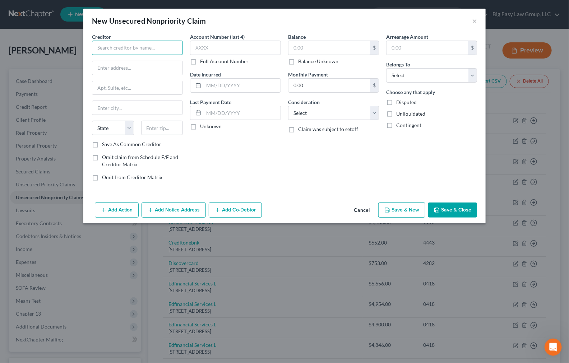
click at [143, 47] on input "text" at bounding box center [137, 48] width 91 height 14
type input "Spotloan"
drag, startPoint x: 455, startPoint y: 213, endPoint x: 373, endPoint y: 217, distance: 81.6
click at [455, 213] on button "Save & Close" at bounding box center [452, 210] width 49 height 15
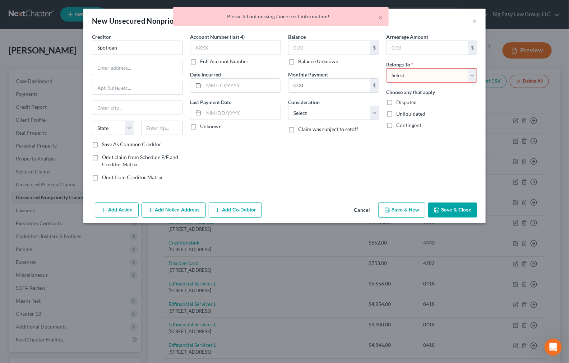
click at [445, 74] on select "Select Debtor 1 Only Debtor 2 Only Debtor 1 And Debtor 2 Only At Least One Of T…" at bounding box center [431, 75] width 91 height 14
select select "4"
click at [386, 68] on select "Select Debtor 1 Only Debtor 2 Only Debtor 1 And Debtor 2 Only At Least One Of T…" at bounding box center [431, 75] width 91 height 14
click at [456, 209] on button "Save & Close" at bounding box center [452, 210] width 49 height 15
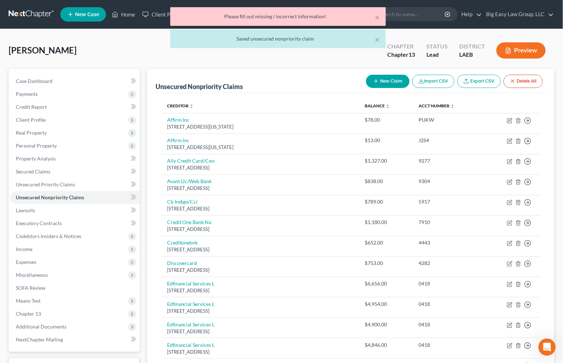
drag, startPoint x: 134, startPoint y: 41, endPoint x: 127, endPoint y: 29, distance: 14.1
click at [133, 38] on div "× Please fill out missing / incorrect information! × Saved unsecured nonpriorit…" at bounding box center [277, 29] width 563 height 45
click at [126, 17] on div "× Please fill out missing / incorrect information! × Saved unsecured nonpriorit…" at bounding box center [277, 29] width 563 height 45
drag, startPoint x: 125, startPoint y: 14, endPoint x: 364, endPoint y: 15, distance: 239.3
click at [125, 14] on div "× Please fill out missing / incorrect information! × Saved unsecured nonpriorit…" at bounding box center [277, 29] width 563 height 45
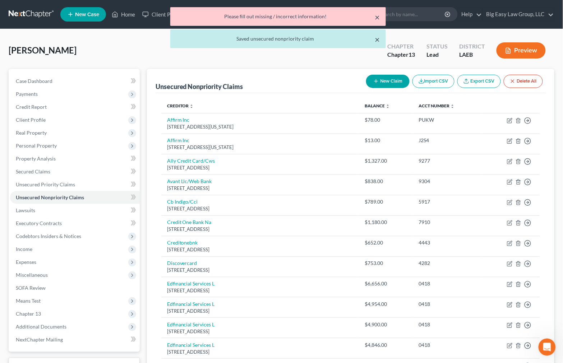
click at [379, 14] on button "×" at bounding box center [377, 17] width 5 height 9
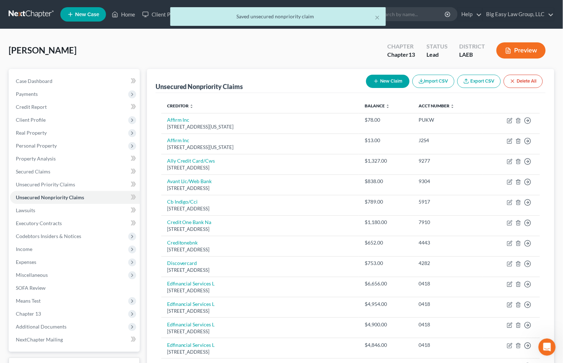
click at [372, 18] on div "Saved unsecured nonpriority claim" at bounding box center [278, 16] width 204 height 7
click at [374, 16] on div "× Saved unsecured nonpriority claim" at bounding box center [278, 16] width 216 height 19
drag, startPoint x: 129, startPoint y: 17, endPoint x: 132, endPoint y: 17, distance: 3.7
click at [129, 17] on div "× Saved unsecured nonpriority claim" at bounding box center [277, 18] width 563 height 22
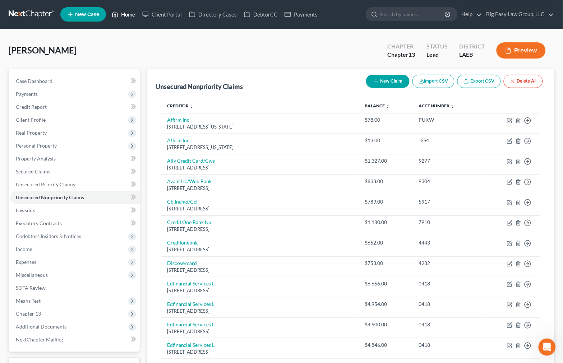
click at [131, 17] on link "Home" at bounding box center [123, 14] width 31 height 13
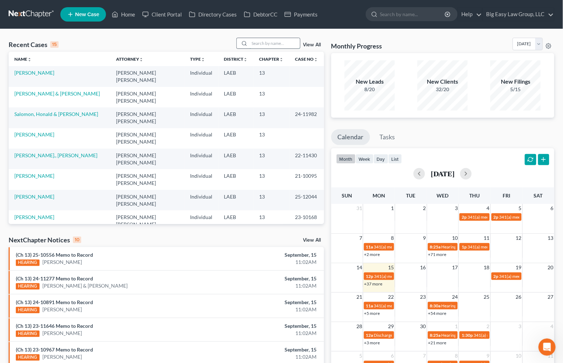
click at [272, 43] on input "search" at bounding box center [275, 43] width 50 height 10
type input "thornton"
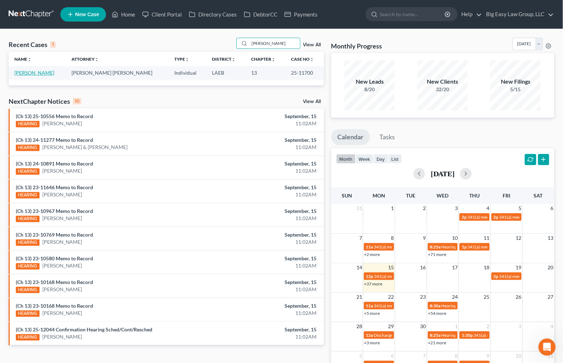
click at [46, 74] on link "Thornton, Danamaria" at bounding box center [34, 73] width 40 height 6
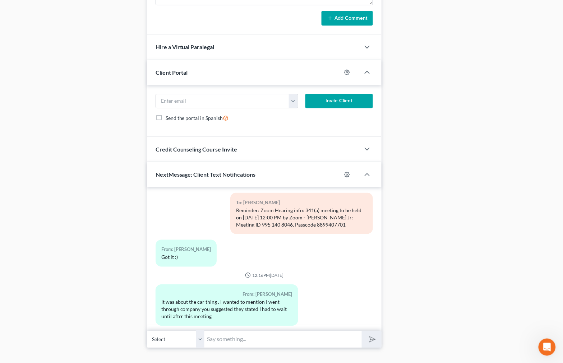
scroll to position [460, 0]
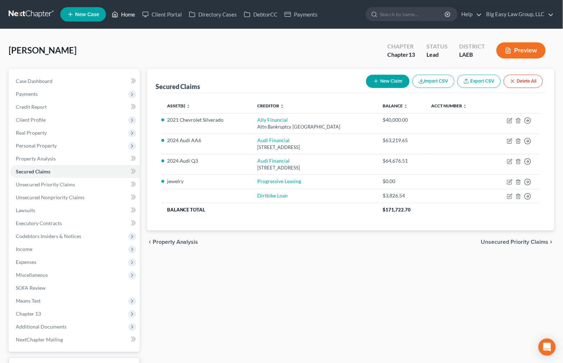
click at [118, 13] on icon at bounding box center [115, 14] width 6 height 9
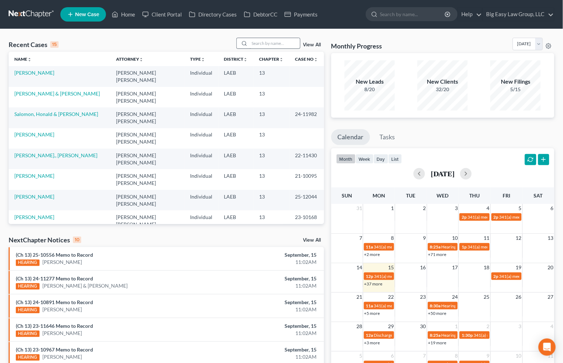
click at [277, 39] on div "Recent Cases 15 View All Name unfold_more expand_more expand_less Attorney unfo…" at bounding box center [281, 266] width 563 height 475
click at [275, 42] on input "search" at bounding box center [275, 43] width 50 height 10
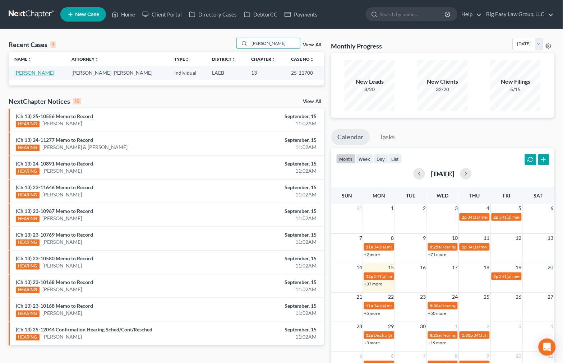
type input "thornton"
drag, startPoint x: 41, startPoint y: 70, endPoint x: 197, endPoint y: 77, distance: 156.8
click at [41, 71] on link "Thornton, Danamaria" at bounding box center [34, 73] width 40 height 6
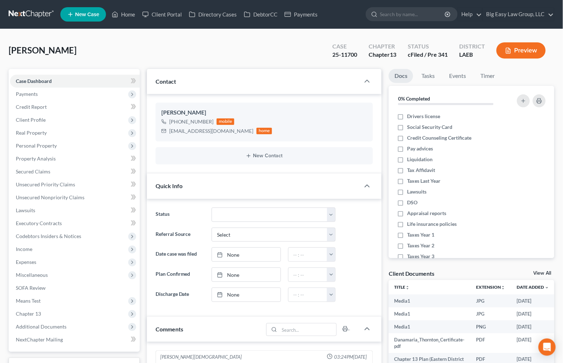
scroll to position [3219, 0]
click at [123, 15] on link "Home" at bounding box center [123, 14] width 31 height 13
